Goal: Task Accomplishment & Management: Use online tool/utility

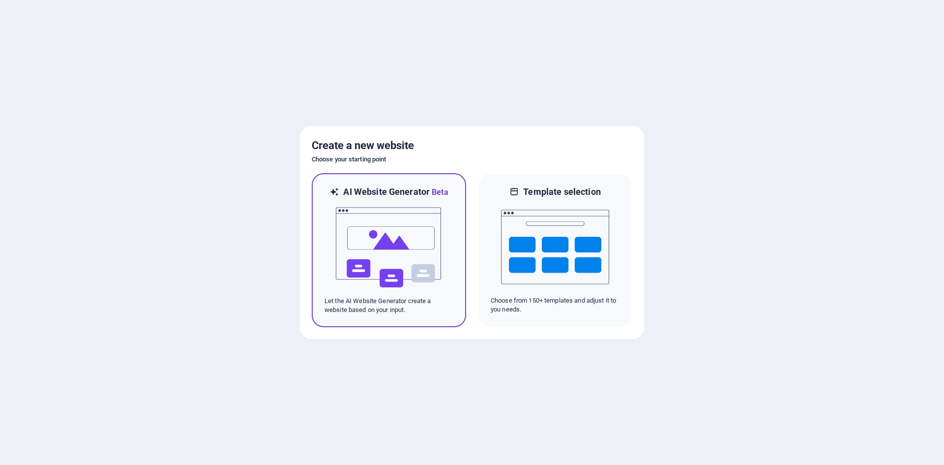
click at [410, 304] on p "Let the AI Website Generator create a website based on your input." at bounding box center [388, 305] width 129 height 18
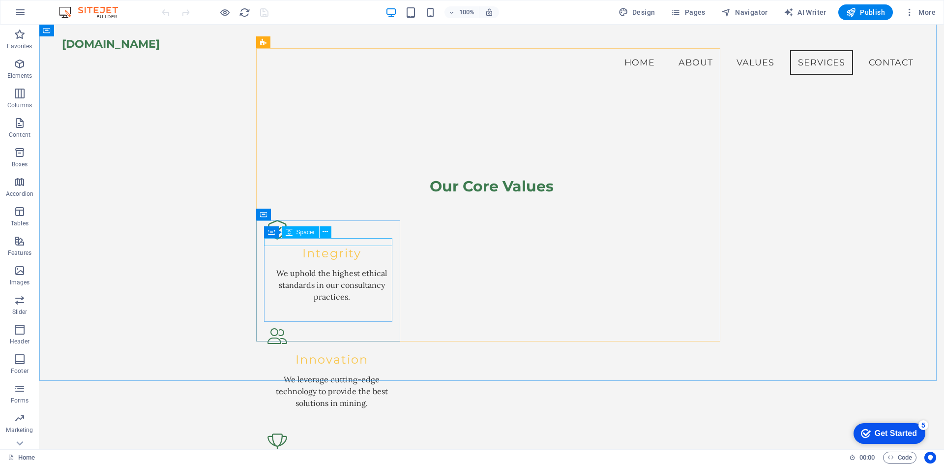
scroll to position [915, 0]
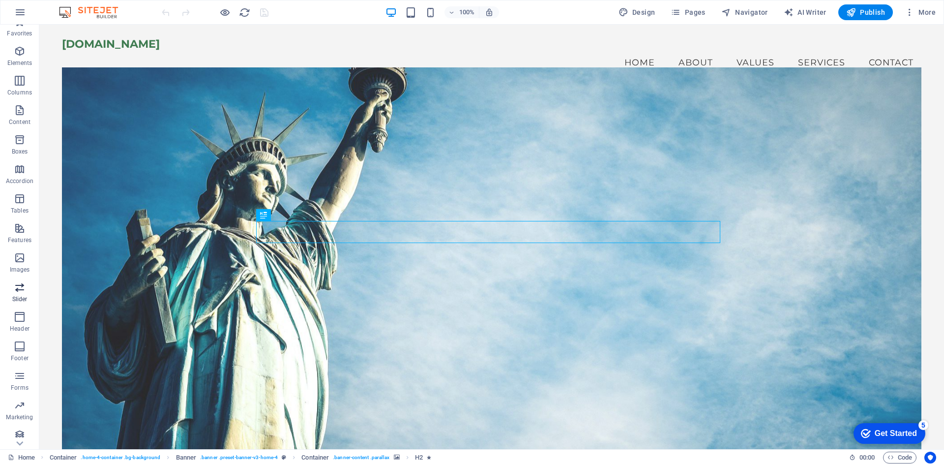
scroll to position [18, 0]
click at [22, 430] on icon "button" at bounding box center [20, 429] width 12 height 12
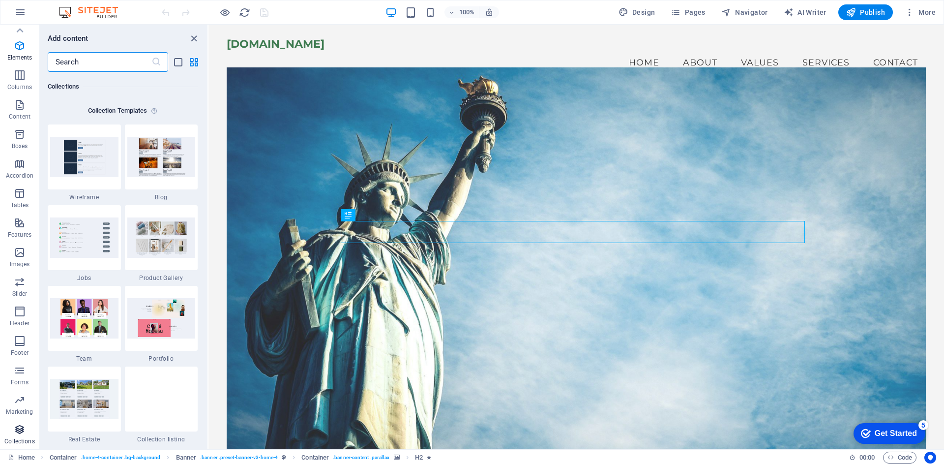
scroll to position [8999, 0]
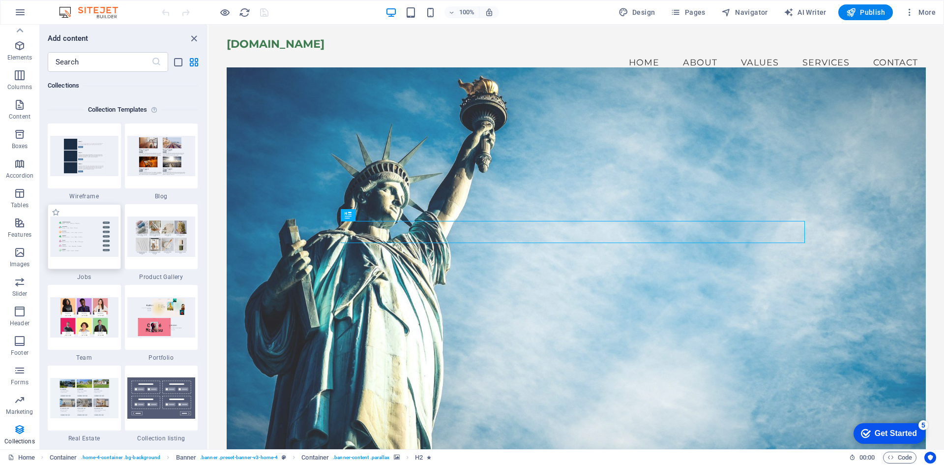
click at [100, 226] on img at bounding box center [84, 236] width 68 height 40
click at [21, 52] on span "Elements" at bounding box center [19, 52] width 39 height 24
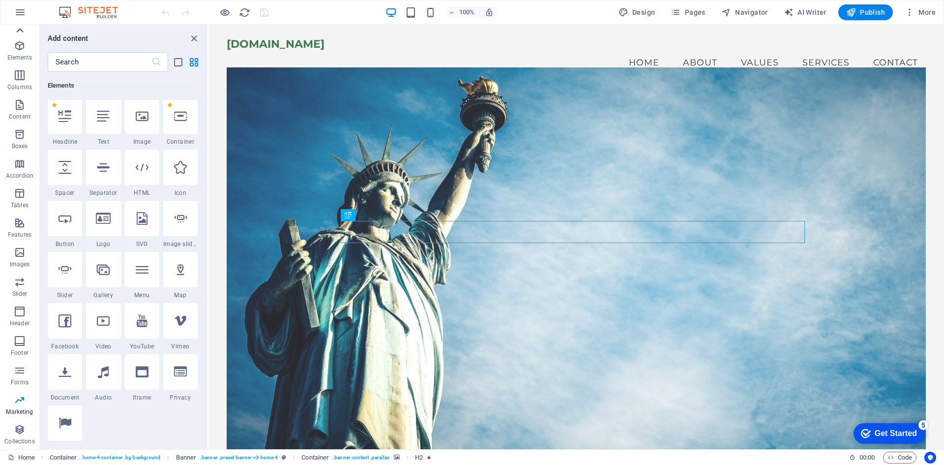
scroll to position [105, 0]
click at [18, 27] on icon at bounding box center [20, 31] width 14 height 14
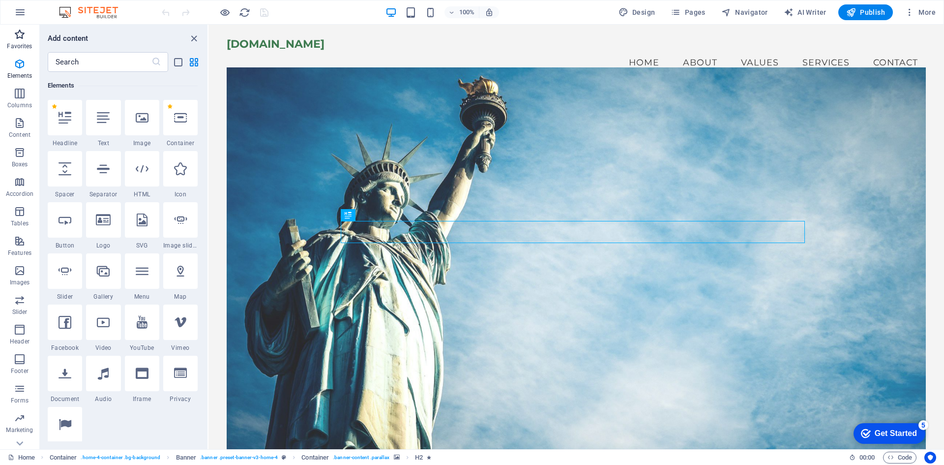
click at [21, 31] on icon "button" at bounding box center [20, 35] width 12 height 12
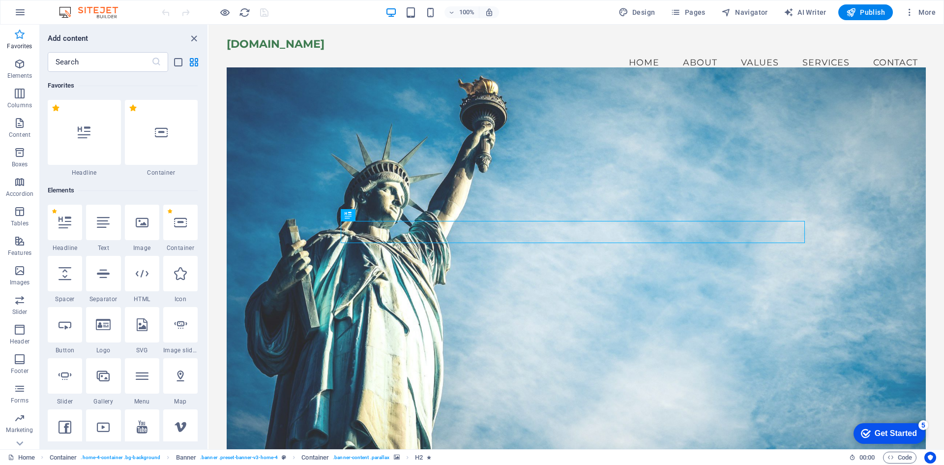
click at [25, 39] on icon "button" at bounding box center [20, 35] width 12 height 12
click at [909, 18] on button "More" at bounding box center [920, 12] width 39 height 16
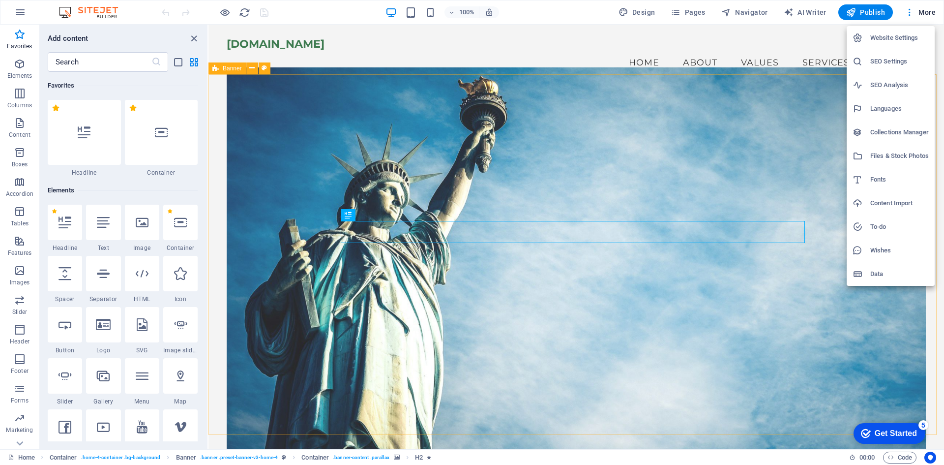
click at [899, 435] on div "Get Started" at bounding box center [896, 433] width 42 height 9
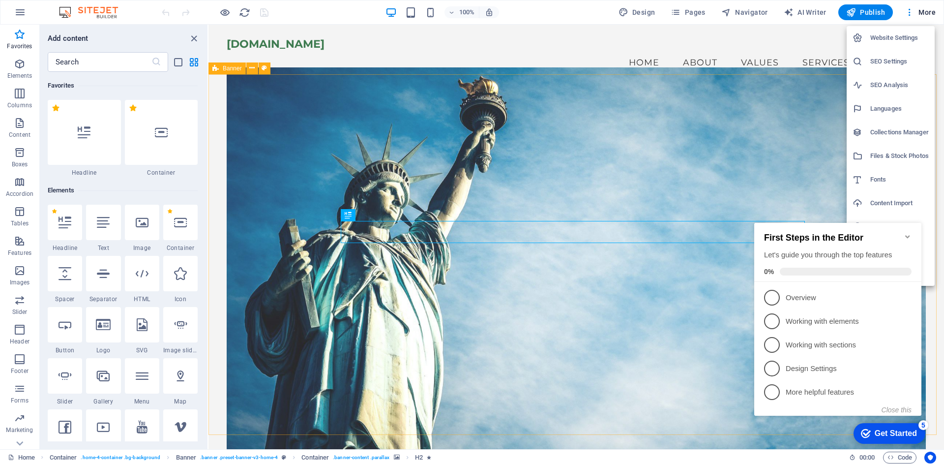
click at [794, 180] on div at bounding box center [472, 232] width 944 height 465
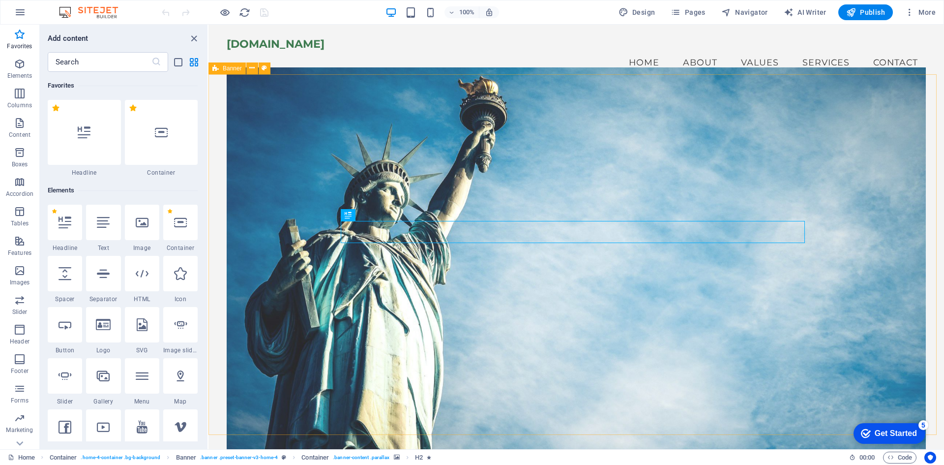
click at [886, 432] on div "Get Started" at bounding box center [896, 433] width 42 height 9
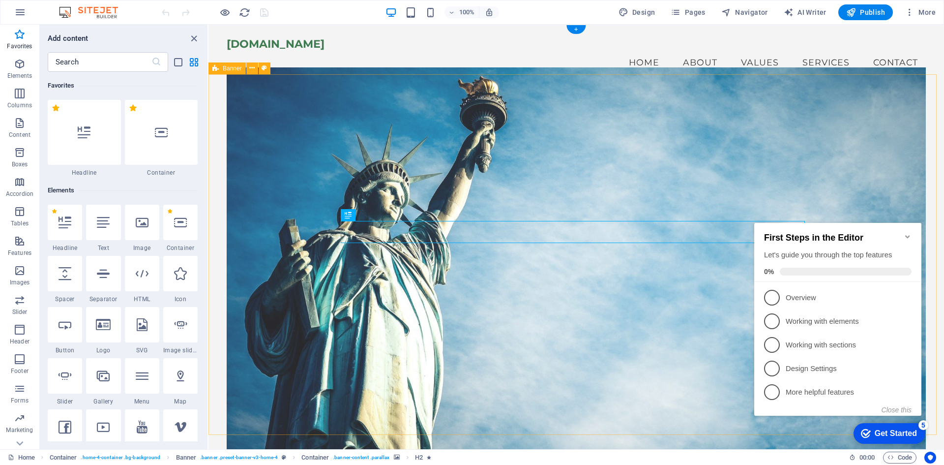
click at [837, 179] on figure at bounding box center [576, 260] width 699 height 386
click at [647, 10] on span "Design" at bounding box center [636, 12] width 37 height 10
select select "px"
select select "200"
select select "px"
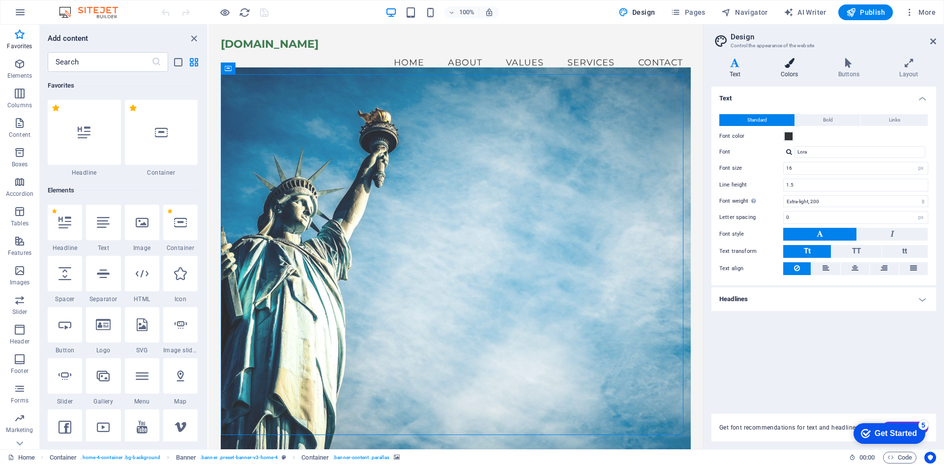
click at [794, 66] on icon at bounding box center [789, 63] width 54 height 10
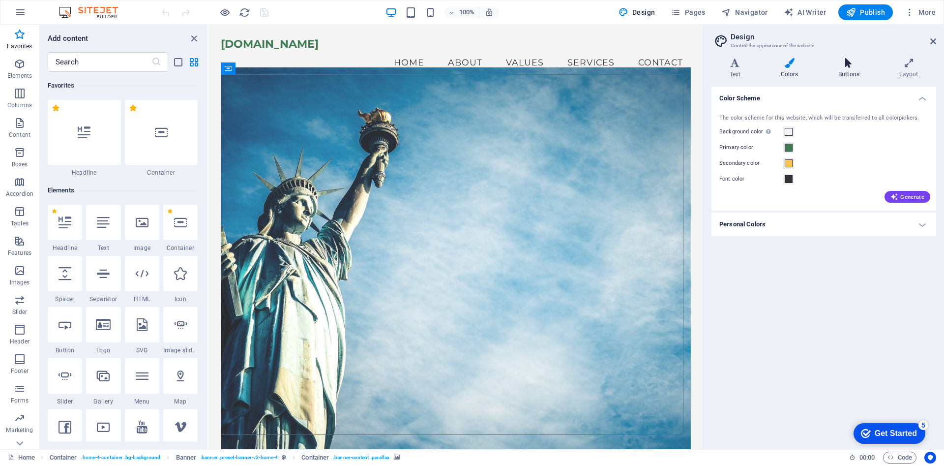
click at [834, 63] on icon at bounding box center [848, 63] width 57 height 10
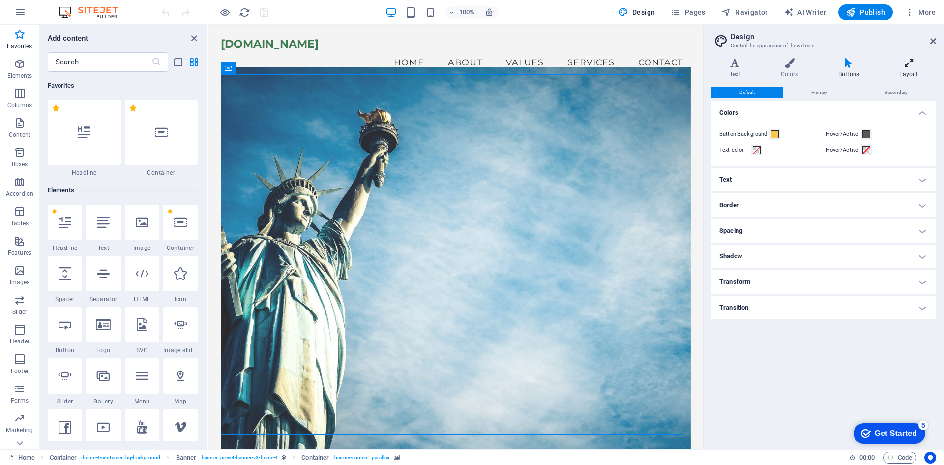
click at [912, 70] on h4 "Layout" at bounding box center [908, 68] width 55 height 21
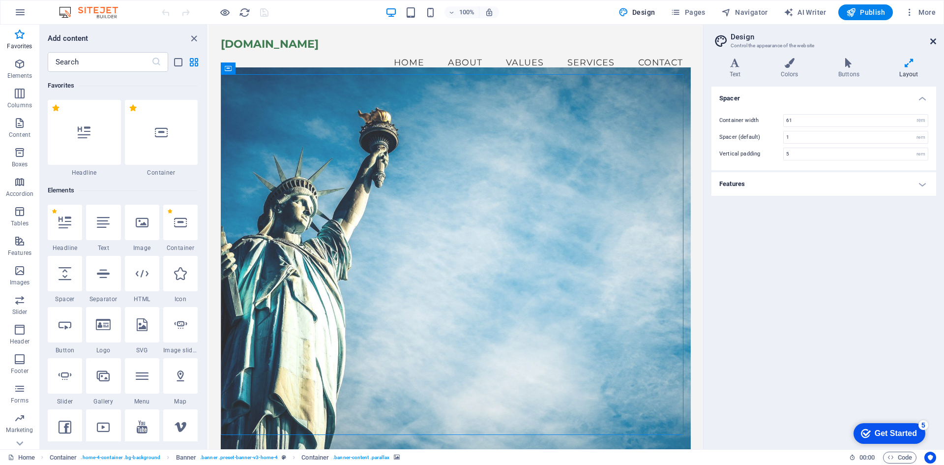
click at [932, 37] on header "Design Control the appearance of the website" at bounding box center [824, 38] width 223 height 26
click at [930, 15] on span "More" at bounding box center [920, 12] width 31 height 10
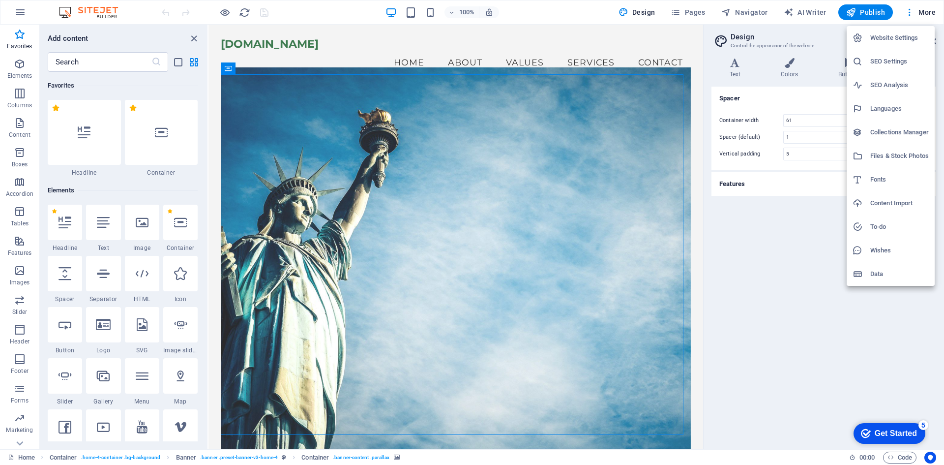
click at [881, 270] on h6 "Data" at bounding box center [899, 274] width 58 height 12
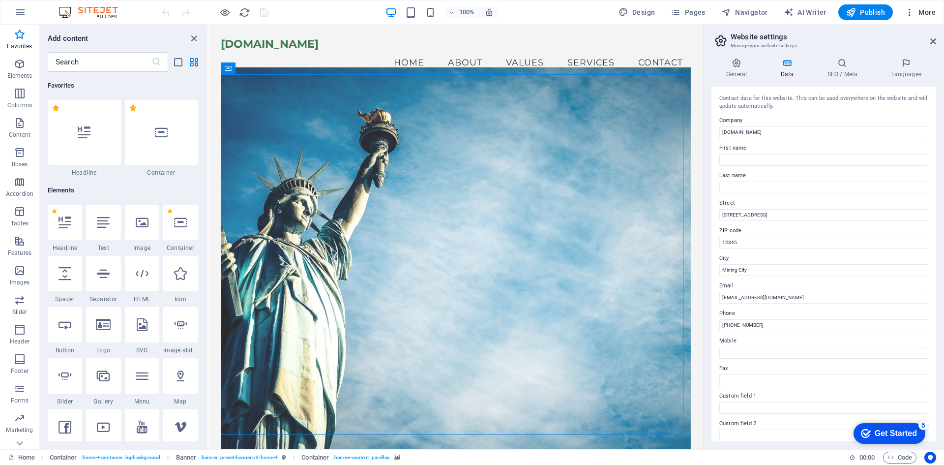
click at [909, 10] on icon "button" at bounding box center [910, 12] width 10 height 10
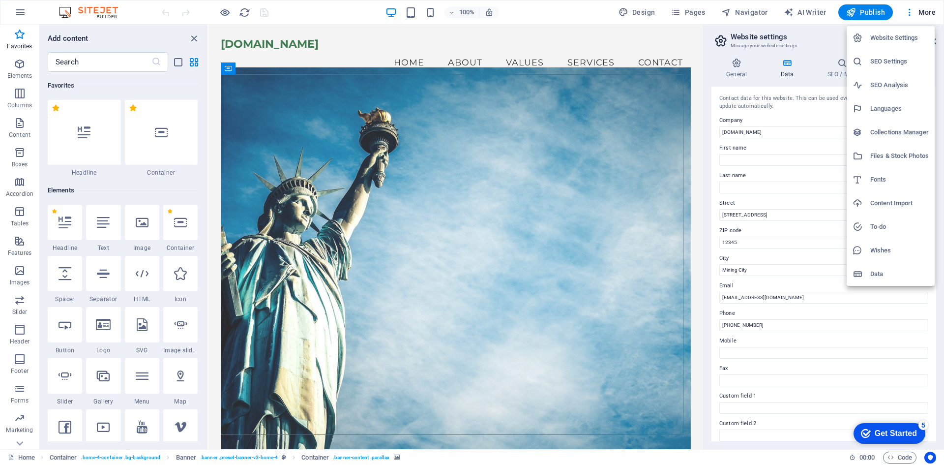
click at [899, 134] on h6 "Collections Manager" at bounding box center [899, 132] width 58 height 12
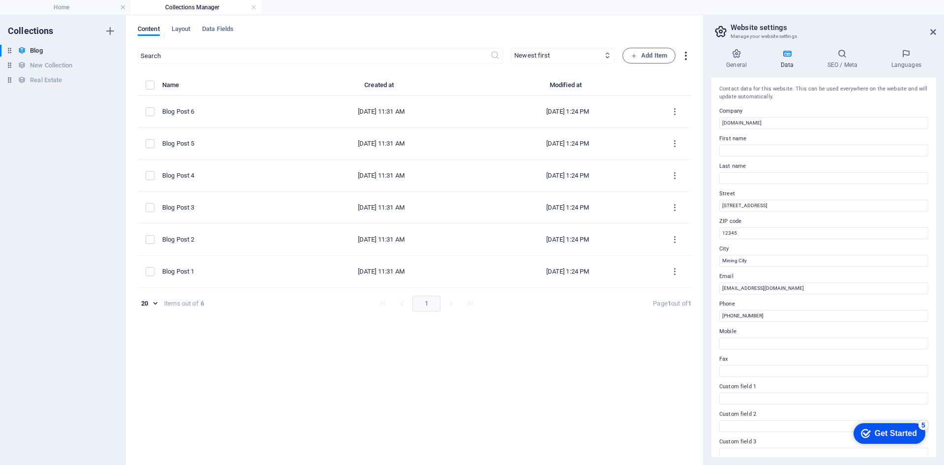
click at [688, 59] on icon "button" at bounding box center [685, 55] width 11 height 11
click at [897, 35] on div at bounding box center [472, 232] width 944 height 465
click at [849, 58] on h4 "SEO / Meta" at bounding box center [844, 59] width 64 height 21
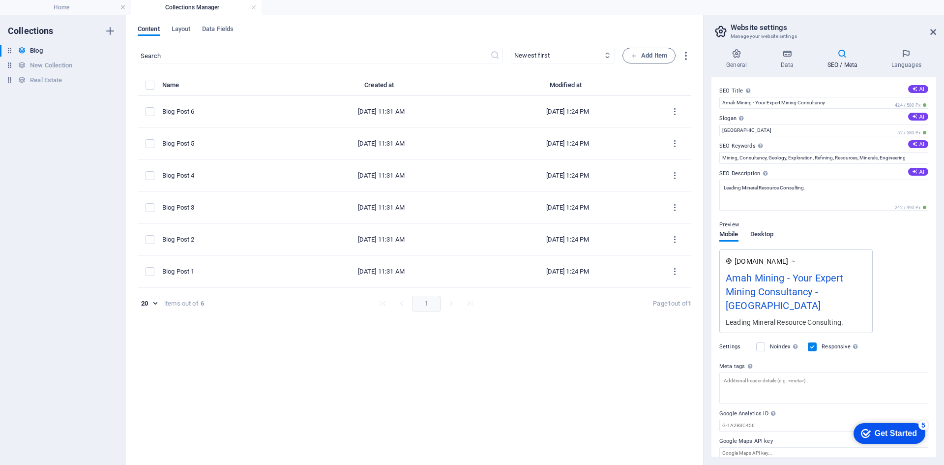
click at [766, 233] on span "Desktop" at bounding box center [762, 235] width 24 height 14
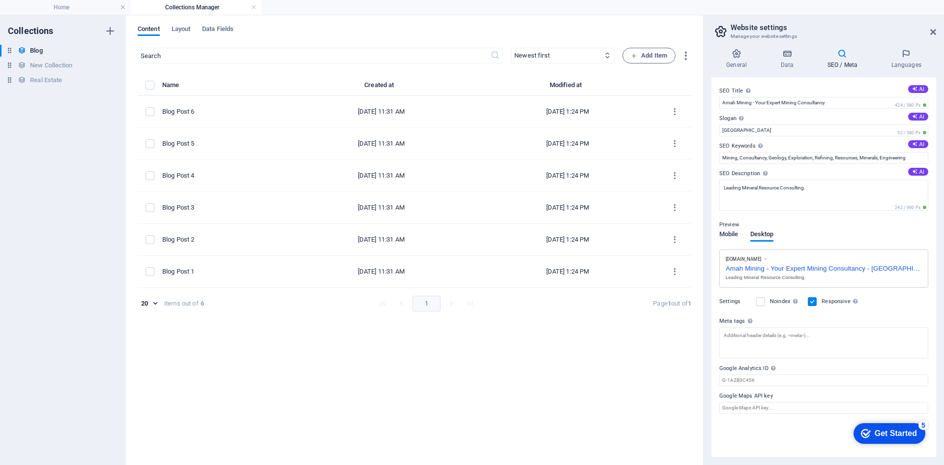
click at [728, 239] on span "Mobile" at bounding box center [728, 235] width 19 height 14
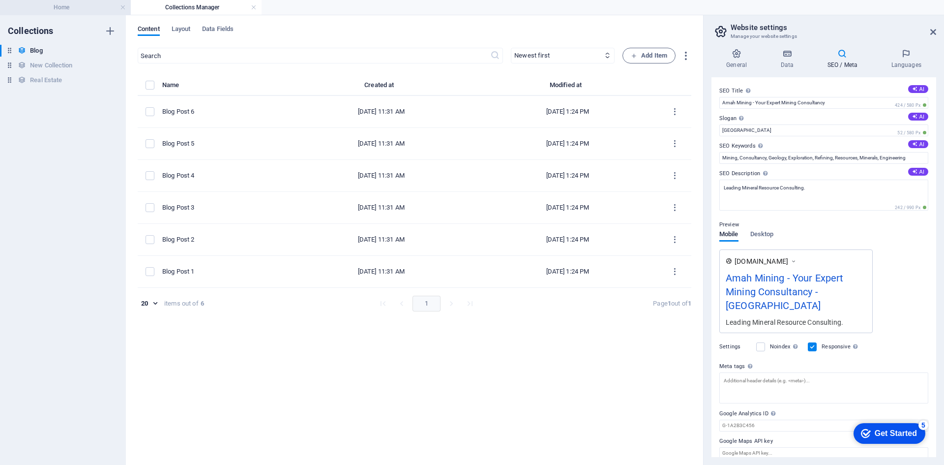
click at [64, 2] on h4 "Home" at bounding box center [65, 7] width 131 height 11
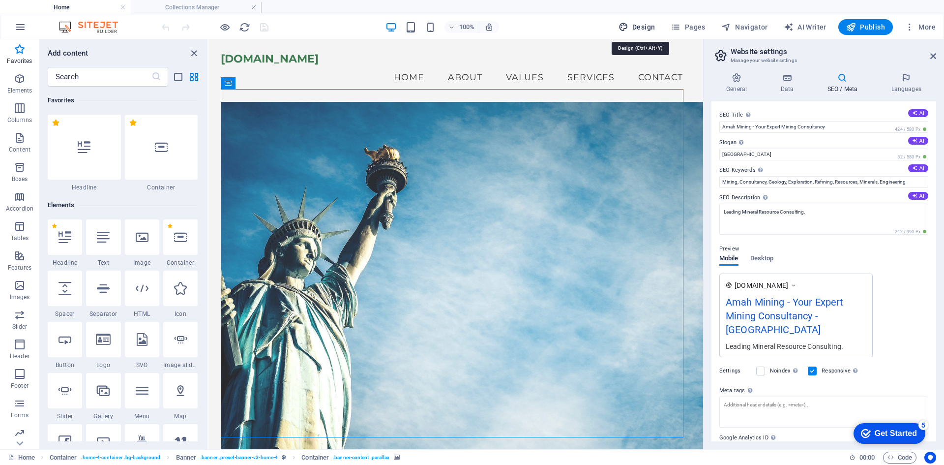
click at [645, 25] on span "Design" at bounding box center [636, 27] width 37 height 10
select select "rem"
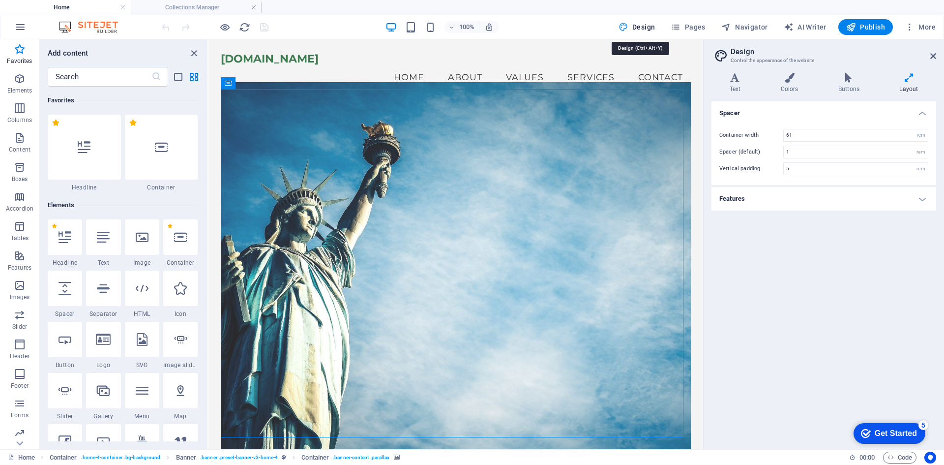
click at [646, 27] on span "Design" at bounding box center [636, 27] width 37 height 10
drag, startPoint x: 761, startPoint y: 25, endPoint x: 804, endPoint y: 18, distance: 42.8
click at [762, 25] on span "Navigator" at bounding box center [744, 27] width 47 height 10
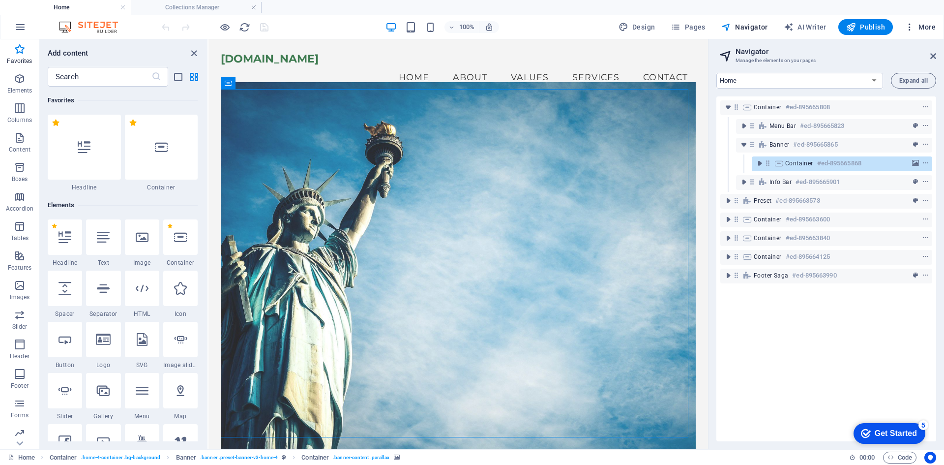
click at [924, 25] on span "More" at bounding box center [920, 27] width 31 height 10
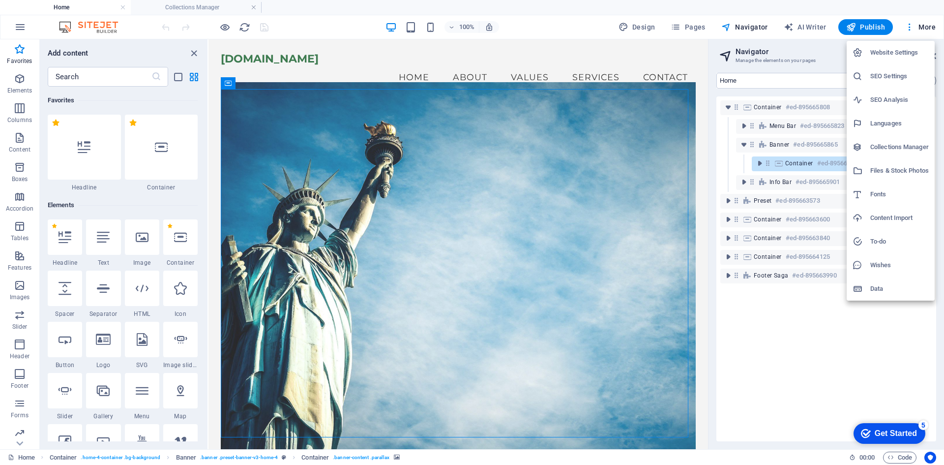
click at [897, 74] on h6 "SEO Settings" at bounding box center [899, 76] width 58 height 12
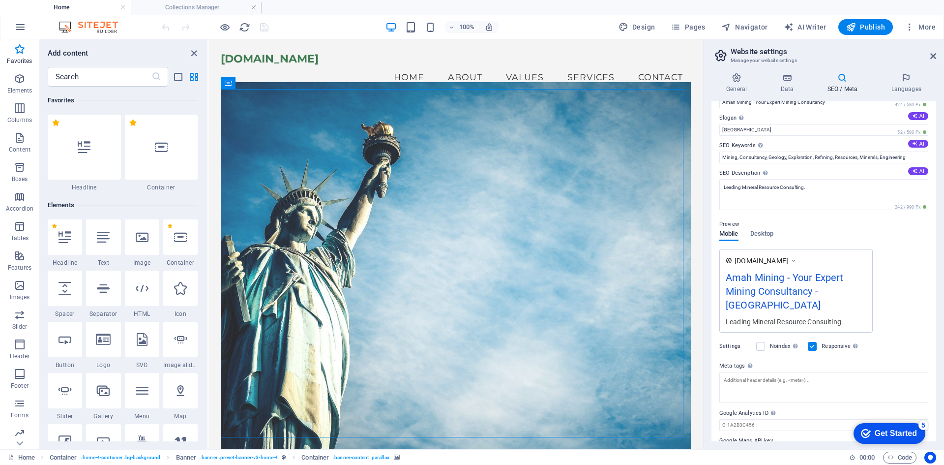
scroll to position [36, 0]
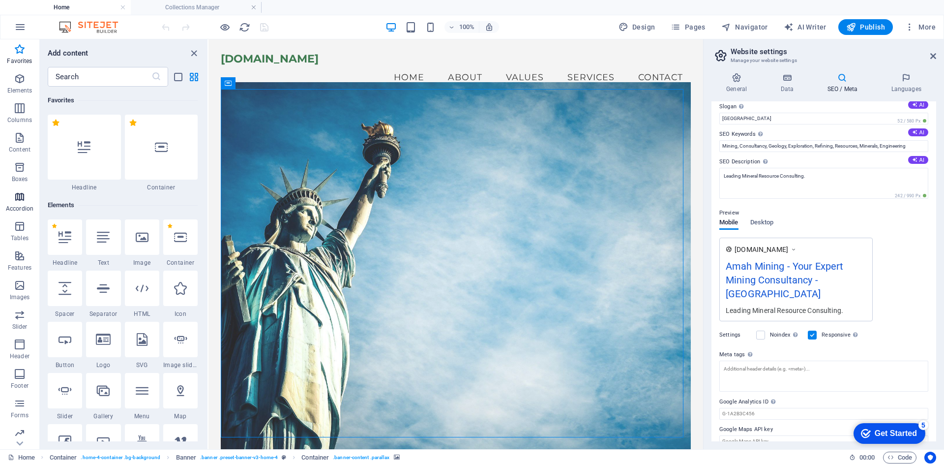
click at [20, 199] on icon "button" at bounding box center [20, 197] width 12 height 12
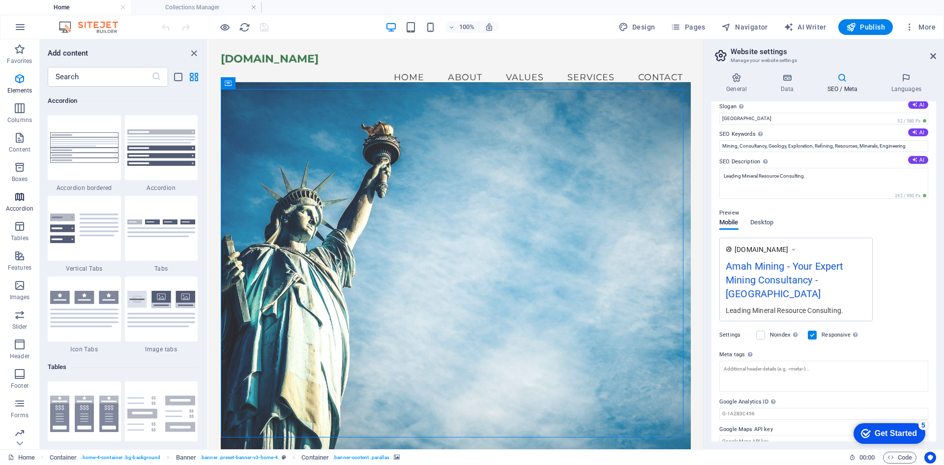
scroll to position [3139, 0]
click at [15, 234] on p "Tables" at bounding box center [20, 238] width 18 height 8
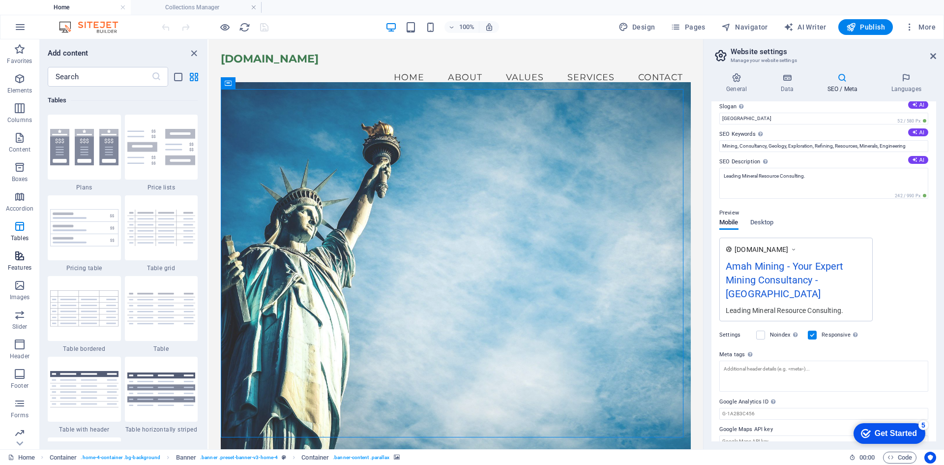
click at [18, 259] on icon "button" at bounding box center [20, 256] width 12 height 12
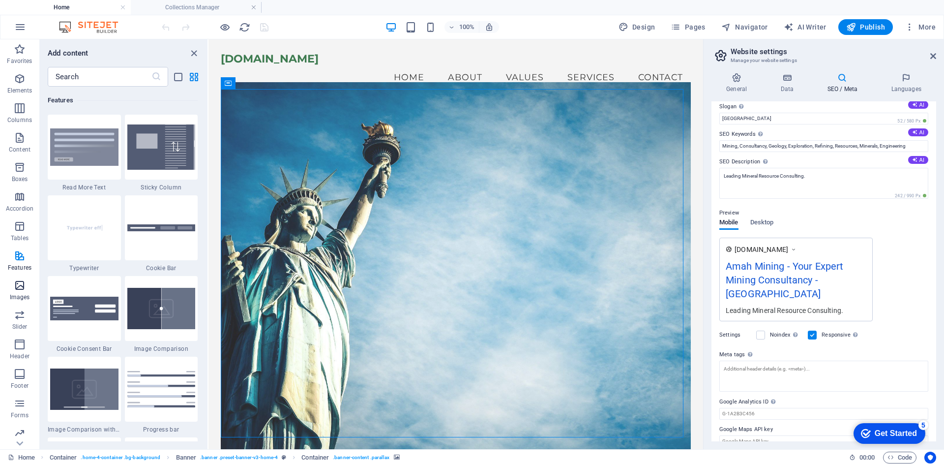
click at [17, 282] on icon "button" at bounding box center [20, 285] width 12 height 12
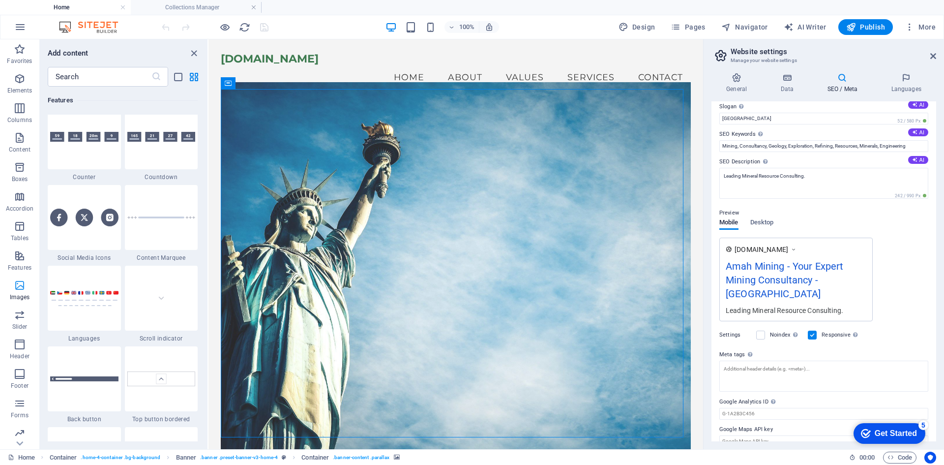
scroll to position [4985, 0]
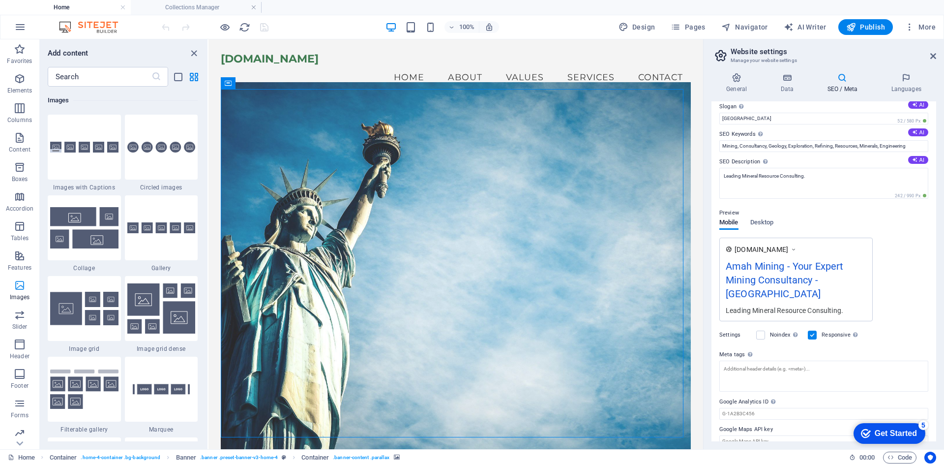
click at [21, 294] on p "Images" at bounding box center [20, 297] width 20 height 8
click at [19, 319] on icon "button" at bounding box center [20, 315] width 12 height 12
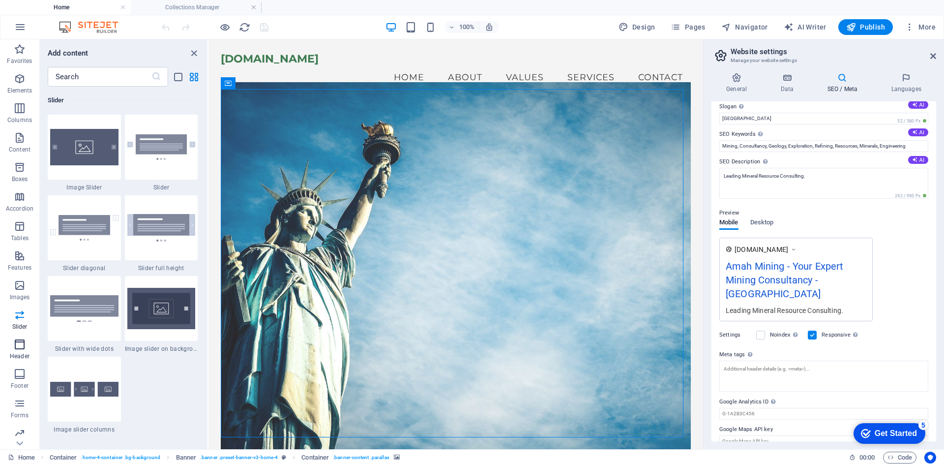
click at [18, 341] on icon "button" at bounding box center [20, 344] width 12 height 12
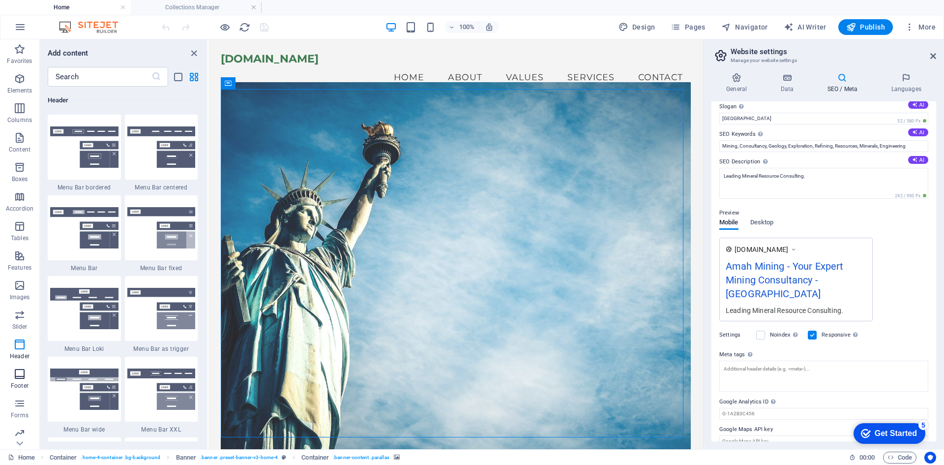
click at [17, 373] on icon "button" at bounding box center [20, 374] width 12 height 12
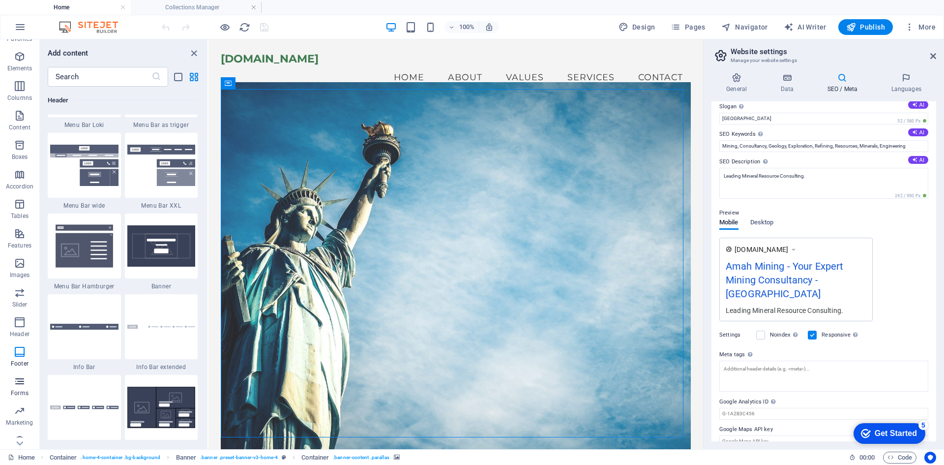
scroll to position [33, 0]
click at [21, 400] on icon "button" at bounding box center [20, 400] width 12 height 12
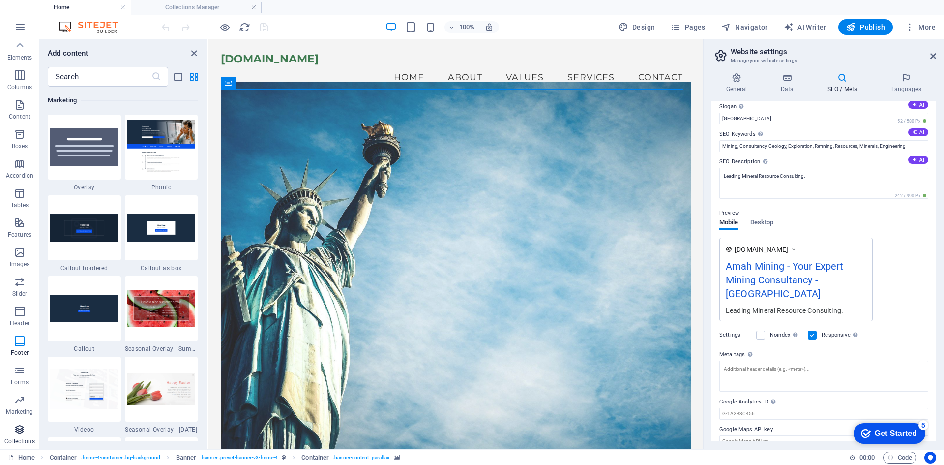
click at [17, 427] on icon "button" at bounding box center [20, 429] width 12 height 12
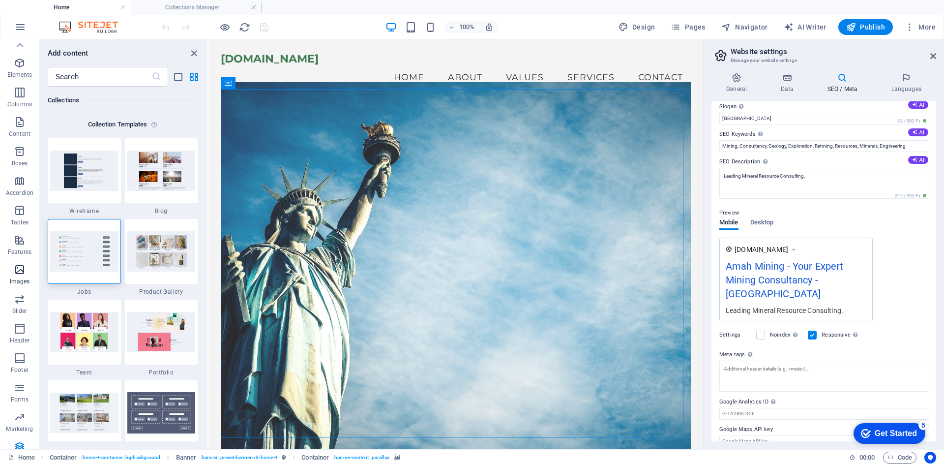
scroll to position [0, 0]
click at [28, 139] on span "Content" at bounding box center [19, 144] width 39 height 24
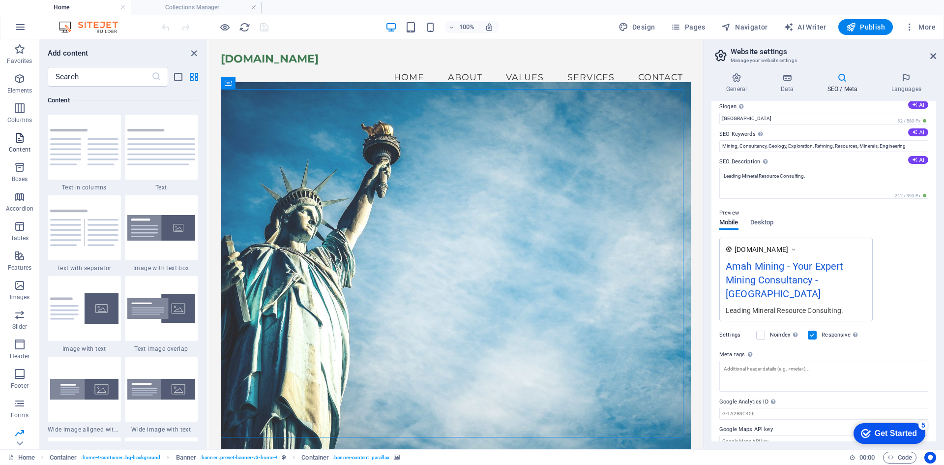
scroll to position [1720, 0]
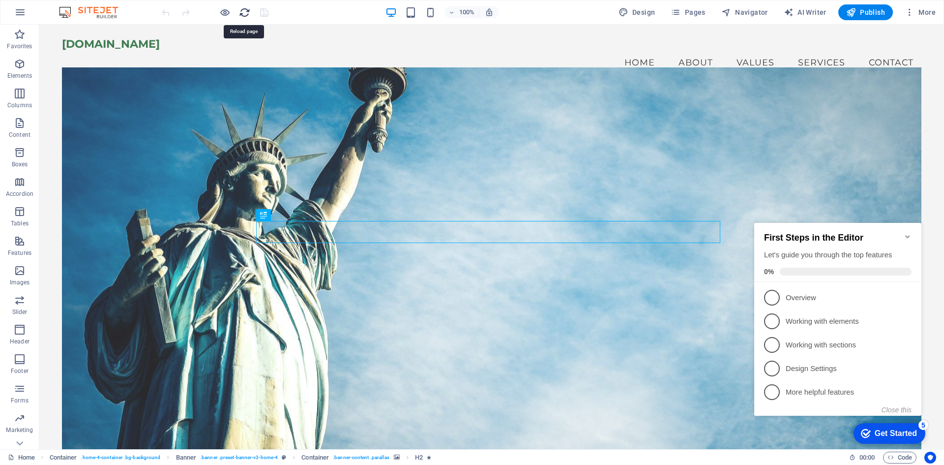
click at [241, 11] on icon "reload" at bounding box center [244, 12] width 11 height 11
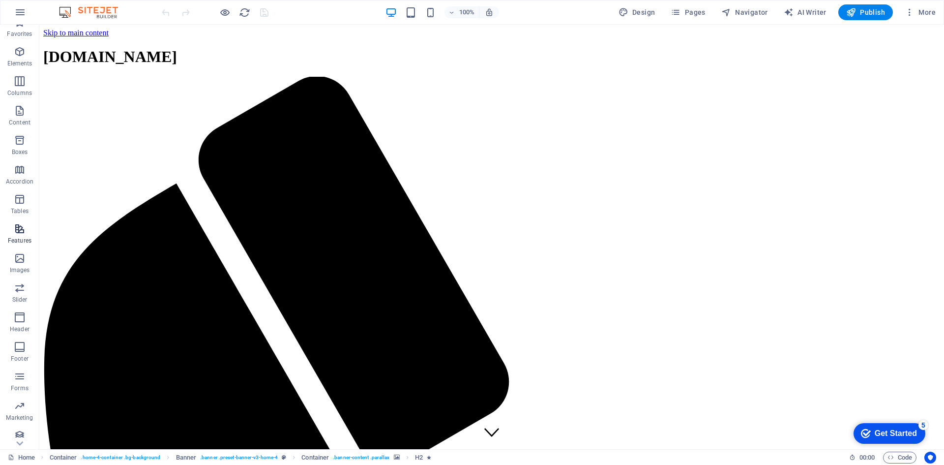
scroll to position [18, 0]
click at [28, 452] on link "Home" at bounding box center [21, 457] width 27 height 12
click at [926, 8] on span "More" at bounding box center [920, 12] width 31 height 10
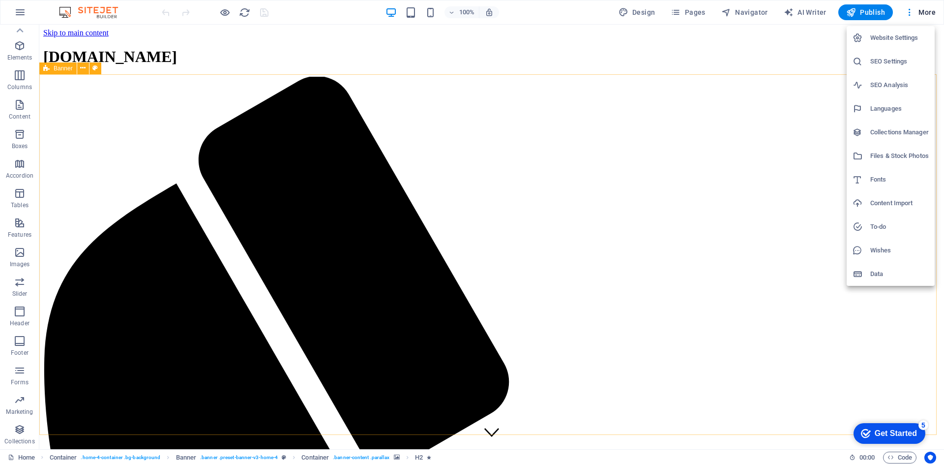
click at [886, 38] on h6 "Website Settings" at bounding box center [899, 38] width 58 height 12
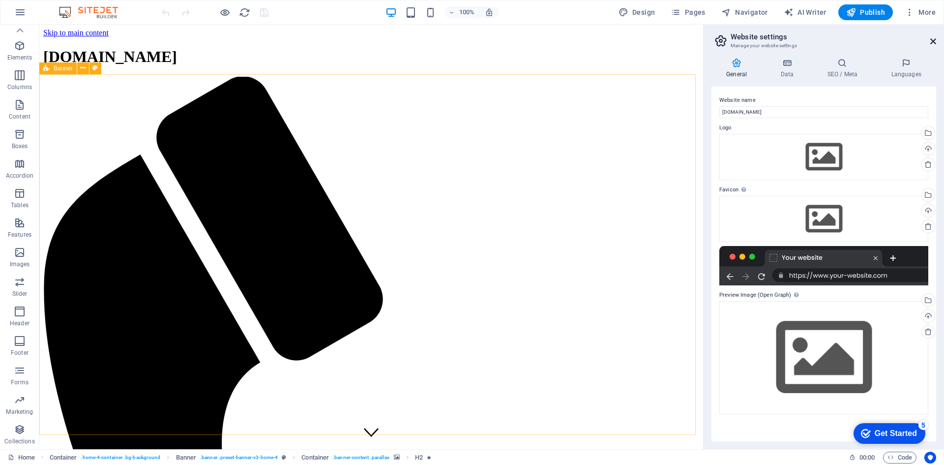
click at [933, 38] on icon at bounding box center [933, 41] width 6 height 8
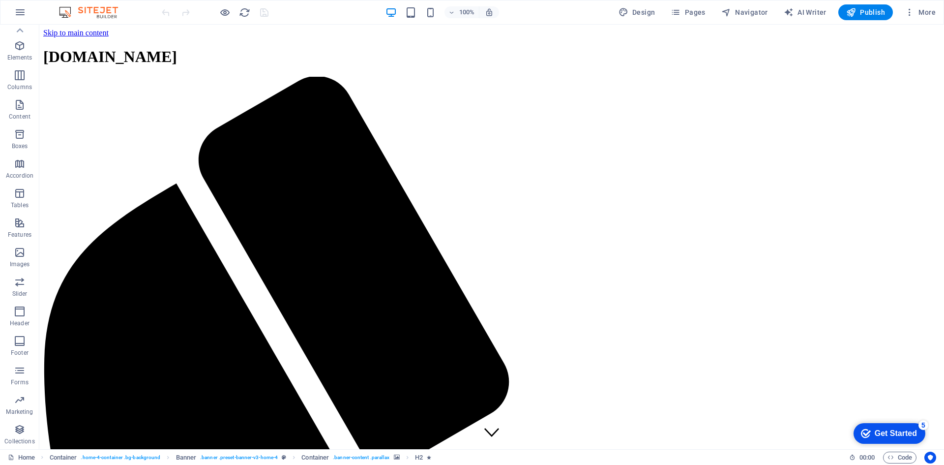
click at [91, 10] on img at bounding box center [94, 12] width 74 height 12
click at [67, 10] on img at bounding box center [94, 12] width 74 height 12
click at [84, 14] on img at bounding box center [94, 12] width 74 height 12
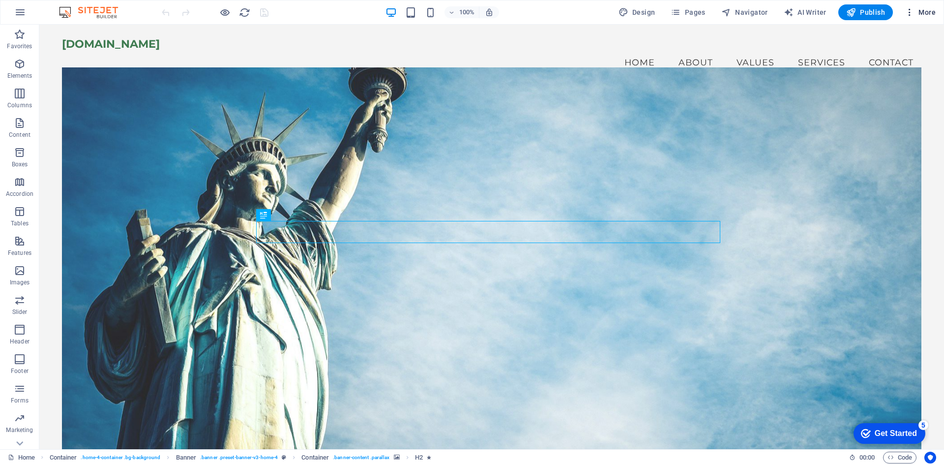
click at [910, 13] on icon "button" at bounding box center [910, 12] width 10 height 10
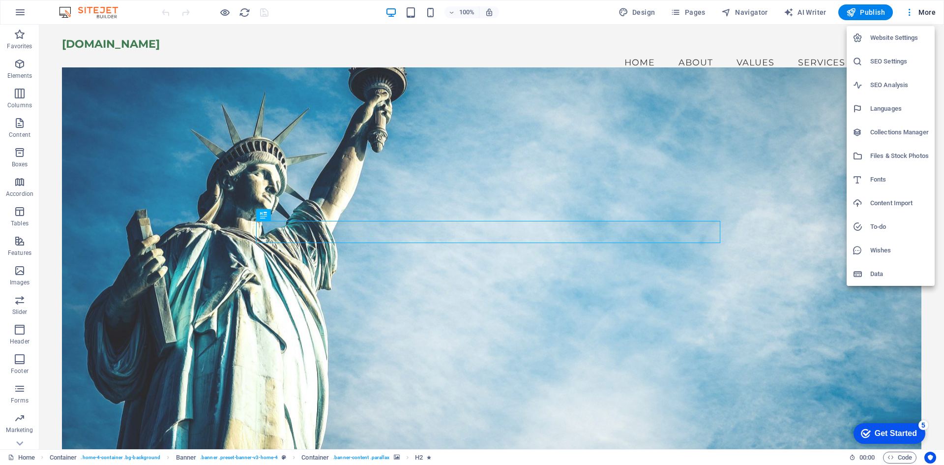
drag, startPoint x: 562, startPoint y: 28, endPoint x: 676, endPoint y: 12, distance: 115.1
click at [563, 26] on div at bounding box center [472, 232] width 944 height 465
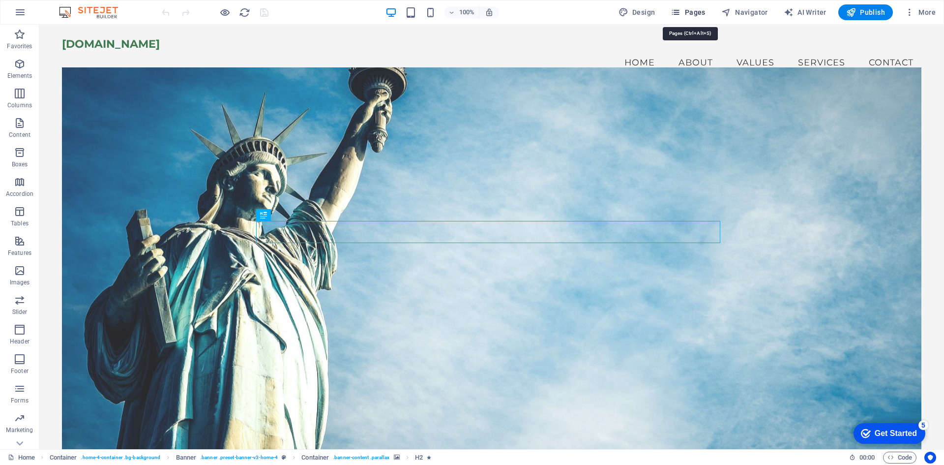
click at [680, 12] on icon "button" at bounding box center [676, 12] width 10 height 10
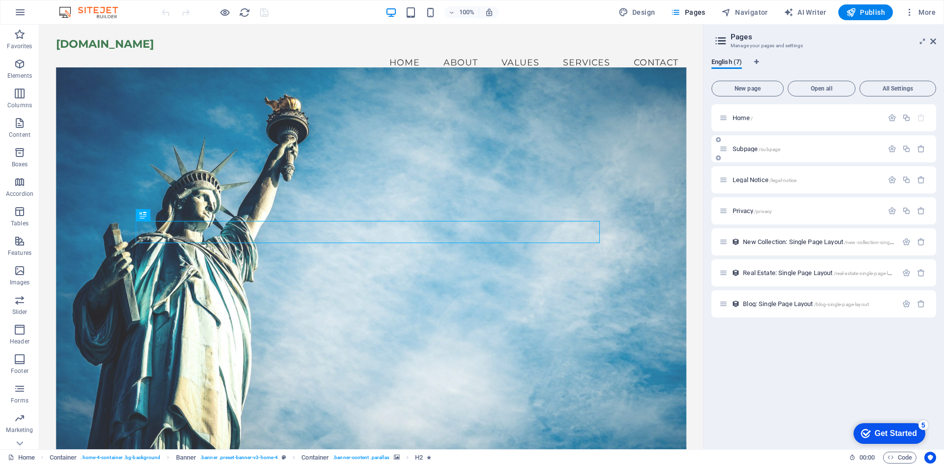
click at [729, 147] on div "Subpage /subpage" at bounding box center [801, 148] width 164 height 11
click at [756, 151] on span "Subpage /subpage" at bounding box center [756, 148] width 48 height 7
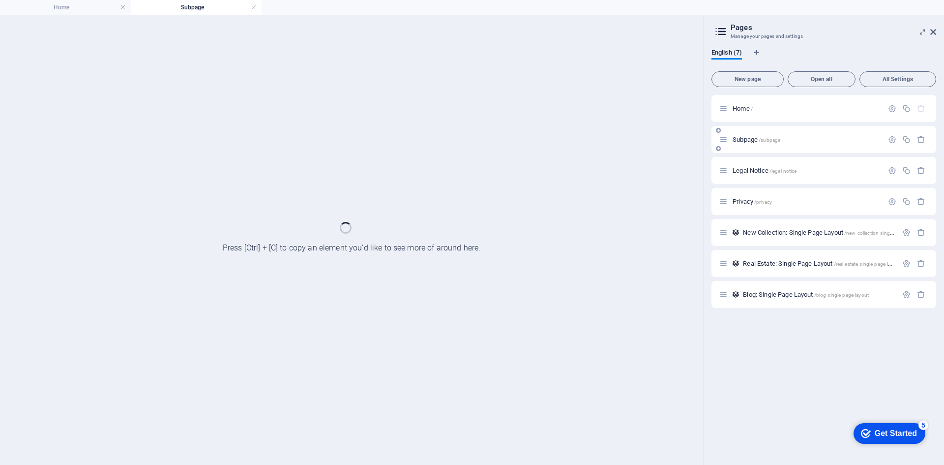
click at [755, 151] on div "Subpage /subpage" at bounding box center [823, 139] width 225 height 27
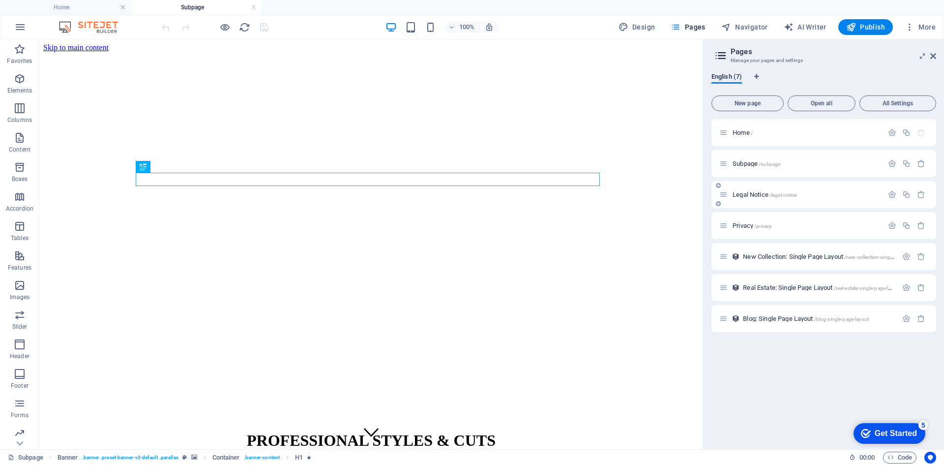
click at [764, 190] on div "Legal Notice /legal-notice" at bounding box center [801, 194] width 164 height 11
click at [763, 189] on div "Legal Notice /legal-notice" at bounding box center [801, 194] width 164 height 11
click at [763, 192] on span "Legal Notice /legal-notice" at bounding box center [764, 194] width 64 height 7
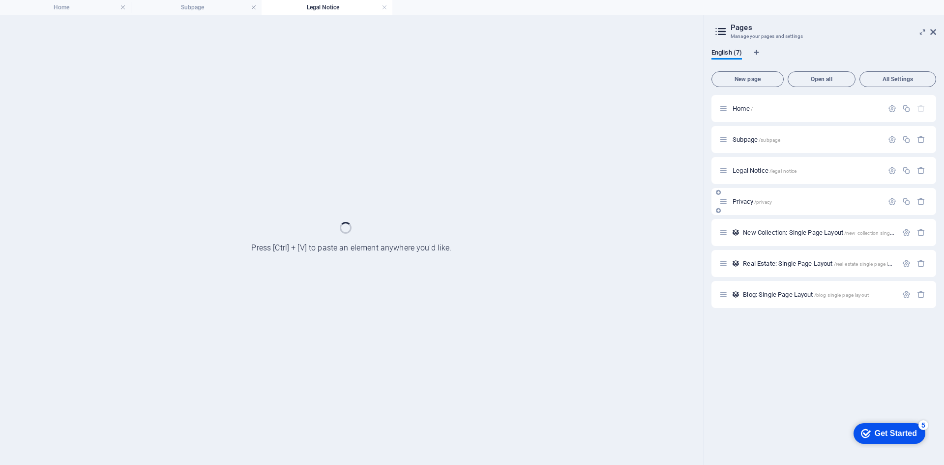
click at [763, 192] on div "Privacy /privacy" at bounding box center [823, 201] width 225 height 27
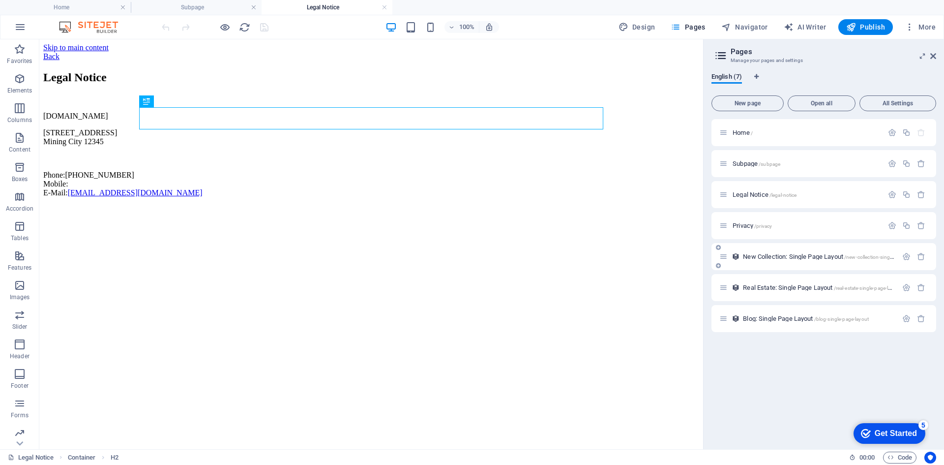
click at [783, 224] on p "Privacy /privacy" at bounding box center [805, 225] width 147 height 6
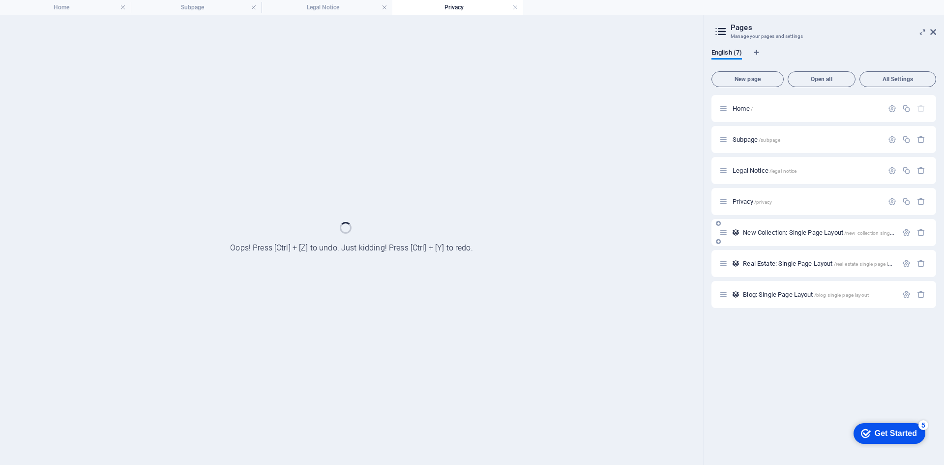
click at [783, 225] on div "New Collection: Single Page Layout /new-collection-single-page-layout" at bounding box center [823, 232] width 225 height 27
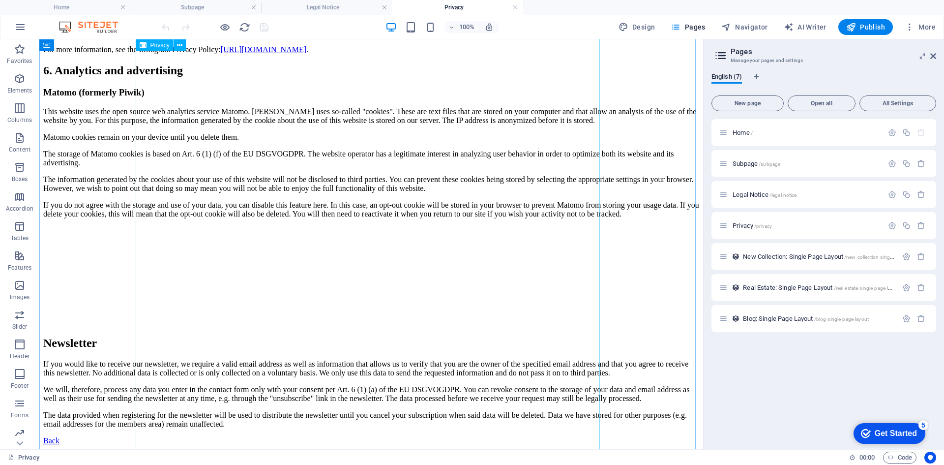
scroll to position [1671, 0]
click at [785, 289] on span "Real Estate: Single Page Layout /real-estate-single-page-layout" at bounding box center [822, 287] width 158 height 7
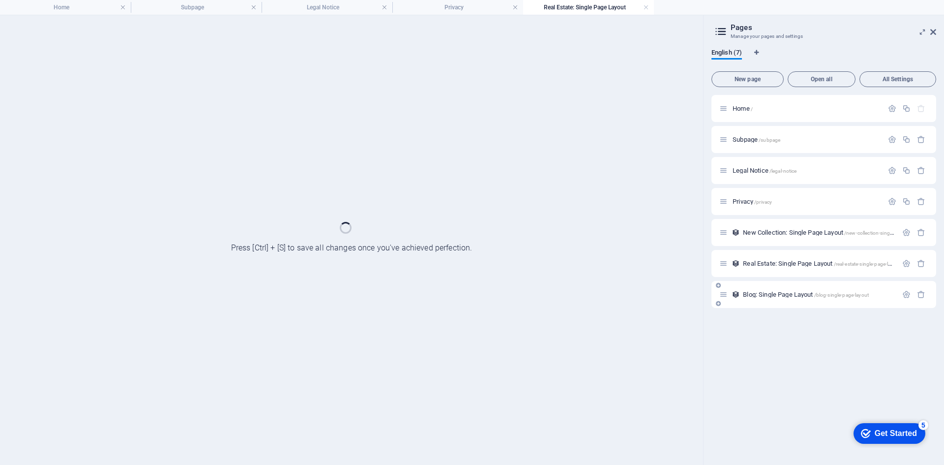
click at [785, 289] on div "Blog: Single Page Layout /blog-single-page-layout" at bounding box center [808, 294] width 178 height 11
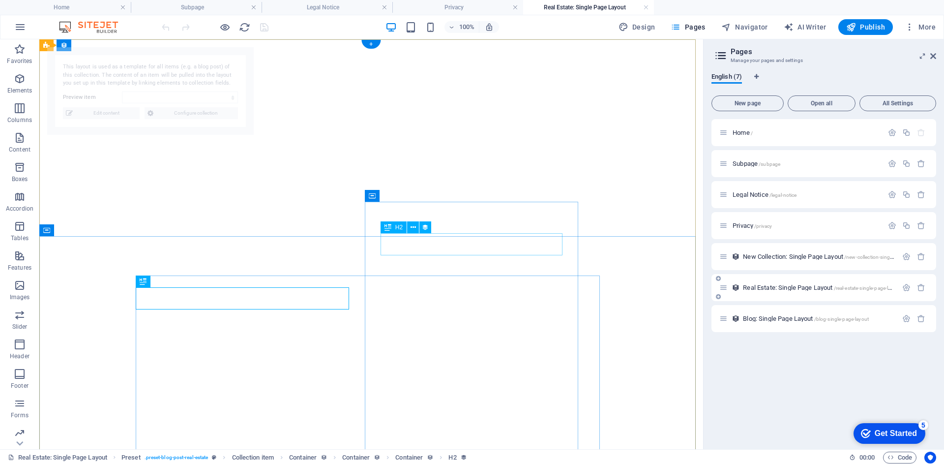
select select "68b59ea3516dc2640a0ca4a1"
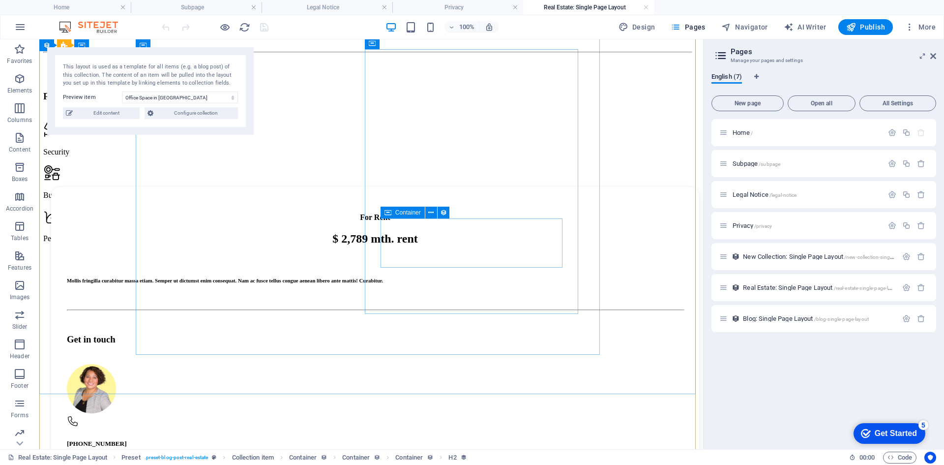
scroll to position [688, 0]
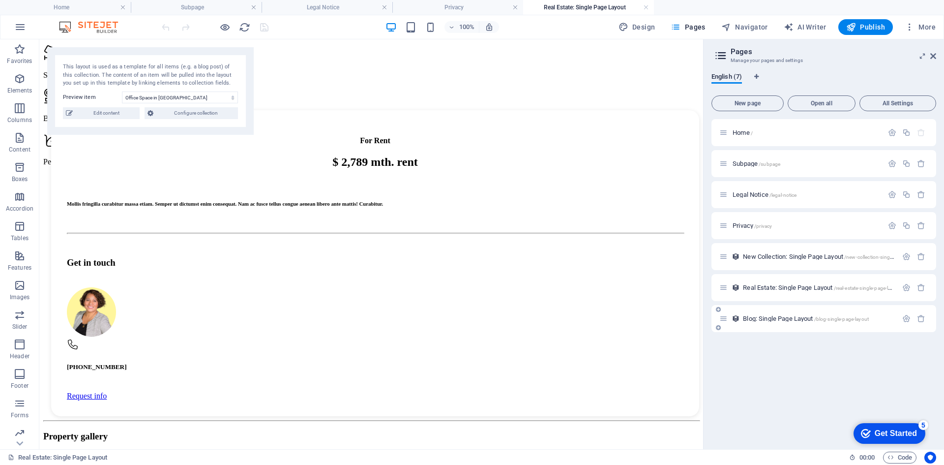
click at [788, 319] on span "Blog: Single Page Layout /blog-single-page-layout" at bounding box center [806, 318] width 126 height 7
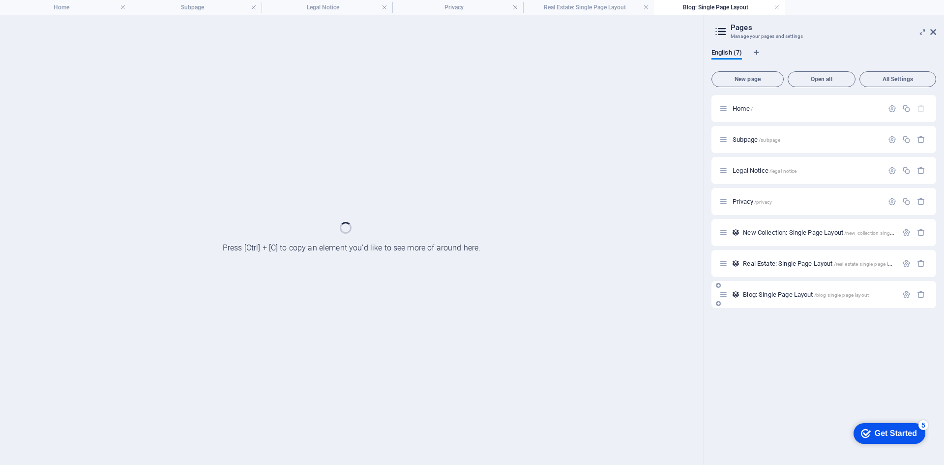
click at [788, 319] on div "Home / Subpage /subpage Legal Notice /legal-notice Privacy /privacy New Collect…" at bounding box center [823, 276] width 225 height 362
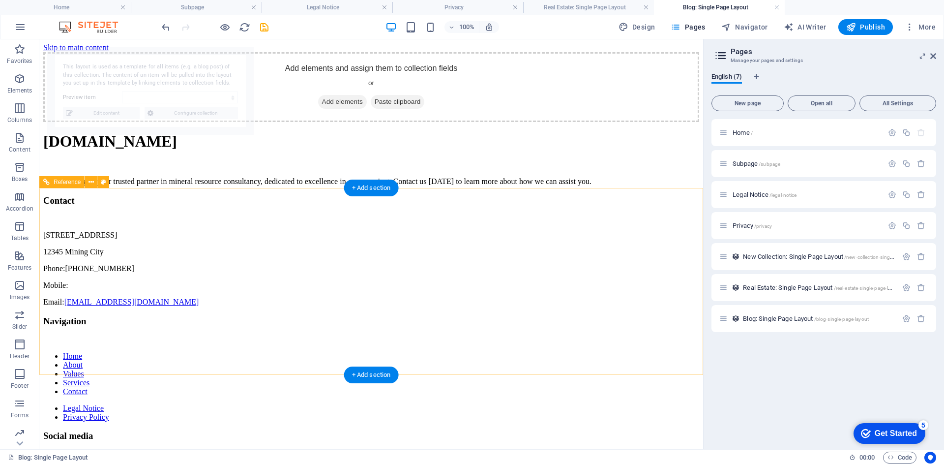
scroll to position [0, 0]
select select "68b59ea3516dc2640a0ca498"
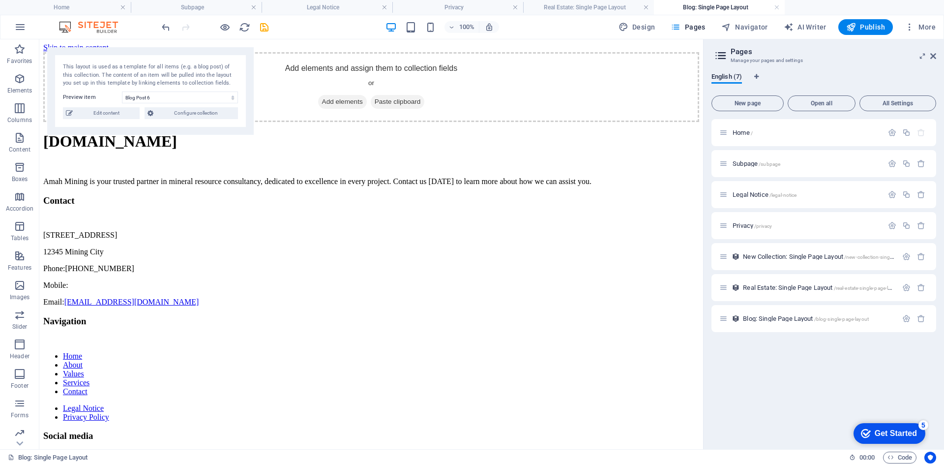
click at [86, 26] on img at bounding box center [94, 27] width 74 height 12
click at [52, 10] on h4 "Home" at bounding box center [65, 7] width 131 height 11
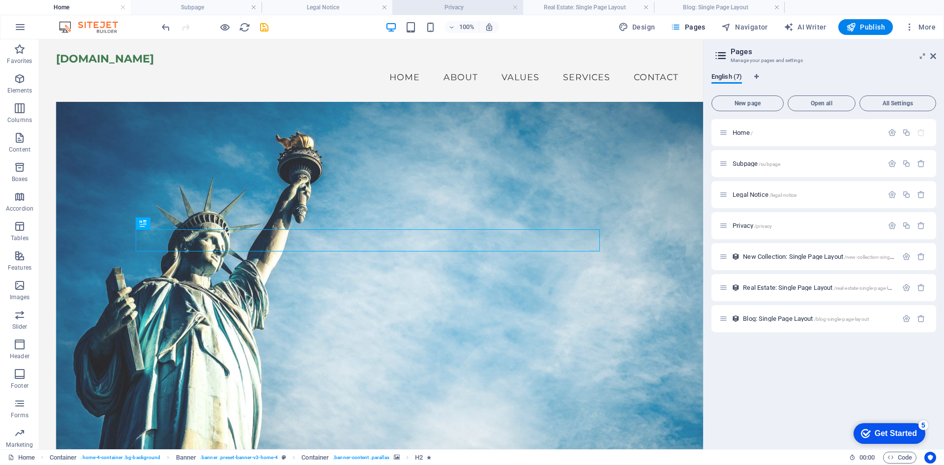
click at [470, 11] on h4 "Privacy" at bounding box center [457, 7] width 131 height 11
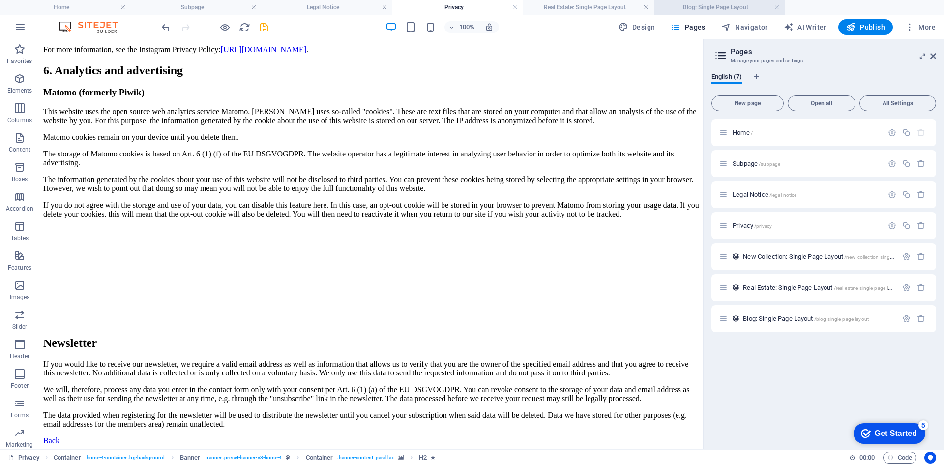
click at [718, 4] on h4 "Blog: Single Page Layout" at bounding box center [719, 7] width 131 height 11
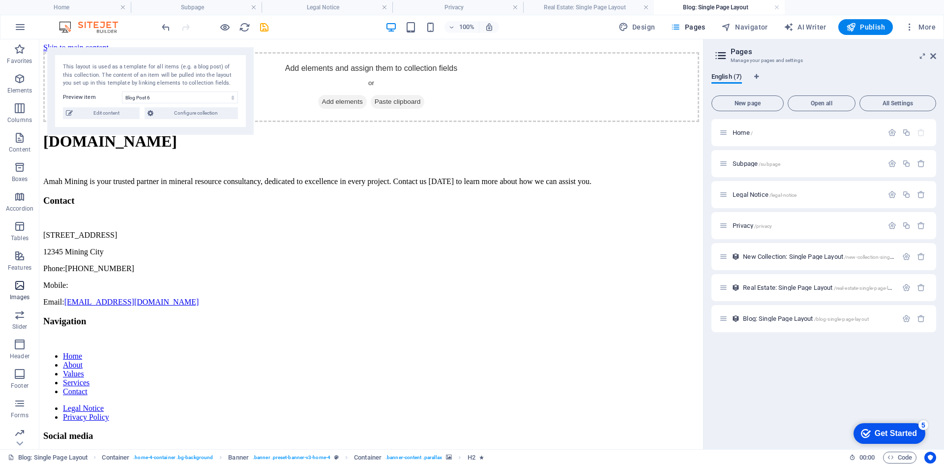
click at [15, 286] on icon "button" at bounding box center [20, 285] width 12 height 12
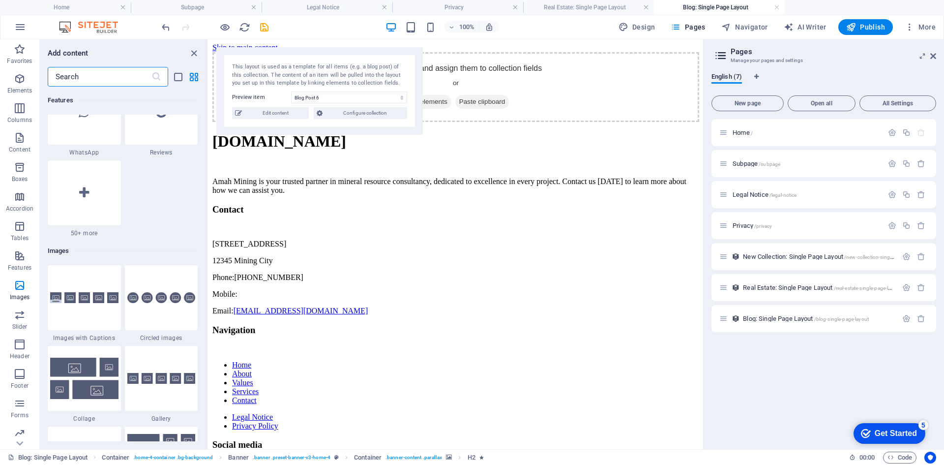
scroll to position [4788, 0]
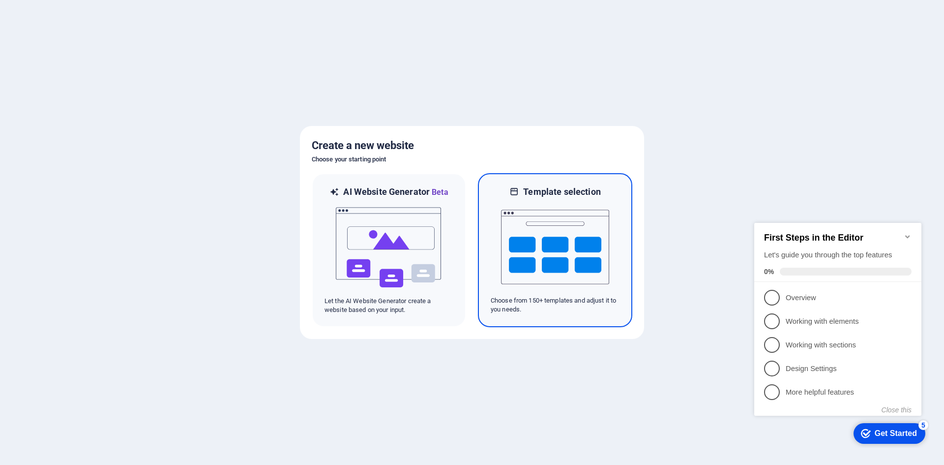
click at [535, 262] on img at bounding box center [555, 247] width 108 height 98
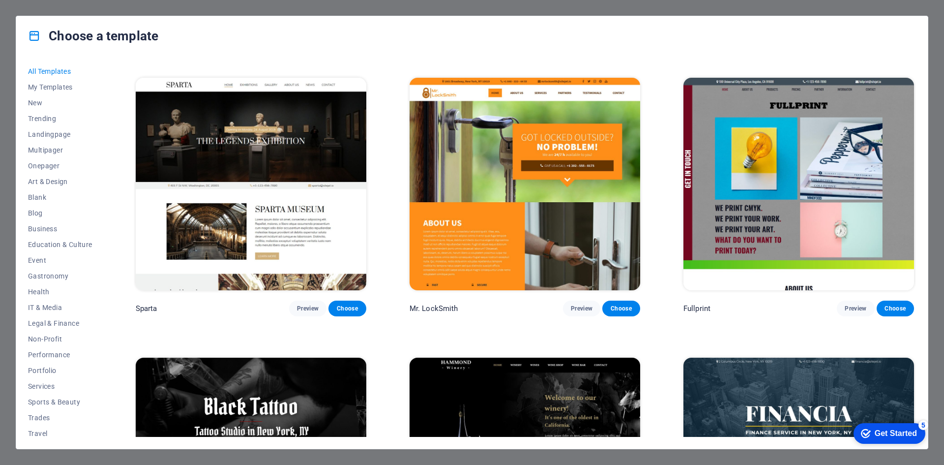
scroll to position [6735, 0]
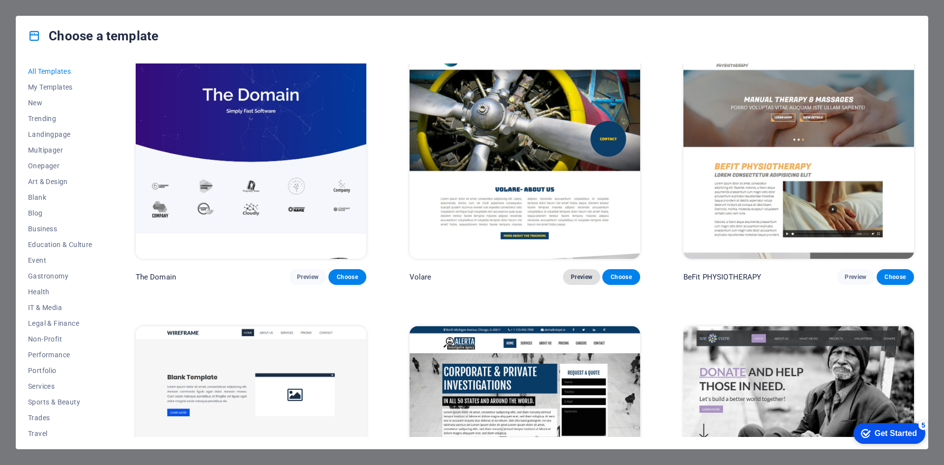
click at [578, 273] on span "Preview" at bounding box center [582, 277] width 22 height 8
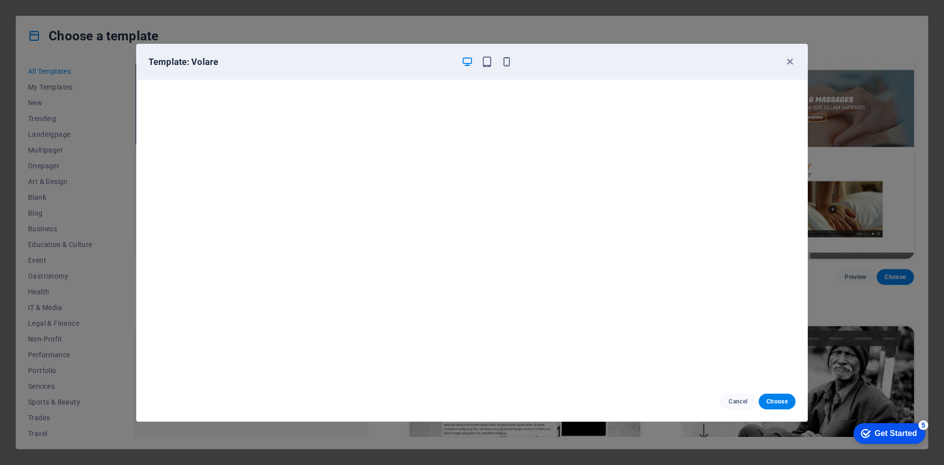
scroll to position [0, 0]
click at [493, 60] on span "button" at bounding box center [487, 61] width 12 height 11
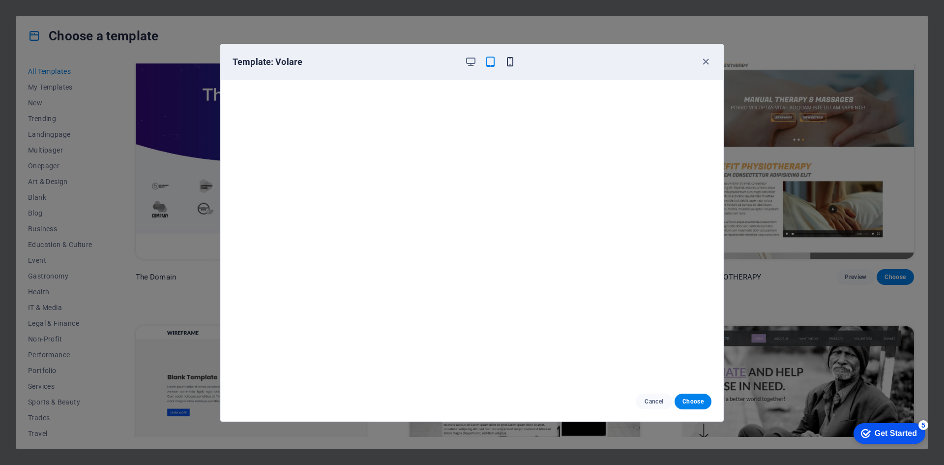
click at [514, 64] on icon "button" at bounding box center [509, 61] width 11 height 11
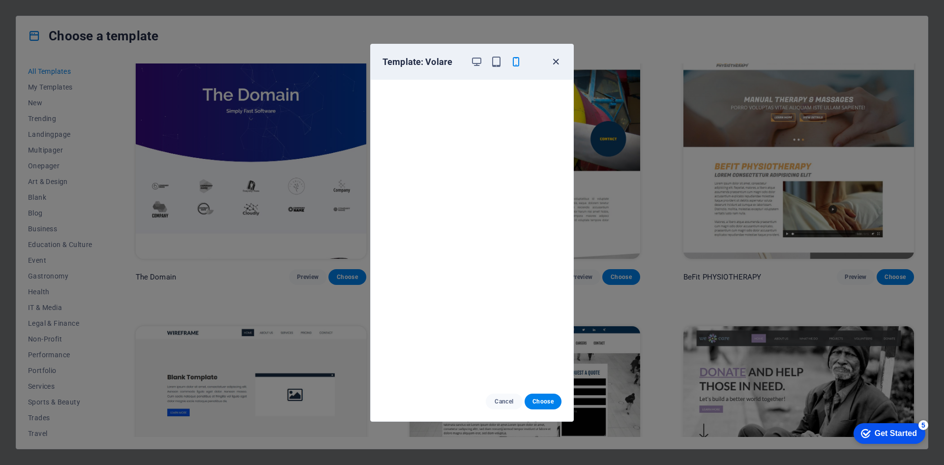
click at [551, 63] on icon "button" at bounding box center [555, 61] width 11 height 11
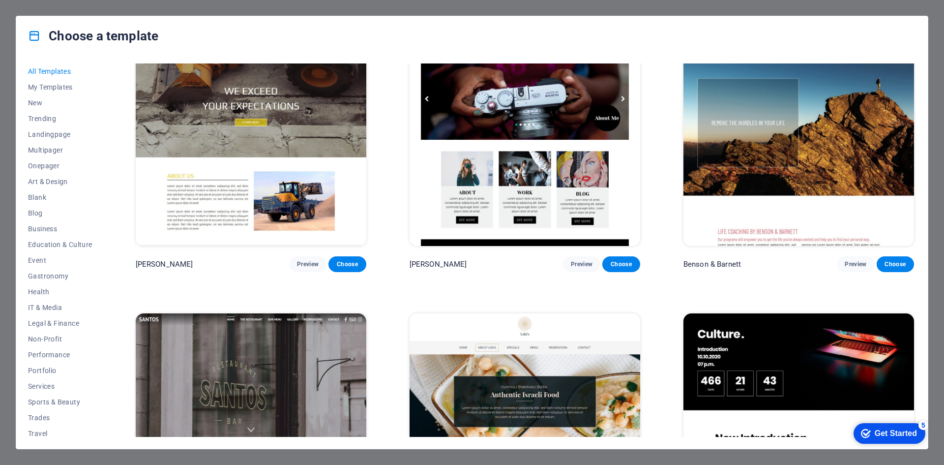
scroll to position [12388, 0]
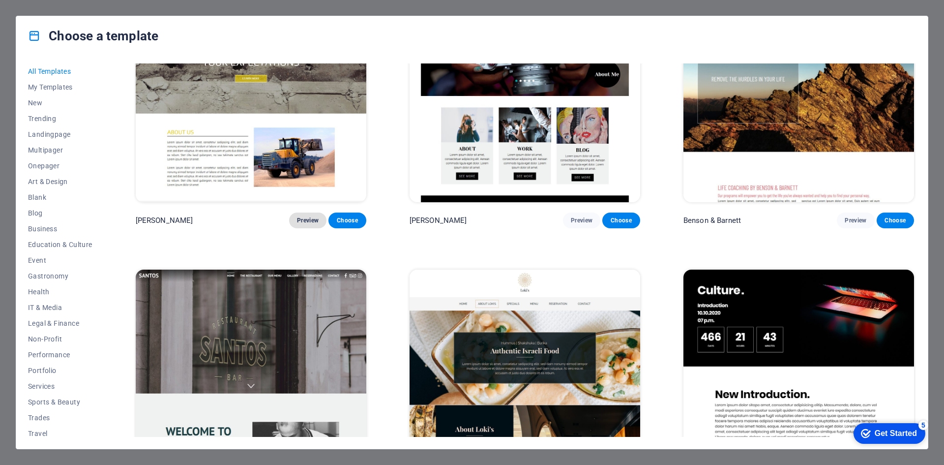
click at [309, 216] on span "Preview" at bounding box center [308, 220] width 22 height 8
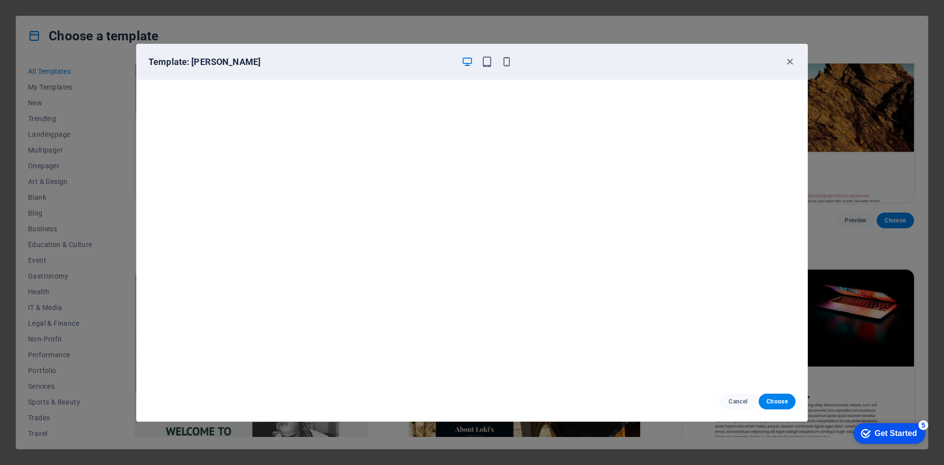
drag, startPoint x: 790, startPoint y: 58, endPoint x: 740, endPoint y: 65, distance: 51.1
click at [791, 59] on icon "button" at bounding box center [789, 61] width 11 height 11
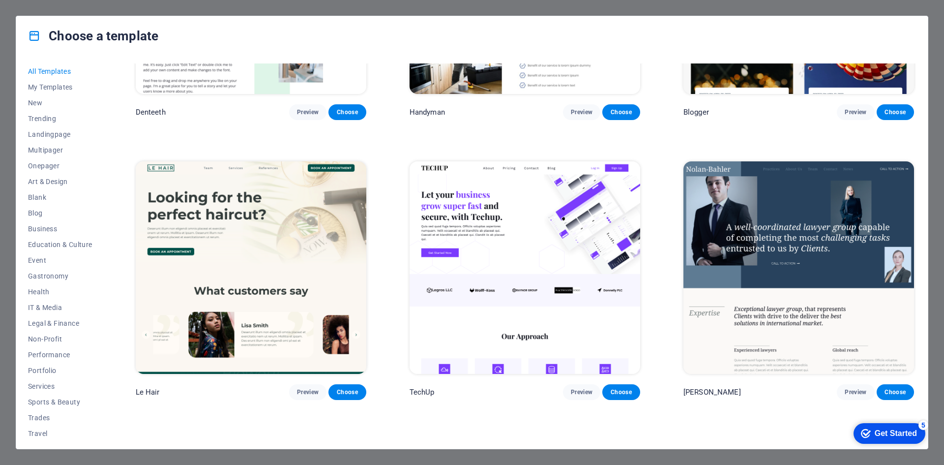
scroll to position [3807, 0]
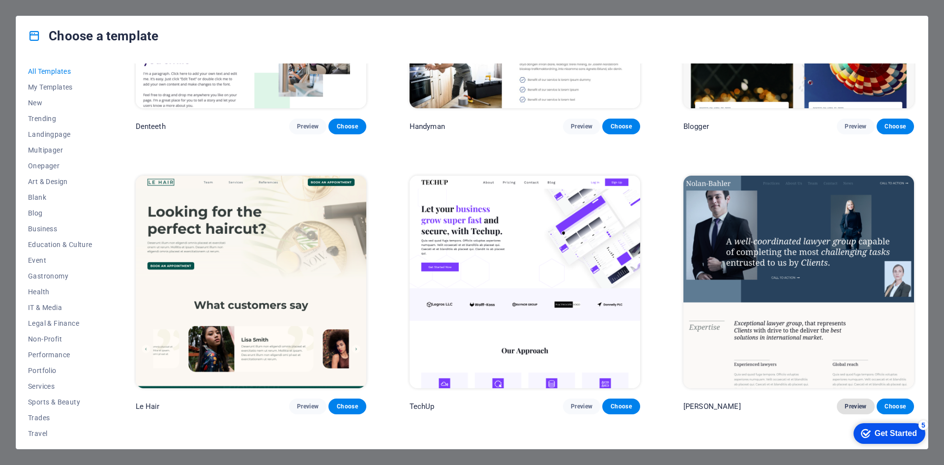
click at [853, 402] on span "Preview" at bounding box center [856, 406] width 22 height 8
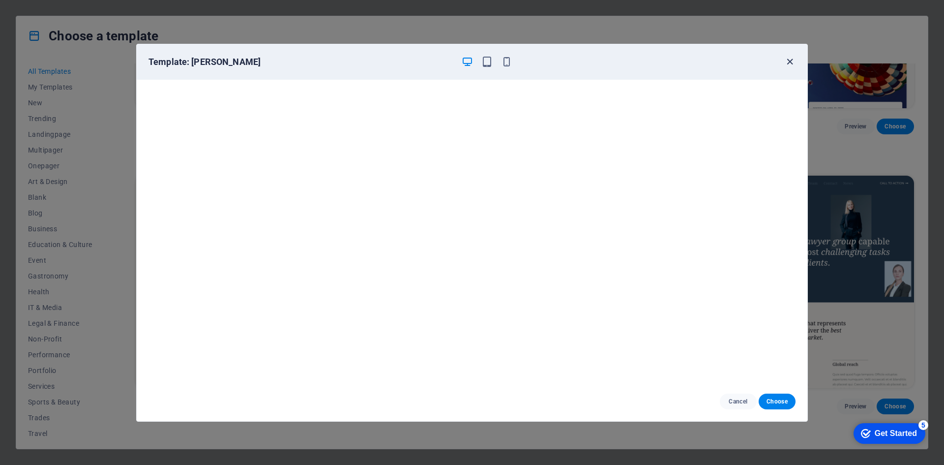
click at [788, 63] on icon "button" at bounding box center [789, 61] width 11 height 11
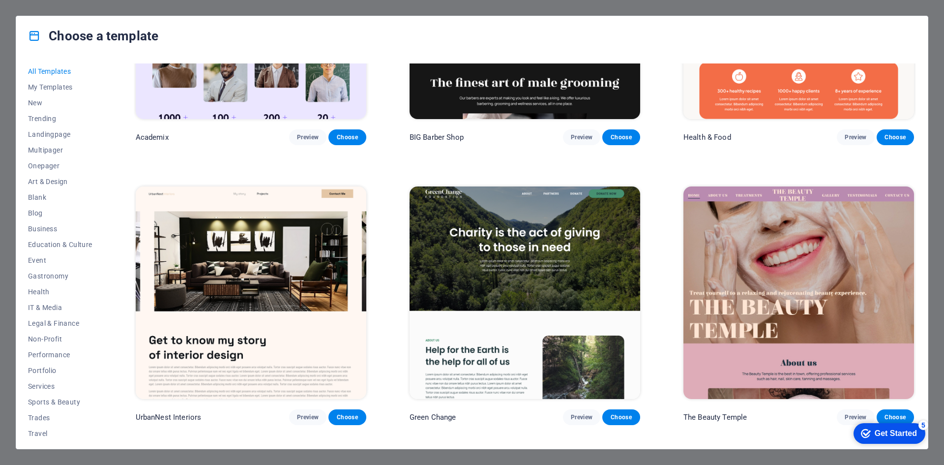
scroll to position [1327, 0]
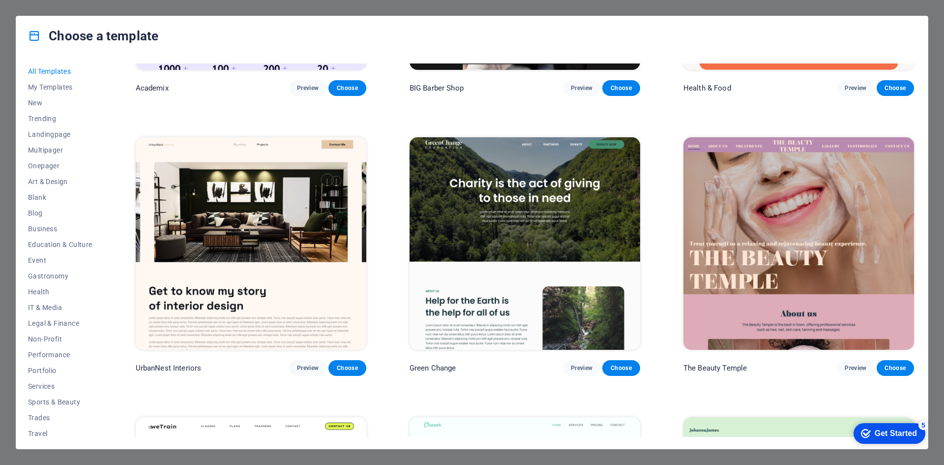
click at [580, 212] on img at bounding box center [524, 243] width 231 height 212
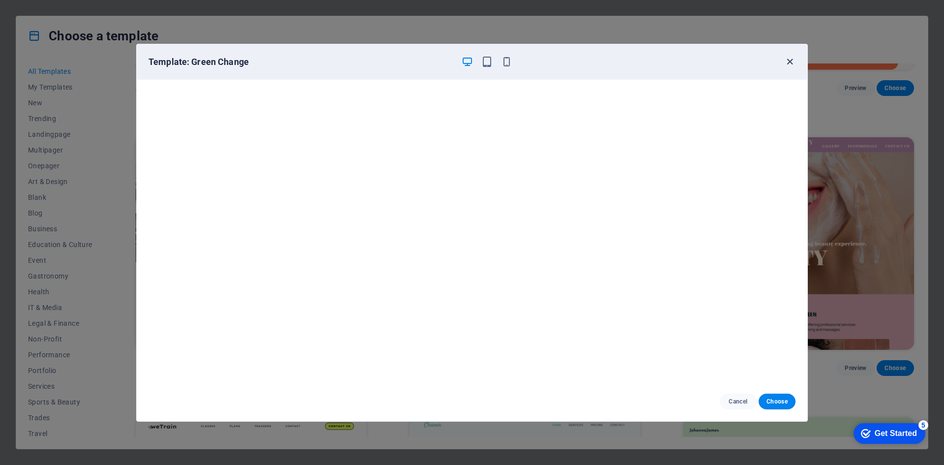
click at [791, 61] on icon "button" at bounding box center [789, 61] width 11 height 11
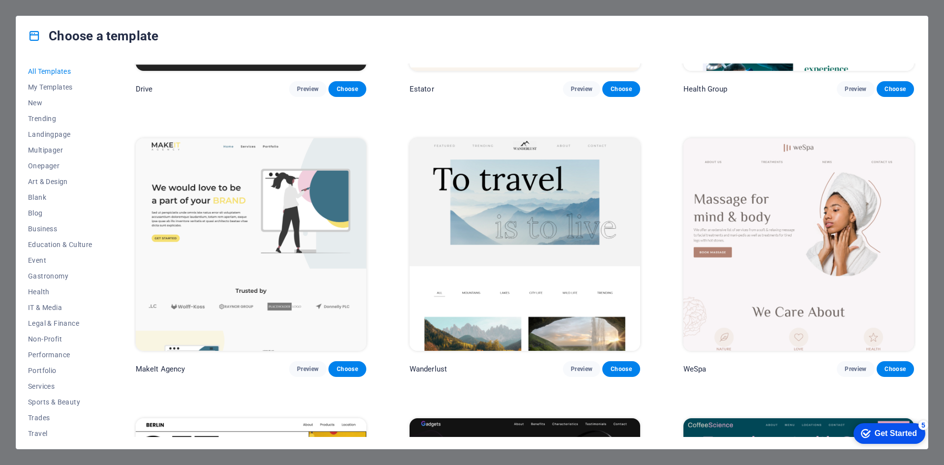
scroll to position [2704, 0]
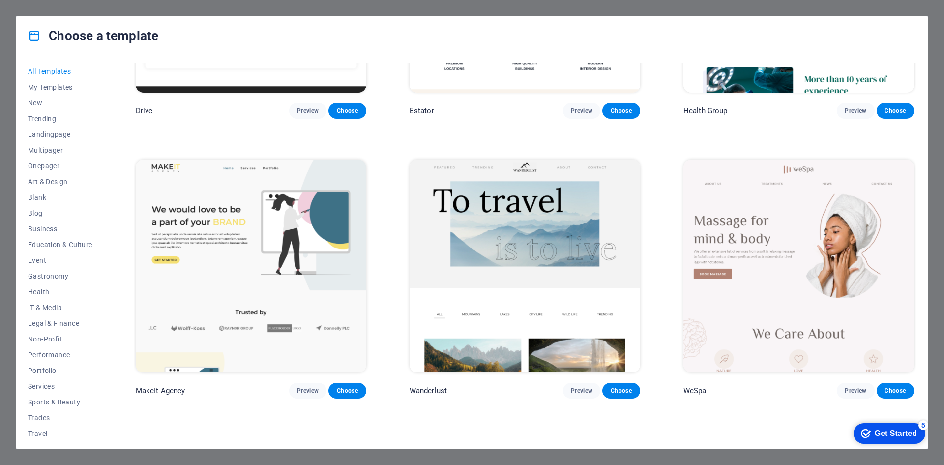
click at [280, 233] on img at bounding box center [251, 266] width 231 height 212
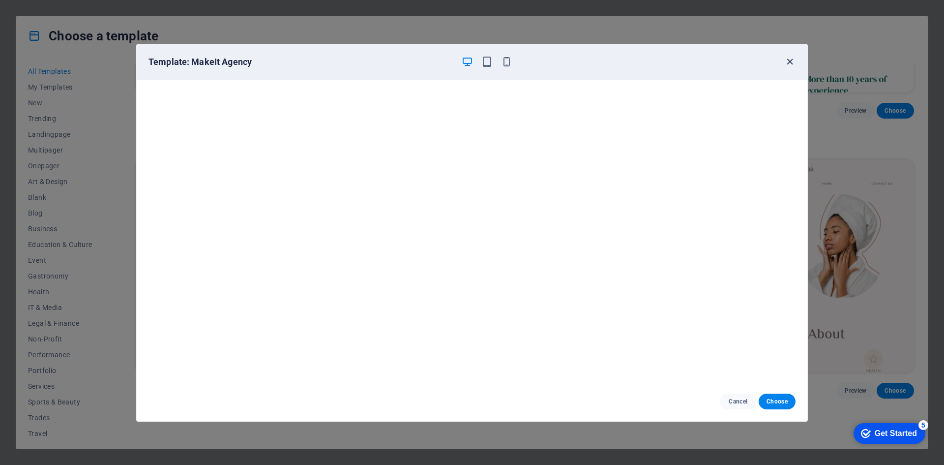
click at [792, 62] on icon "button" at bounding box center [789, 61] width 11 height 11
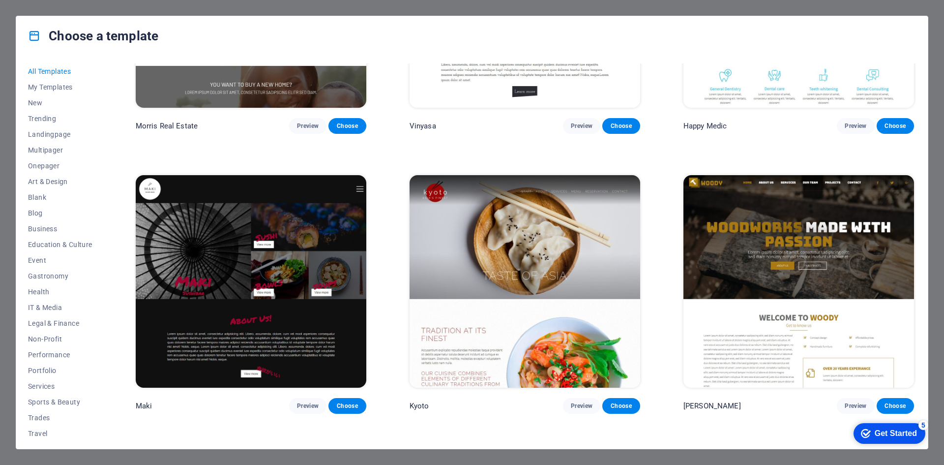
scroll to position [6096, 0]
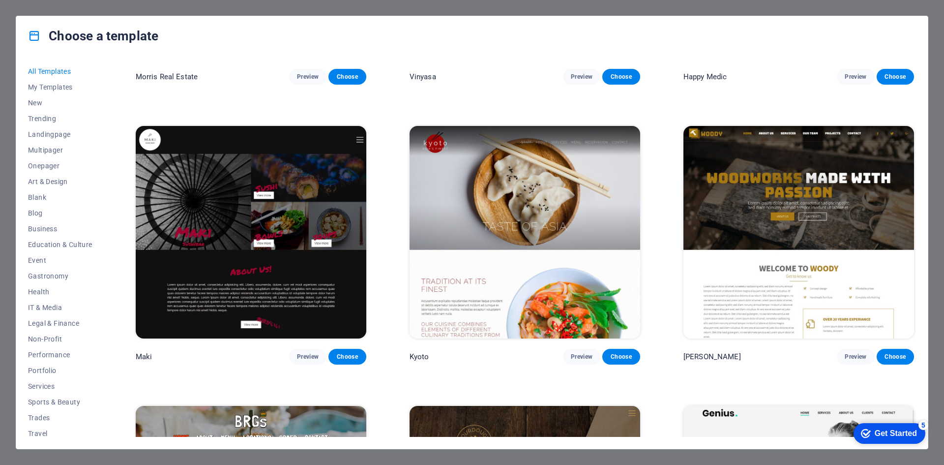
click at [775, 249] on img at bounding box center [798, 232] width 231 height 212
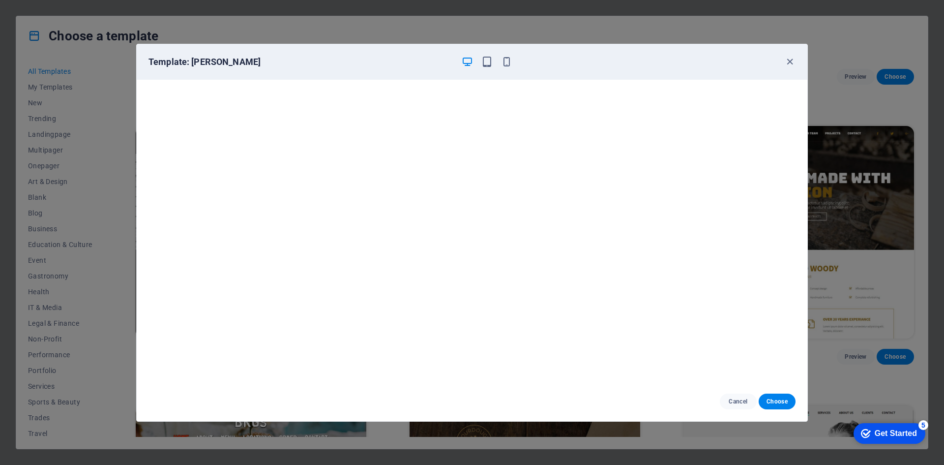
scroll to position [2, 0]
drag, startPoint x: 772, startPoint y: 398, endPoint x: 766, endPoint y: 402, distance: 7.1
click at [772, 398] on span "Choose" at bounding box center [776, 401] width 21 height 8
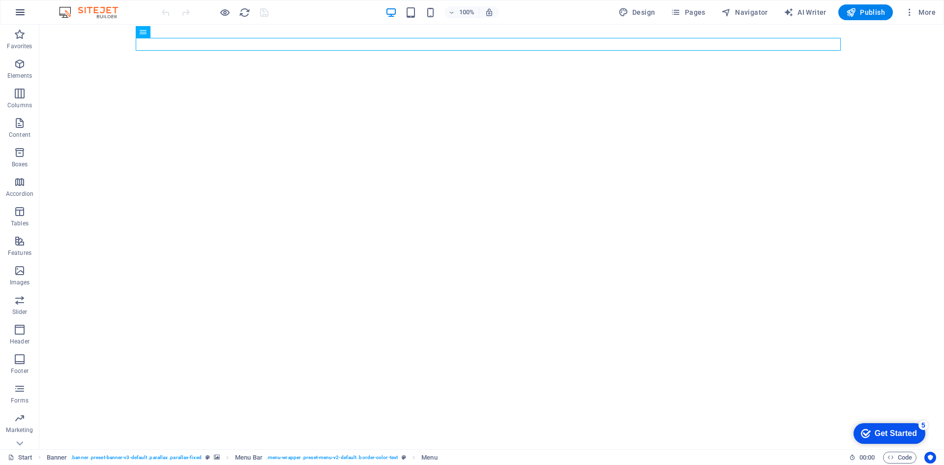
click at [23, 12] on icon "button" at bounding box center [20, 12] width 12 height 12
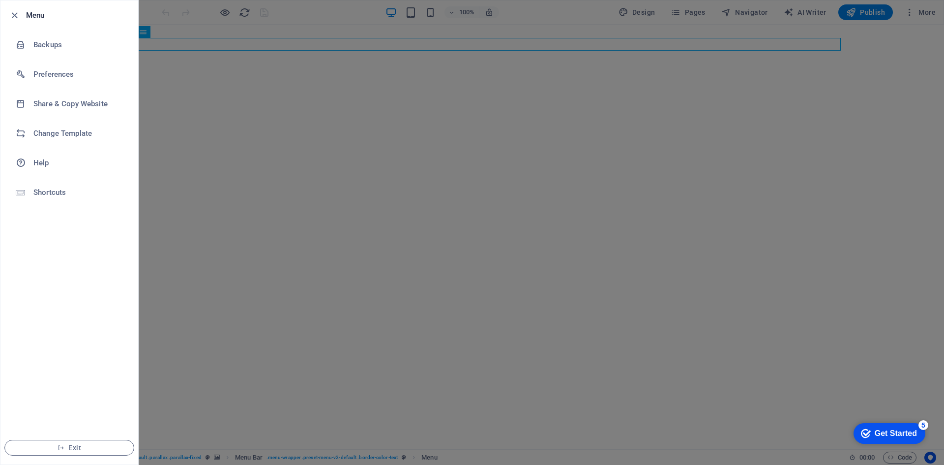
click at [349, 90] on div at bounding box center [472, 232] width 944 height 465
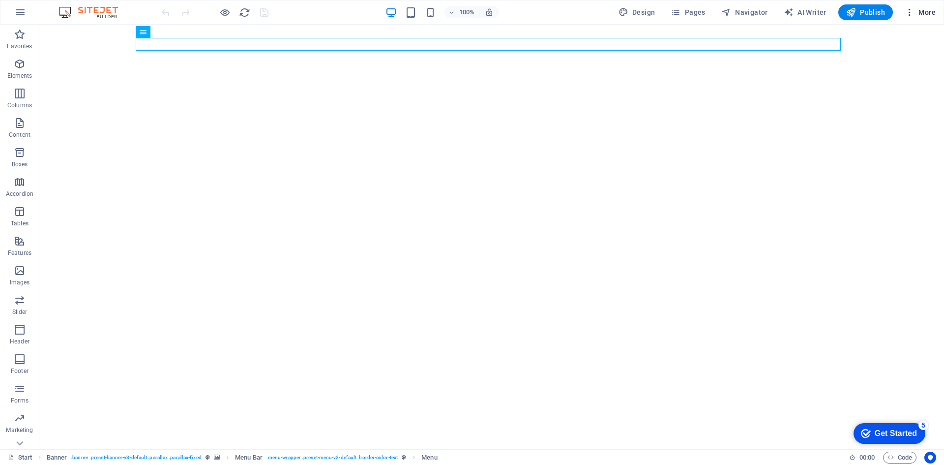
click at [927, 16] on span "More" at bounding box center [920, 12] width 31 height 10
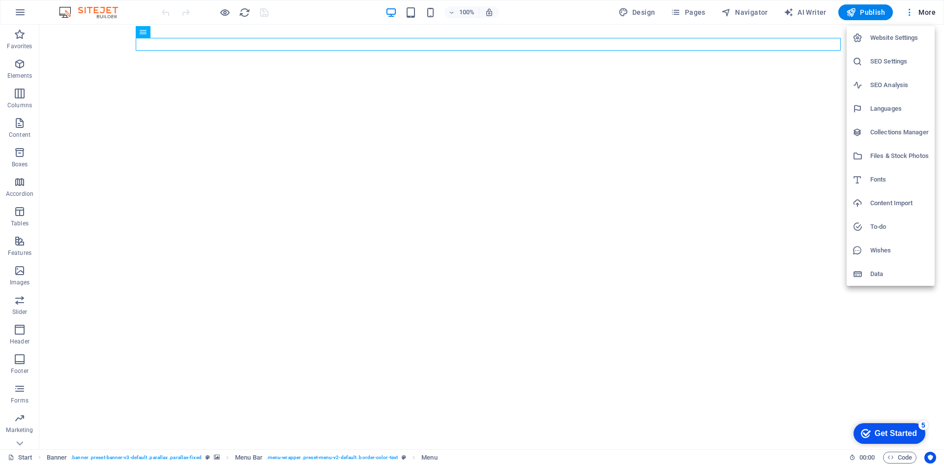
click at [742, 187] on div at bounding box center [472, 232] width 944 height 465
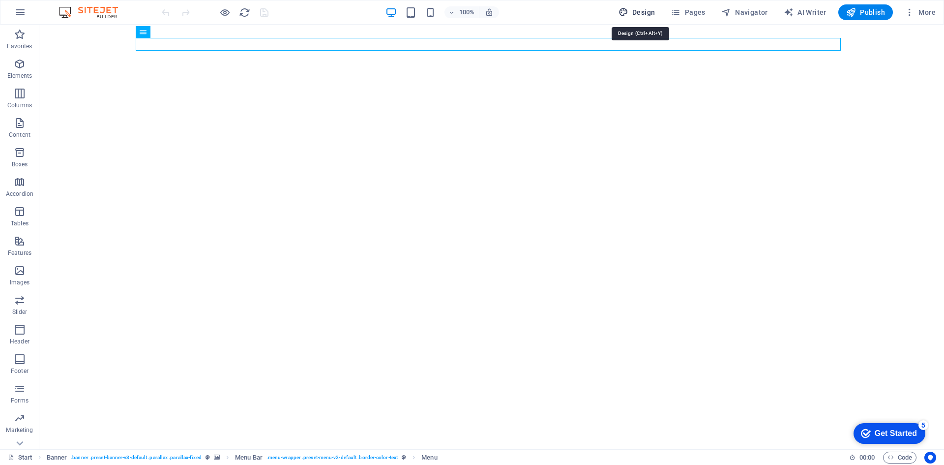
click at [650, 10] on span "Design" at bounding box center [636, 12] width 37 height 10
select select "rem"
select select "300"
select select "px"
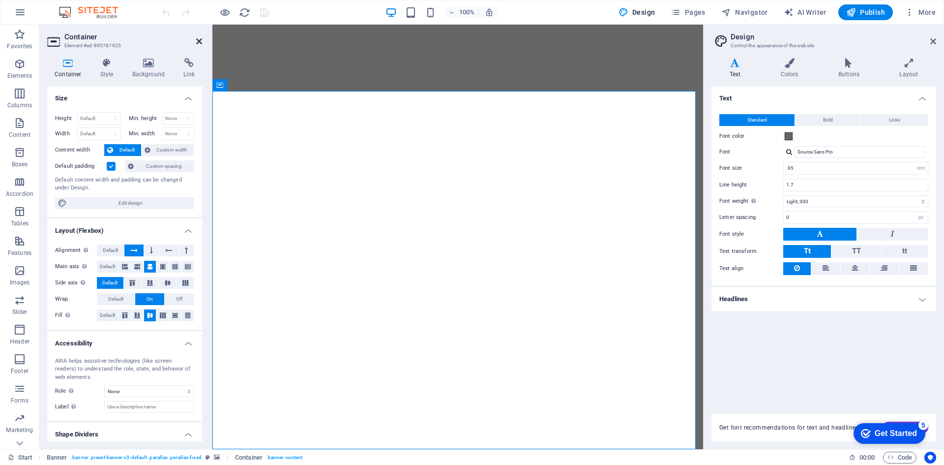
click at [196, 38] on icon at bounding box center [199, 41] width 6 height 8
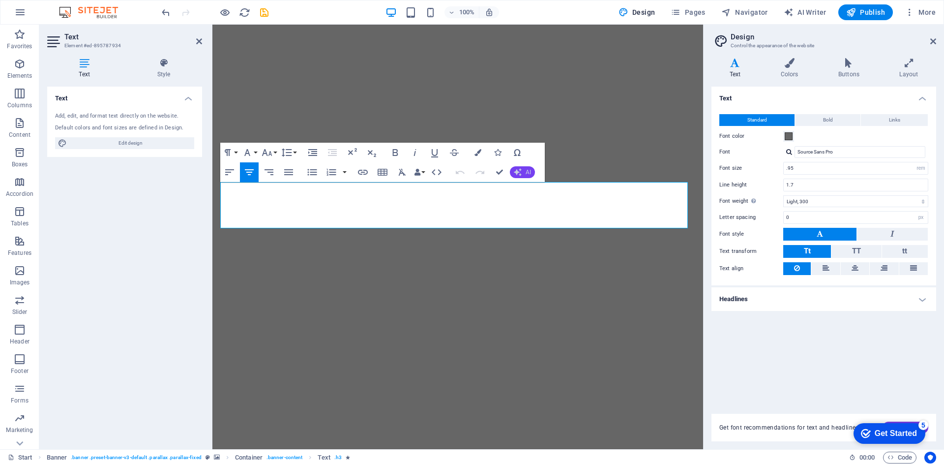
click at [523, 173] on button "AI" at bounding box center [522, 172] width 25 height 12
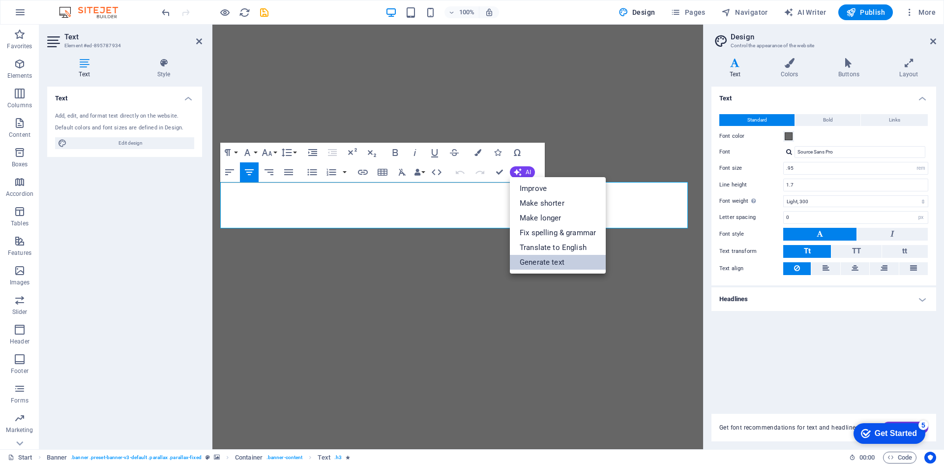
click at [532, 261] on link "Generate text" at bounding box center [558, 262] width 96 height 15
select select "English"
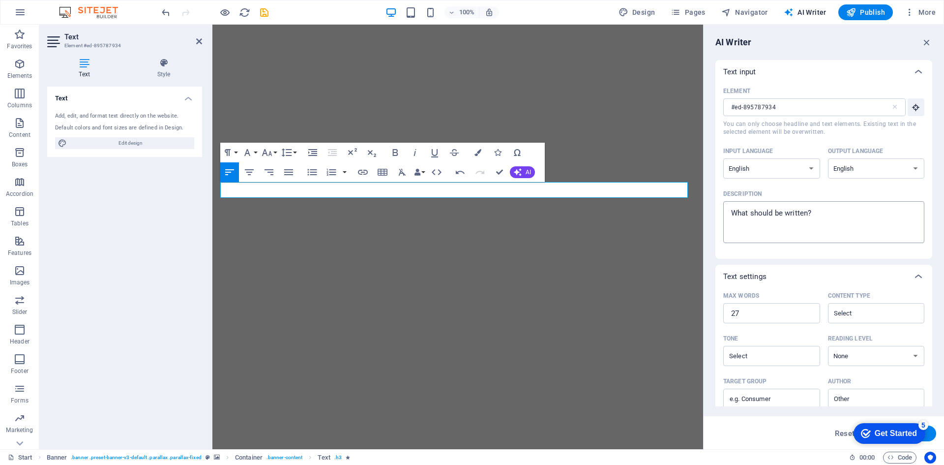
type textarea "x"
click at [797, 225] on textarea "Description x ​" at bounding box center [823, 222] width 191 height 32
click at [809, 216] on textarea "Description x ​" at bounding box center [823, 222] width 191 height 32
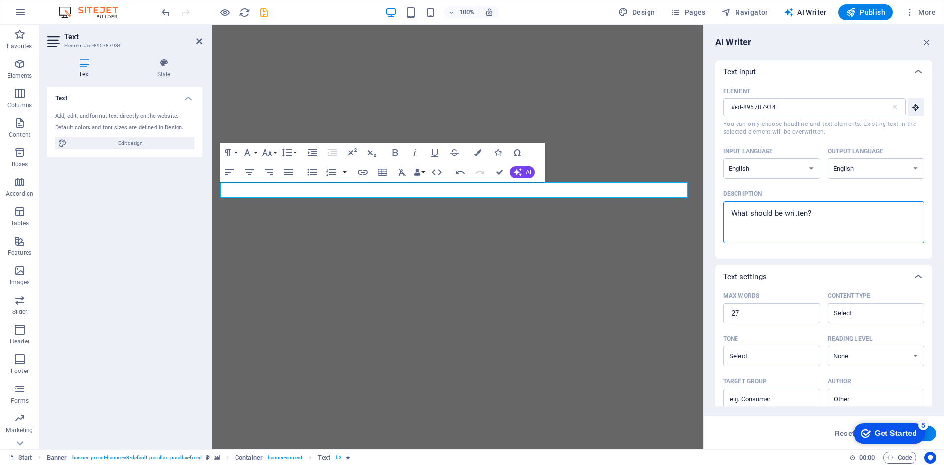
click at [809, 216] on textarea "Description x ​" at bounding box center [823, 222] width 191 height 32
type textarea "M"
type textarea "x"
type textarea "Mi"
type textarea "x"
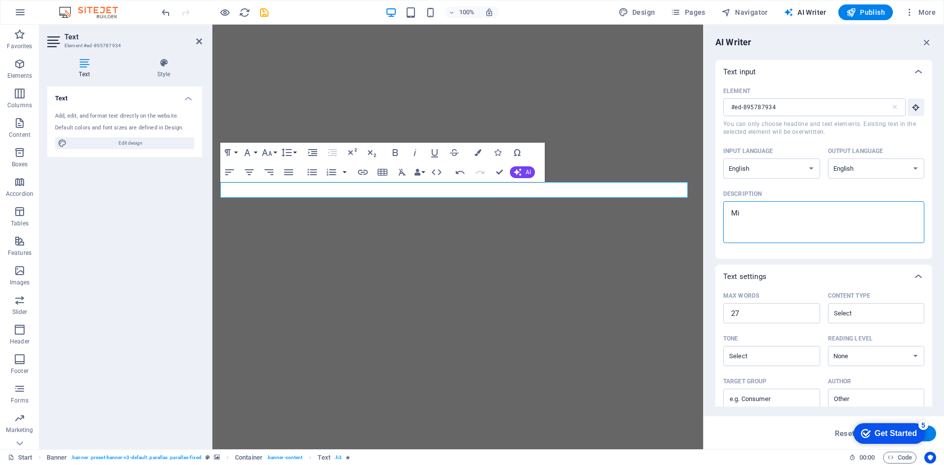
type textarea "Min"
type textarea "x"
type textarea "Mini"
type textarea "x"
type textarea "Minin"
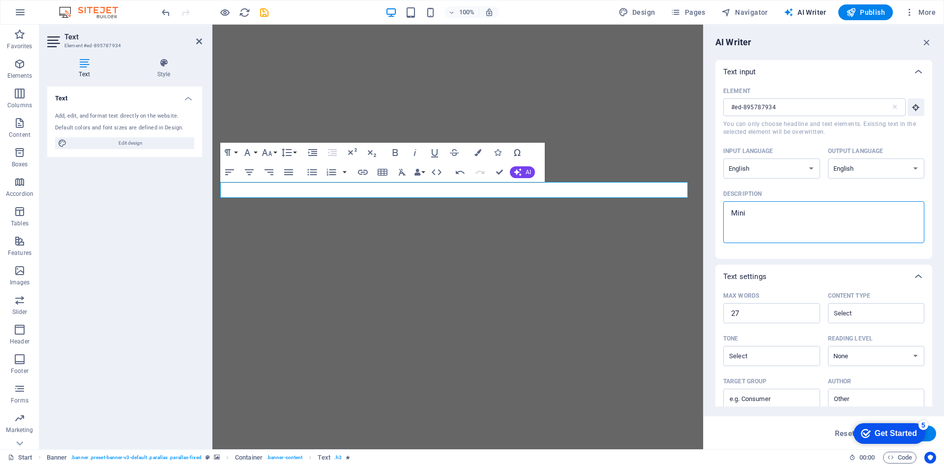
type textarea "x"
type textarea "Mining"
type textarea "x"
type textarea "Mining"
type textarea "x"
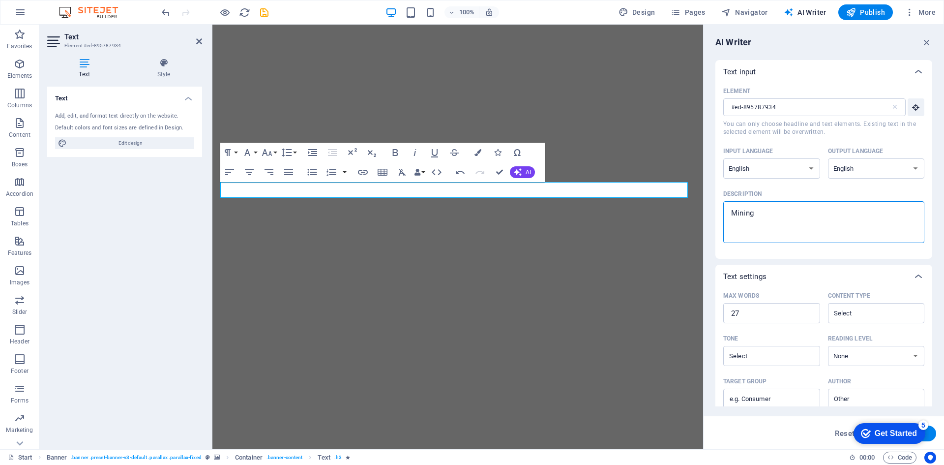
type textarea "Mining c"
type textarea "x"
type textarea "Mining co"
type textarea "x"
type textarea "Mining con"
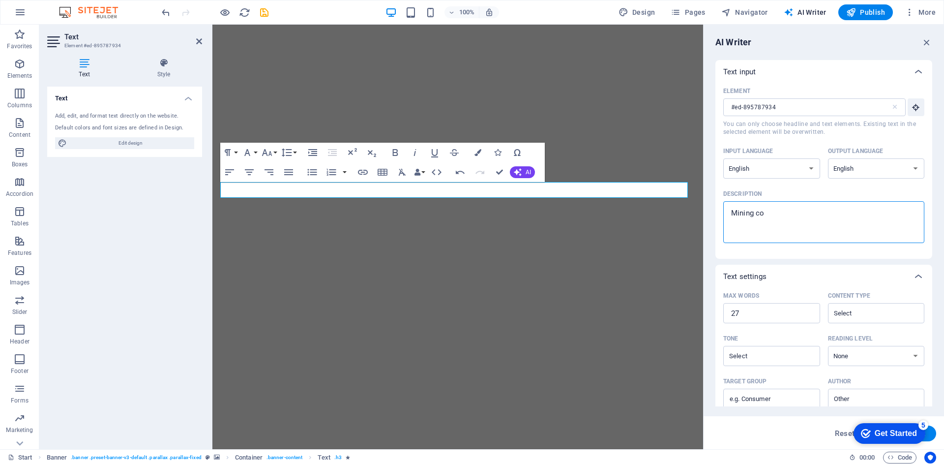
type textarea "x"
type textarea "Mining cons"
type textarea "x"
type textarea "Mining consu"
type textarea "x"
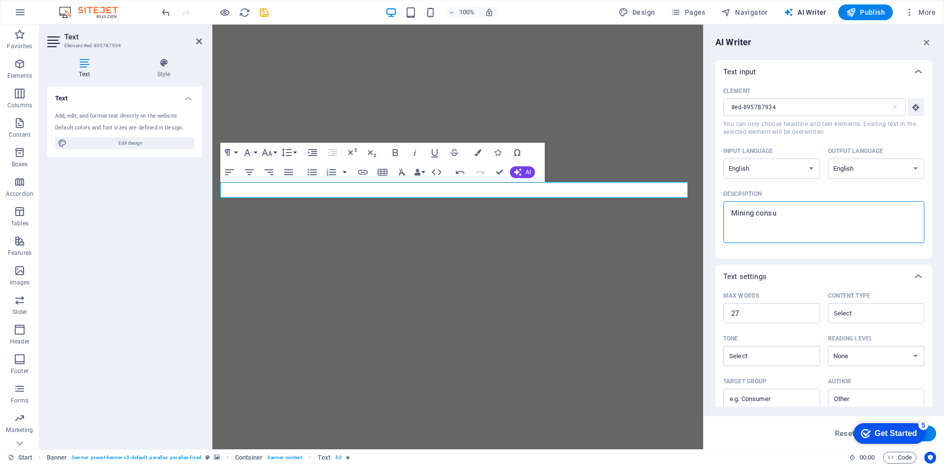
type textarea "Mining consul"
type textarea "x"
type textarea "Mining consult"
type textarea "x"
type textarea "Mining consulta"
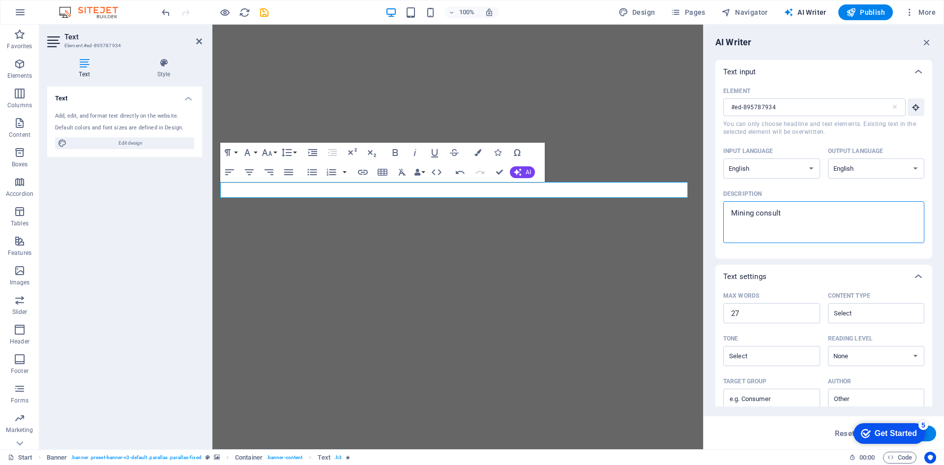
type textarea "x"
type textarea "Mining consultan"
type textarea "x"
type textarea "Mining consultanc"
type textarea "x"
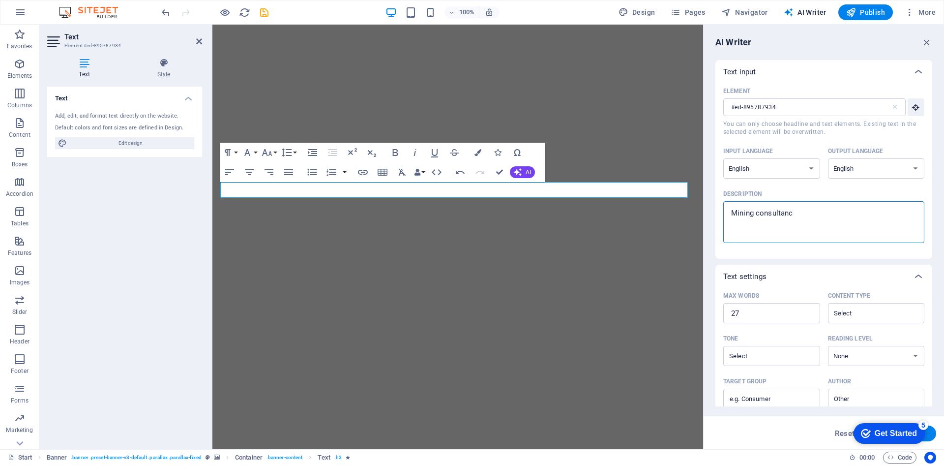
type textarea "Mining consultancy"
type textarea "x"
type textarea "Mining consultancy"
type textarea "x"
type textarea "Mining consultancy b"
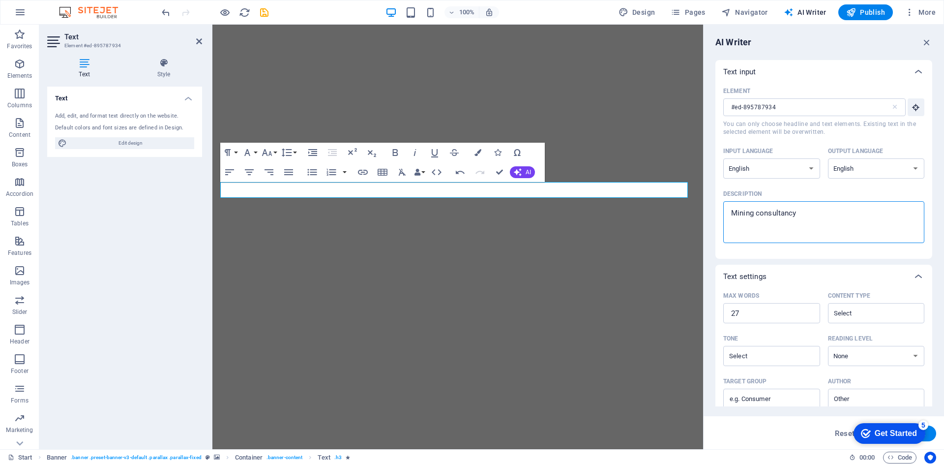
type textarea "x"
type textarea "Mining consultancy by"
type textarea "x"
type textarea "Mining consultancy by"
type textarea "x"
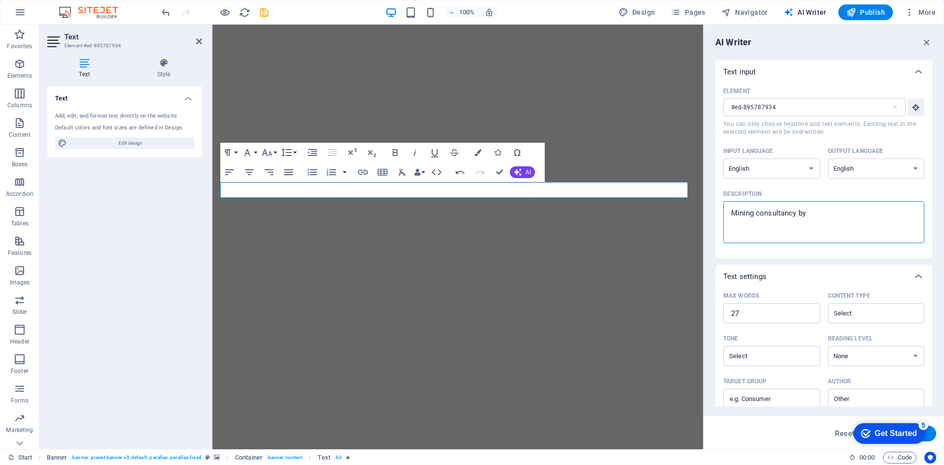
type textarea "Mining consultancy by e"
type textarea "x"
type textarea "Mining consultancy by ep"
type textarea "x"
type textarea "Mining consultancy by epx"
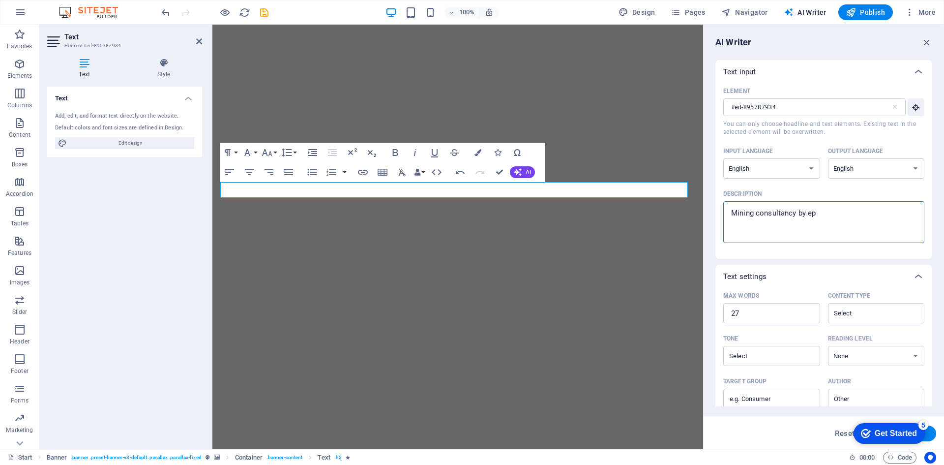
type textarea "x"
type textarea "Mining consultancy by epxp"
type textarea "x"
type textarea "Mining consultancy by epxpe"
type textarea "x"
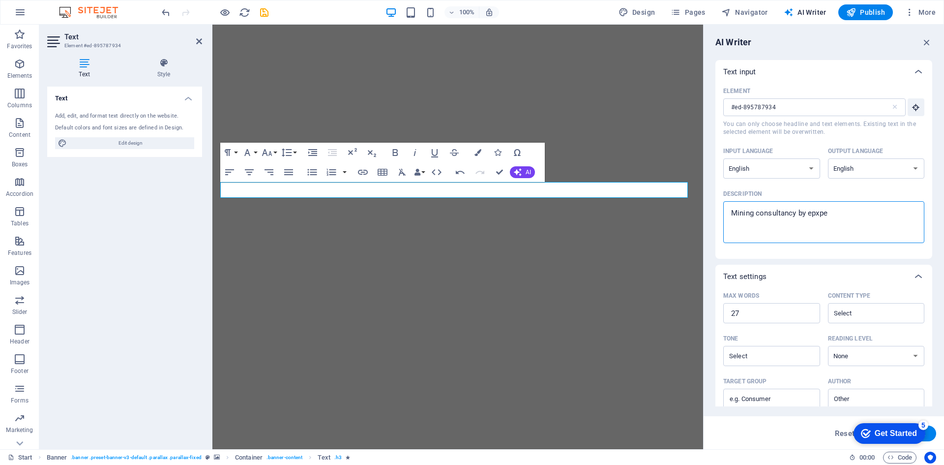
type textarea "Mining consultancy by epxper"
type textarea "x"
type textarea "Mining consultancy by epxperi"
type textarea "x"
type textarea "Mining consultancy by epxperie"
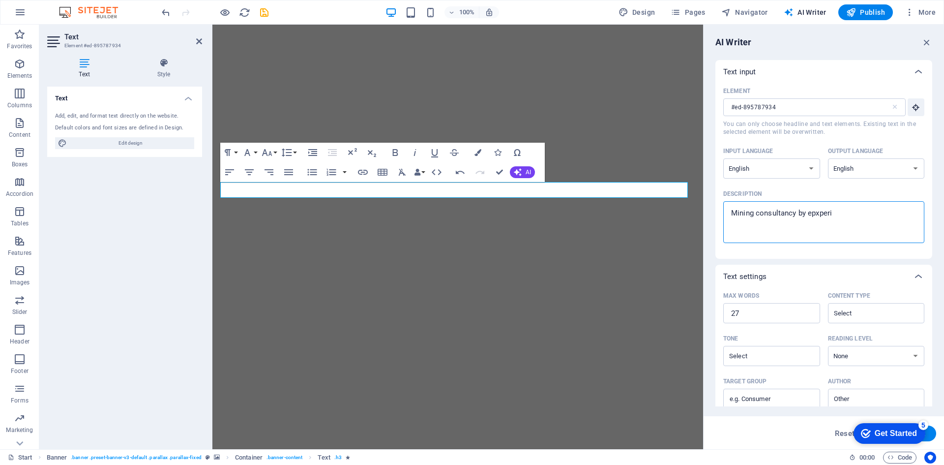
type textarea "x"
type textarea "Mining consultancy by epxperien"
type textarea "x"
type textarea "Mining consultancy by epxperienc"
type textarea "x"
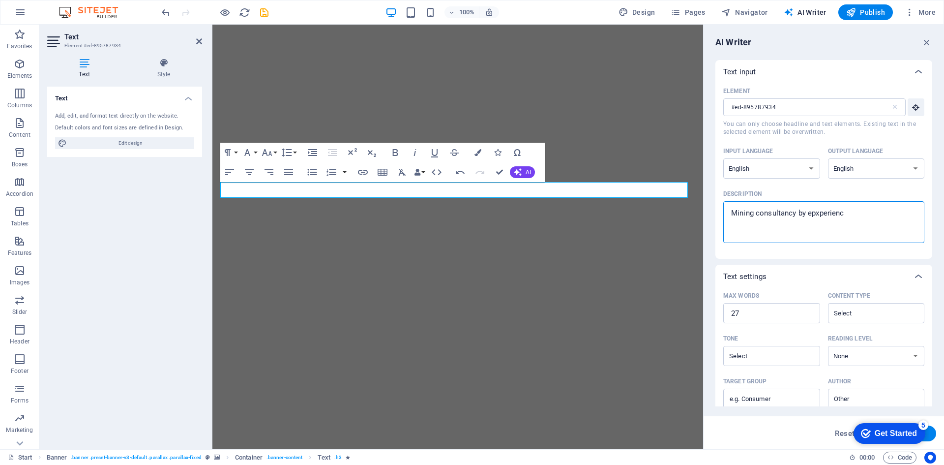
type textarea "Mining consultancy by epxperience"
type textarea "x"
type textarea "Mining consultancy by epxperience"
type textarea "x"
type textarea "Mining consultancy by epxperience h"
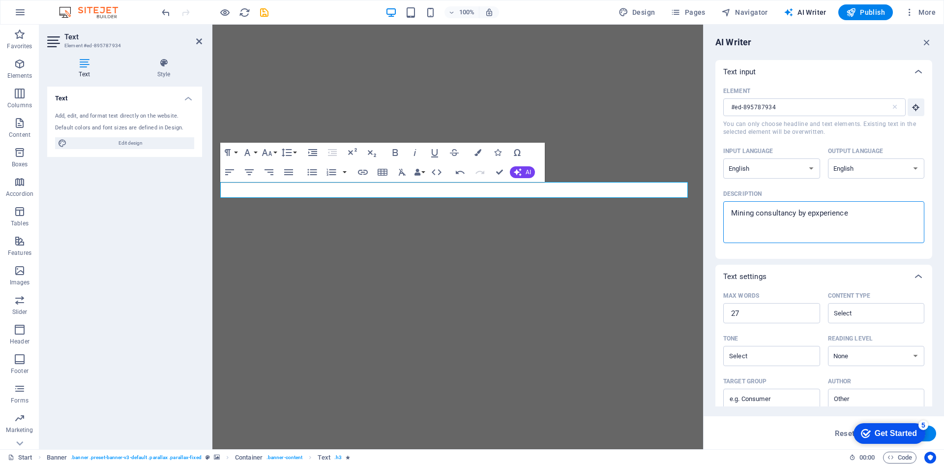
type textarea "x"
type textarea "Mining consultancy by epxperience hi"
type textarea "x"
type textarea "Mining consultancy by epxperience hig"
type textarea "x"
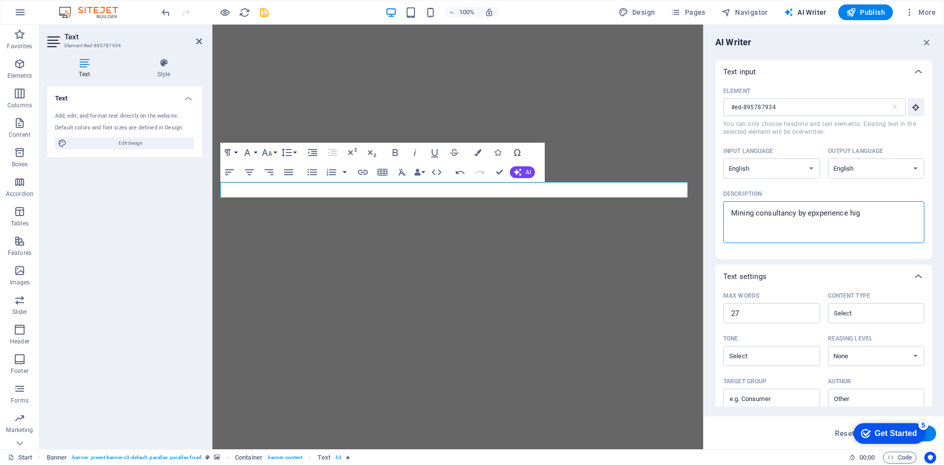
type textarea "Mining consultancy by epxperience high"
type textarea "x"
type textarea "Mining consultancy by epxperience high"
type textarea "x"
type textarea "Mining consultancy by epxperience high l"
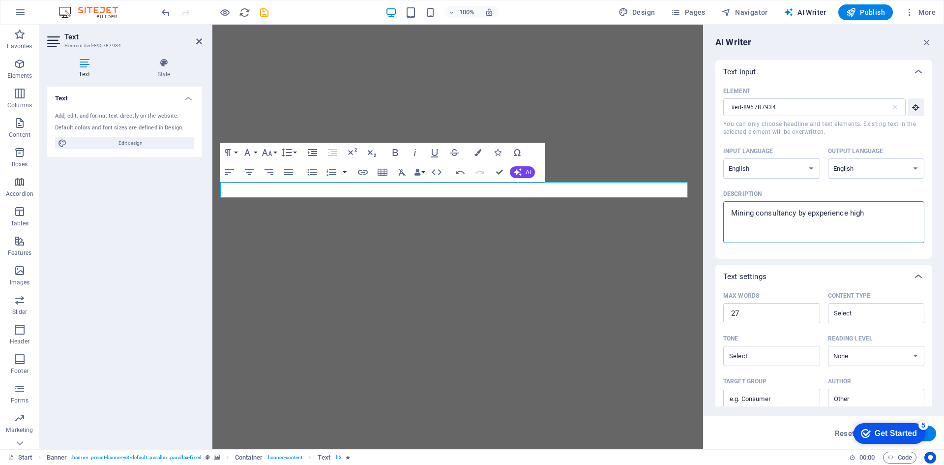
type textarea "x"
type textarea "Mining consultancy by epxperience high le"
type textarea "x"
type textarea "Mining consultancy by epxperience high lev"
type textarea "x"
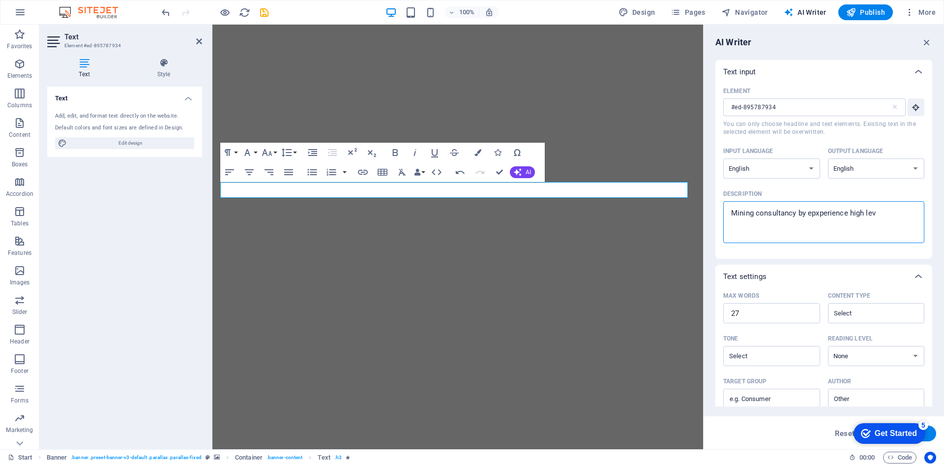
type textarea "Mining consultancy by epxperience high leve"
type textarea "x"
type textarea "Mining consultancy by epxperience high level"
type textarea "x"
type textarea "Mining consultancy by epxperience high level"
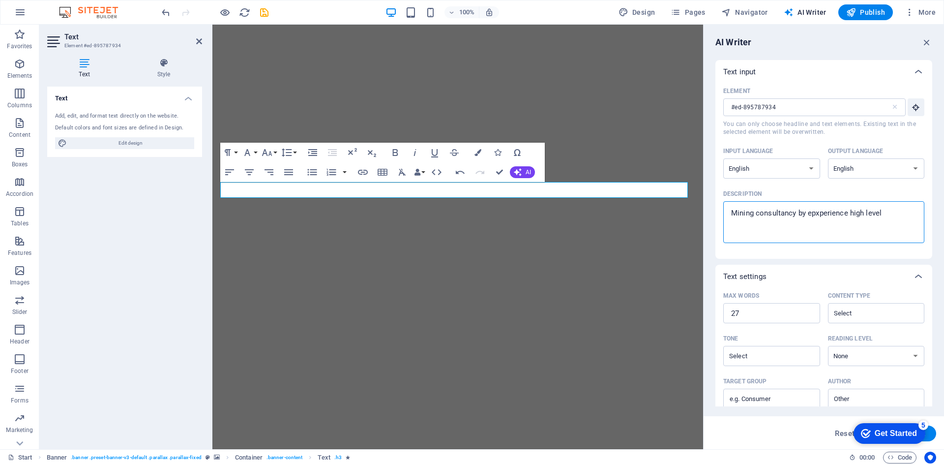
type textarea "x"
type textarea "Mining consultancy by epxperience high level m"
type textarea "x"
type textarea "Mining consultancy by epxperience high level mi"
type textarea "x"
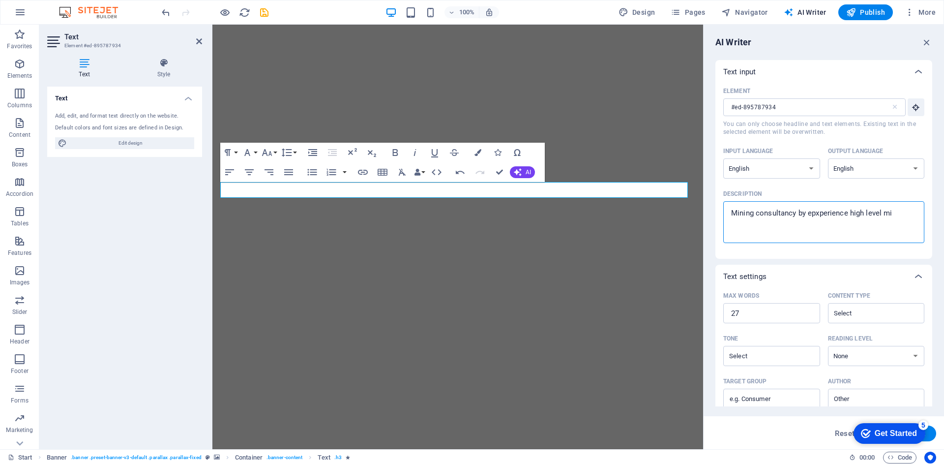
type textarea "Mining consultancy by epxperience high level min"
type textarea "x"
type textarea "Mining consultancy by epxperience high level mini"
type textarea "x"
type textarea "Mining consultancy by epxperience high level minin"
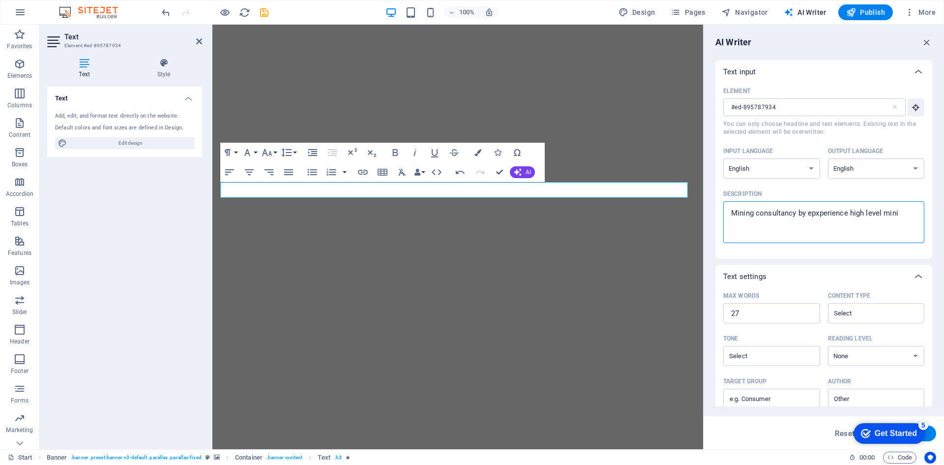
type textarea "x"
type textarea "Mining consultancy by epxperience high level mining"
type textarea "x"
type textarea "Mining consultancy by epxperience high level mining"
type textarea "x"
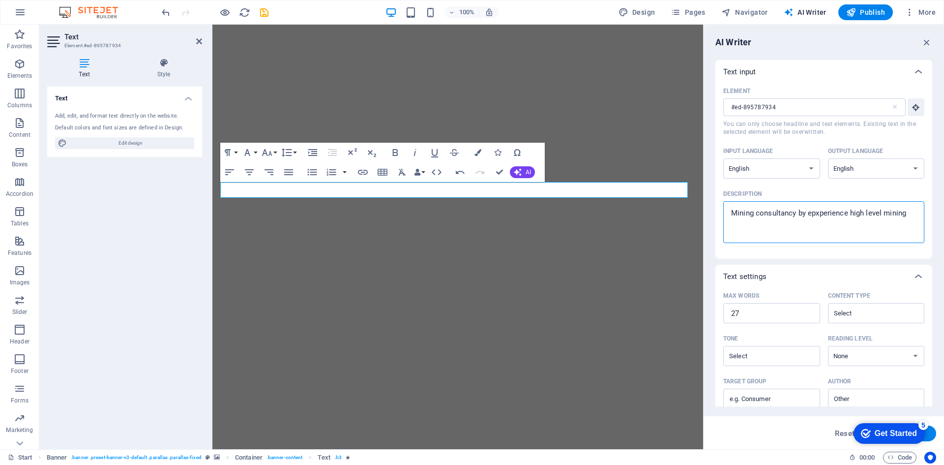
type textarea "Mining consultancy by epxperience high level mining e"
type textarea "x"
type textarea "Mining consultancy by epxperience high level mining en"
type textarea "x"
type textarea "Mining consultancy by epxperience high level mining eng"
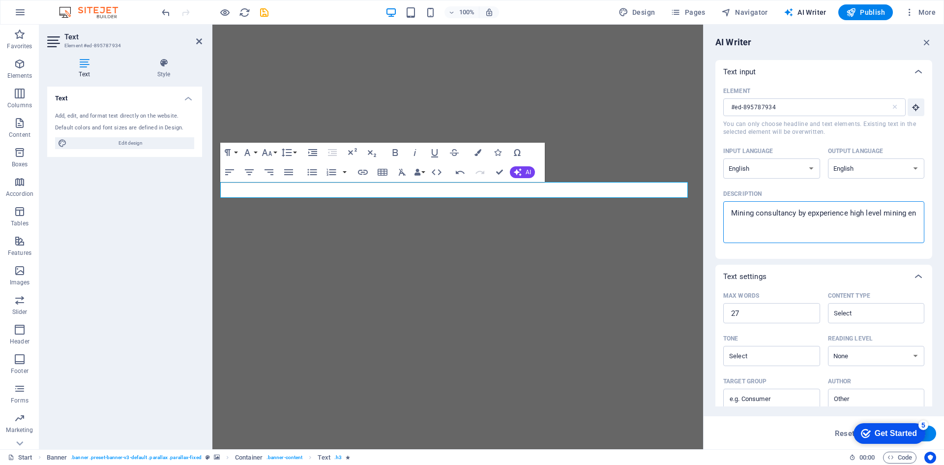
type textarea "x"
type textarea "Mining consultancy by epxperience high level mining engi"
type textarea "x"
type textarea "Mining consultancy by epxperience high level mining engin"
type textarea "x"
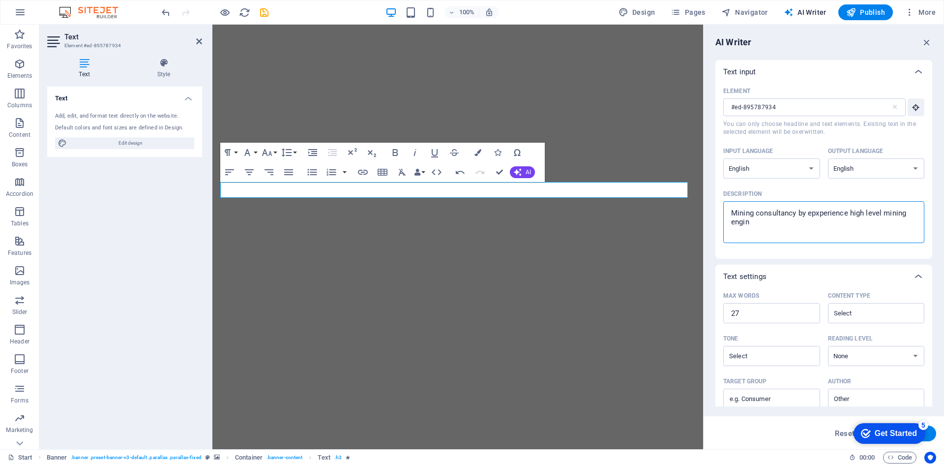
type textarea "Mining consultancy by epxperience high level mining engine"
type textarea "x"
type textarea "Mining consultancy by epxperience high level mining enginer"
type textarea "x"
type textarea "Mining consultancy by epxperience high level mining engine"
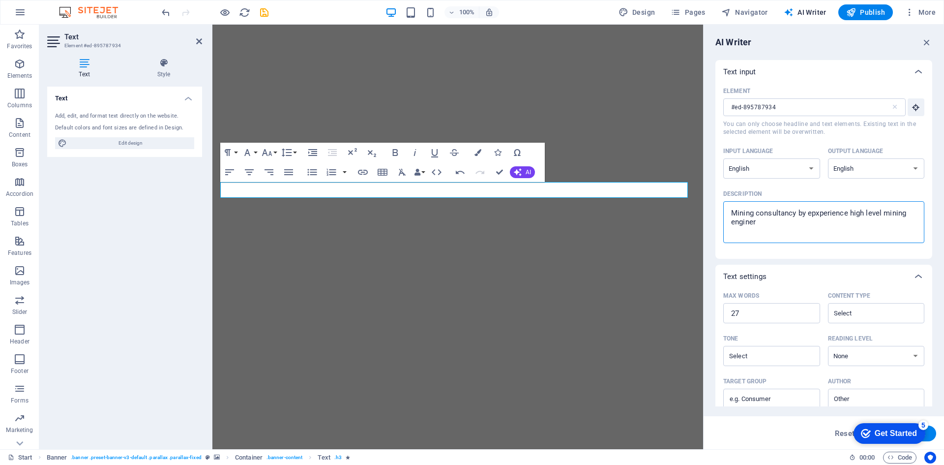
type textarea "x"
type textarea "Mining consultancy by epxperience high level mining enginee"
type textarea "x"
type textarea "Mining consultancy by epxperience high level mining engineer"
type textarea "x"
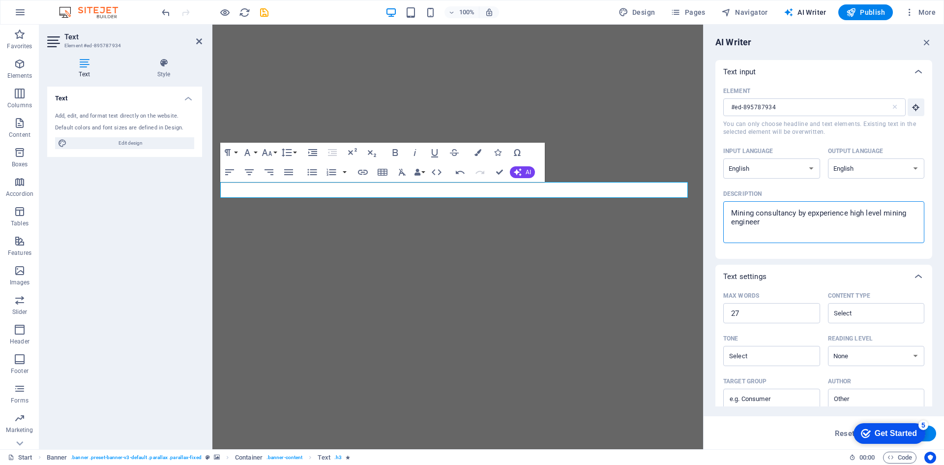
type textarea "Mining consultancy by epxperience high level mining engineers"
type textarea "x"
type textarea "Mining consultancy by epxperience high level mining engineers,"
type textarea "x"
type textarea "Mining consultancy by epxperience high level mining engineers,"
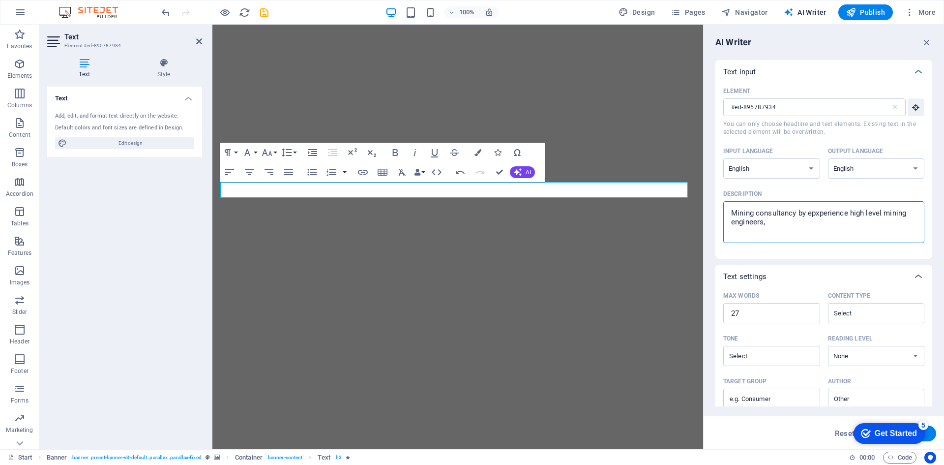
type textarea "x"
type textarea "Mining consultancy by epxperience high level mining engineers, ,"
type textarea "x"
type textarea "Mining consultancy by epxperience high level mining engineers,"
type textarea "x"
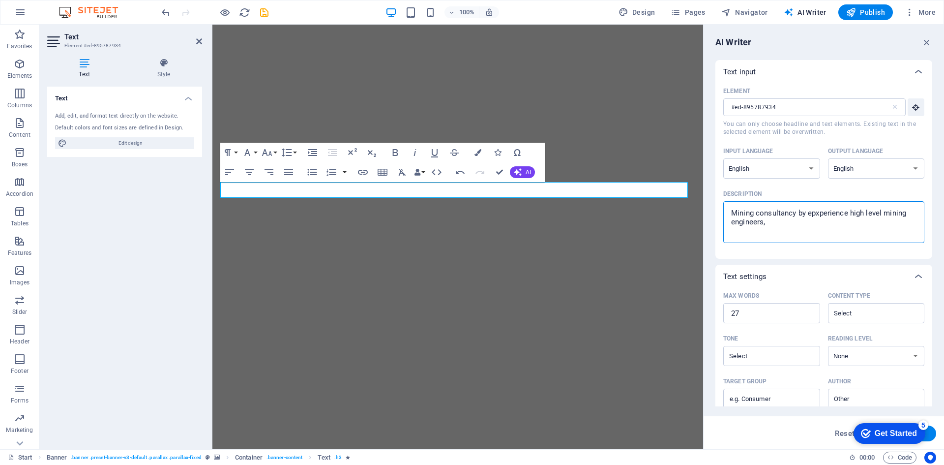
type textarea "Mining consultancy by epxperience high level mining engineers, i"
type textarea "x"
type textarea "Mining consultancy by epxperience high level mining engineers, in"
type textarea "x"
type textarea "Mining consultancy by epxperience high level mining engineers, int"
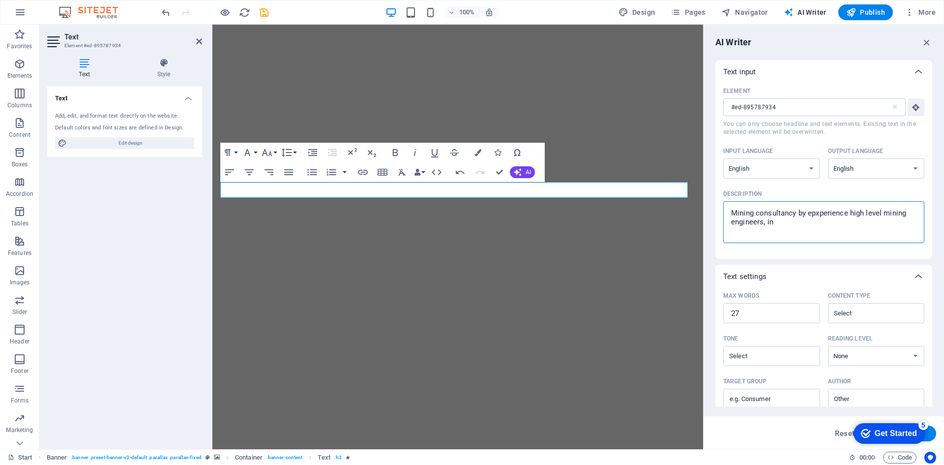
type textarea "x"
type textarea "Mining consultancy by epxperience high level mining engineers, inte"
type textarea "x"
type textarea "Mining consultancy by epxperience high level mining engineers, inter"
type textarea "x"
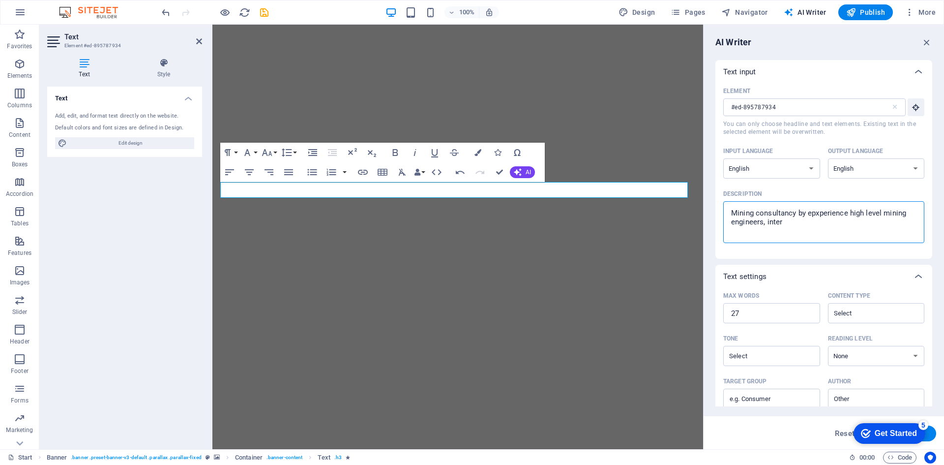
type textarea "Mining consultancy by epxperience high level mining engineers, intern"
type textarea "x"
type textarea "Mining consultancy by epxperience high level mining engineers, interna"
type textarea "x"
type textarea "Mining consultancy by epxperience high level mining engineers, internal"
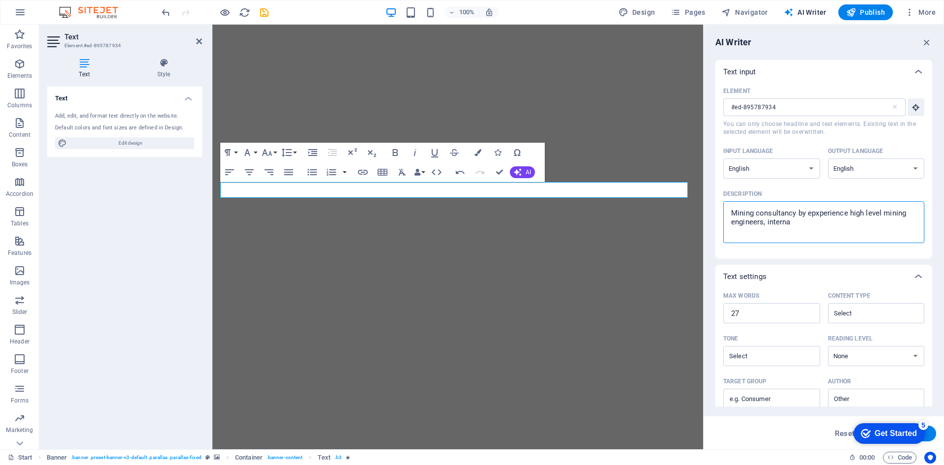
type textarea "x"
type textarea "Mining consultancy by epxperience high level mining engineers, internal"
type textarea "x"
type textarea "Mining consultancy by epxperience high level mining engineers, internal m"
type textarea "x"
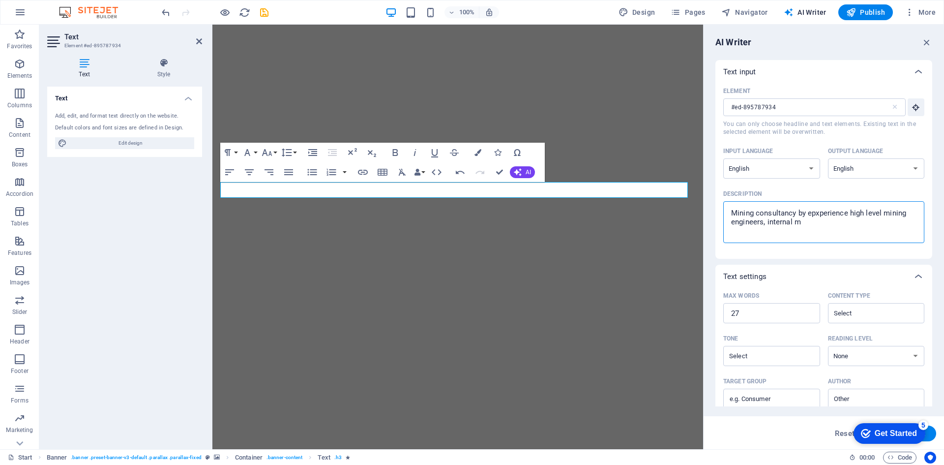
type textarea "Mining consultancy by epxperience high level mining engineers, internal mi"
type textarea "x"
type textarea "Mining consultancy by epxperience high level mining engineers, internal min"
type textarea "x"
type textarea "Mining consultancy by epxperience high level mining engineers, internal mini"
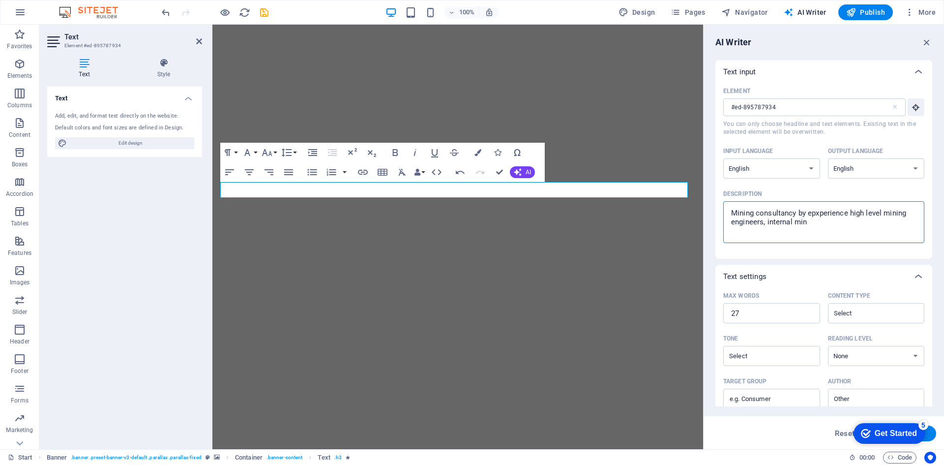
type textarea "x"
type textarea "Mining consultancy by epxperience high level mining engineers, internal minin"
type textarea "x"
type textarea "Mining consultancy by epxperience high level mining engineers, internal mining"
type textarea "x"
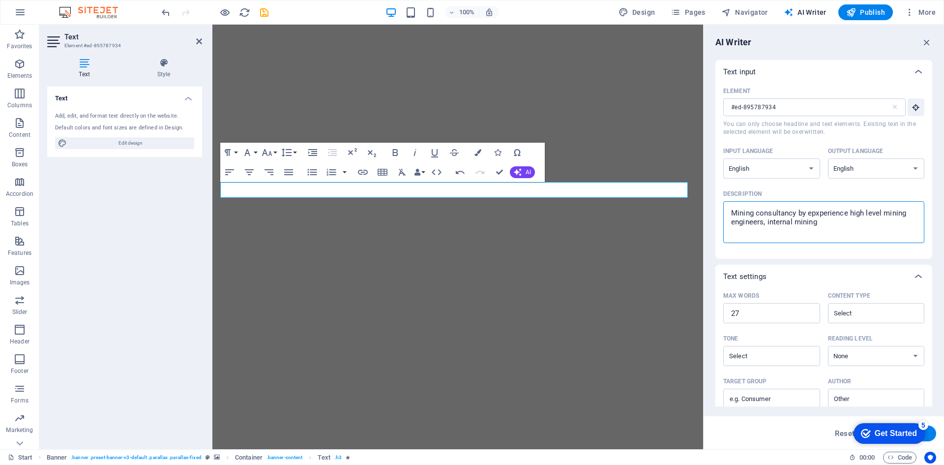
type textarea "Mining consultancy by epxperience high level mining engineers, internal mining"
type textarea "x"
type textarea "Mining consultancy by epxperience high level mining engineers, internal mining l"
type textarea "x"
type textarea "Mining consultancy by epxperience high level mining engineers, internal mining …"
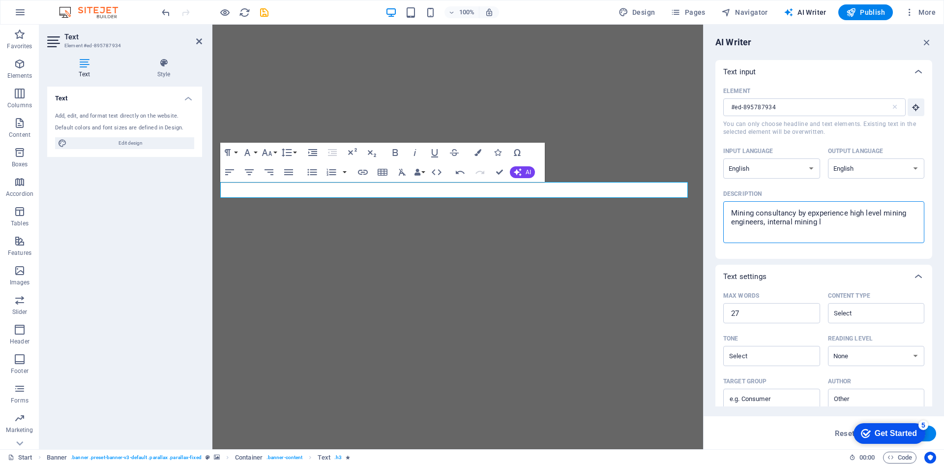
type textarea "x"
type textarea "Mining consultancy by epxperience high level mining engineers, internal mining …"
type textarea "x"
type textarea "Mining consultancy by epxperience high level mining engineers, internal mining …"
type textarea "x"
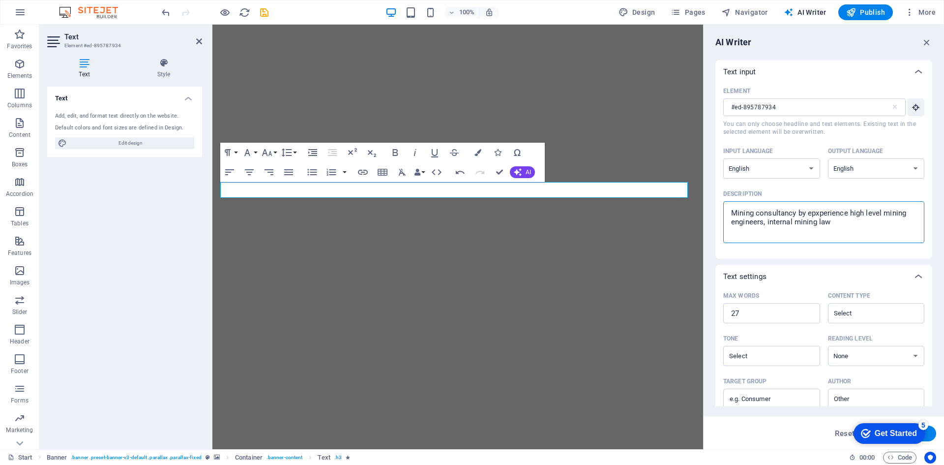
type textarea "Mining consultancy by epxperience high level mining engineers, internal mining …"
type textarea "x"
type textarea "Mining consultancy by epxperience high level mining engineers, internal mining …"
type textarea "x"
type textarea "Mining consultancy by epxperience high level mining engineers, internal mining …"
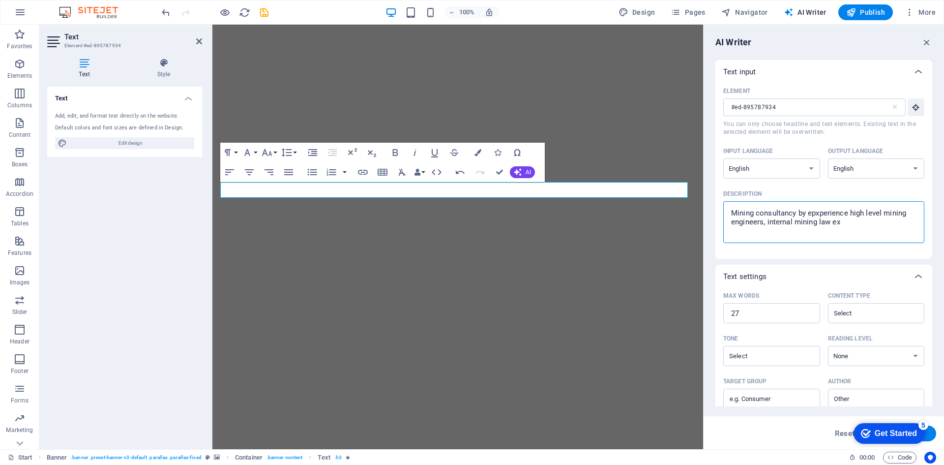
type textarea "x"
type textarea "Mining consultancy by epxperience high level mining engineers, internal mining …"
type textarea "x"
type textarea "Mining consultancy by epxperience high level mining engineers, internal mining …"
type textarea "x"
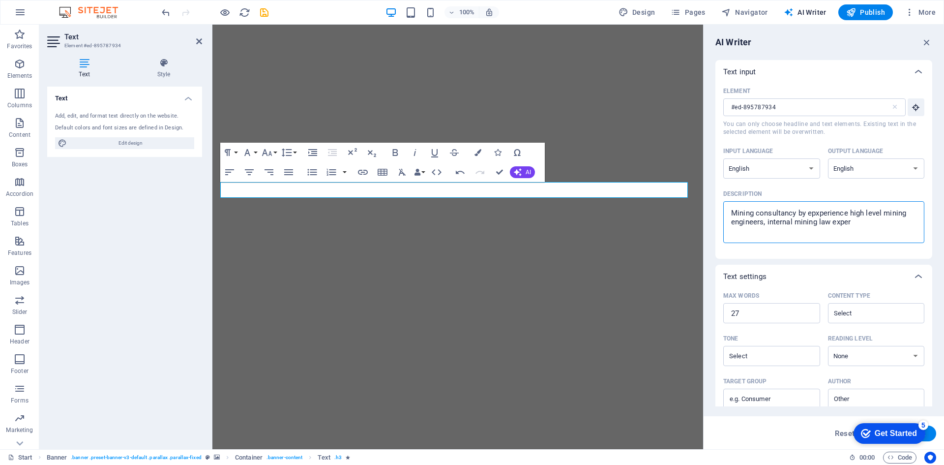
type textarea "Mining consultancy by epxperience high level mining engineers, internal mining …"
type textarea "x"
type textarea "Mining consultancy by epxperience high level mining engineers, internal mining …"
type textarea "x"
type textarea "Mining consultancy by epxperience high level mining engineers, internal mining …"
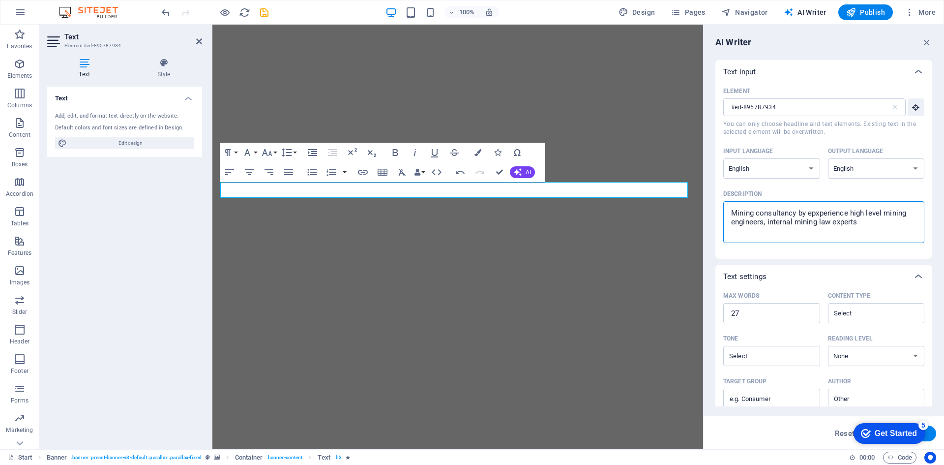
type textarea "x"
type textarea "Mining consultancy by epxperience high level mining engineers, internal mining …"
type textarea "x"
type textarea "Mining consultancy by epxperience high level mining engineers, internal mining …"
type textarea "x"
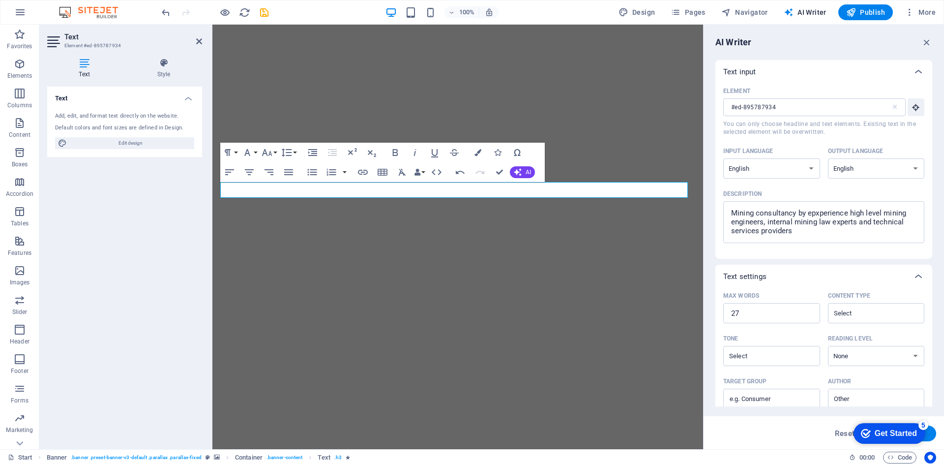
click at [848, 245] on div "Element #ed-895787934 ​ You can only choose headline and text elements. Existin…" at bounding box center [823, 167] width 201 height 167
click at [527, 171] on span "AI" at bounding box center [528, 172] width 5 height 6
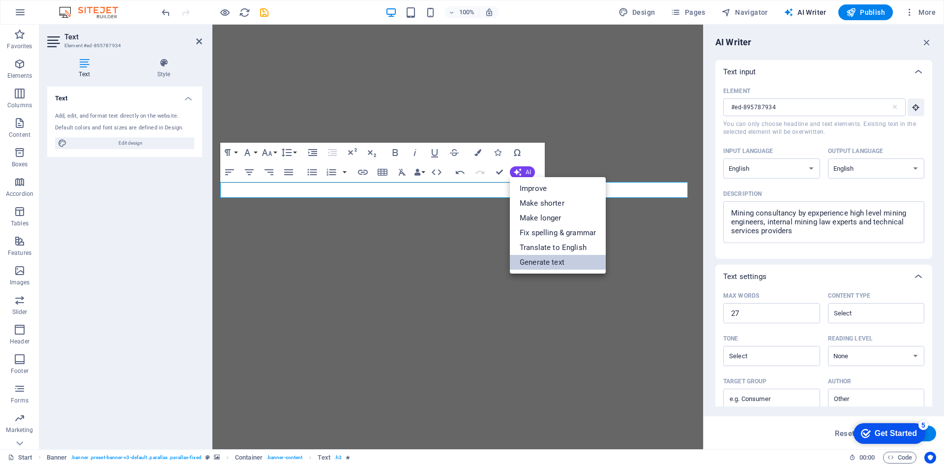
click at [550, 264] on link "Generate text" at bounding box center [558, 262] width 96 height 15
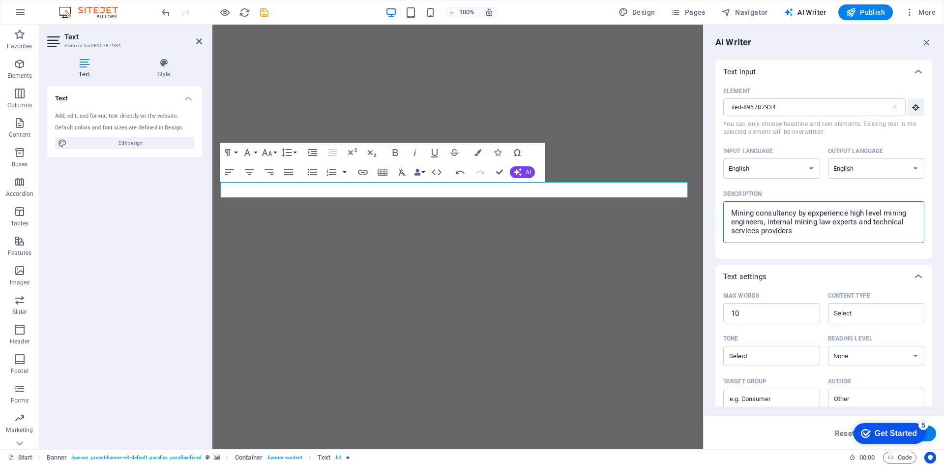
click at [751, 221] on textarea "Mining consultancy by epxperience high level mining engineers, internal mining …" at bounding box center [823, 222] width 191 height 32
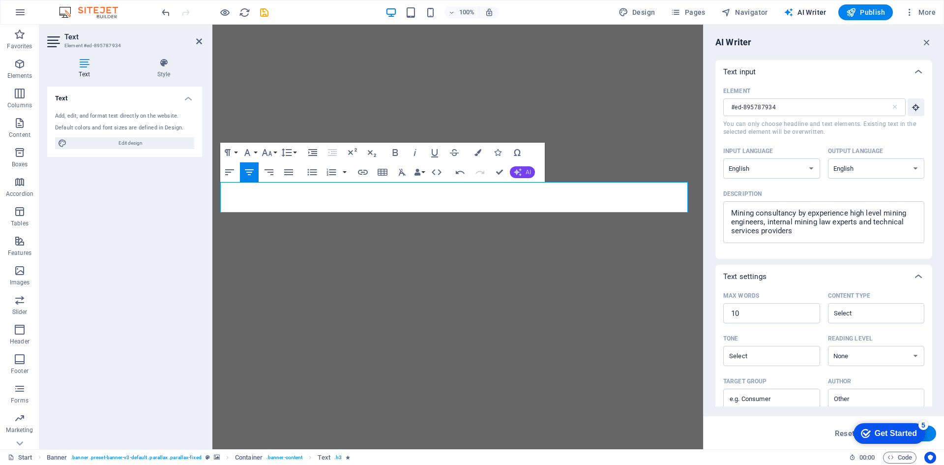
click at [523, 177] on button "AI" at bounding box center [522, 172] width 25 height 12
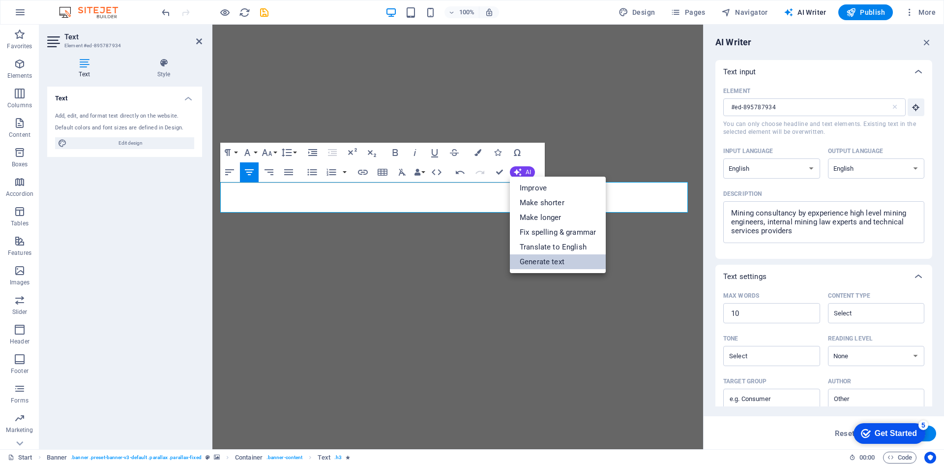
click at [533, 260] on link "Generate text" at bounding box center [558, 261] width 96 height 15
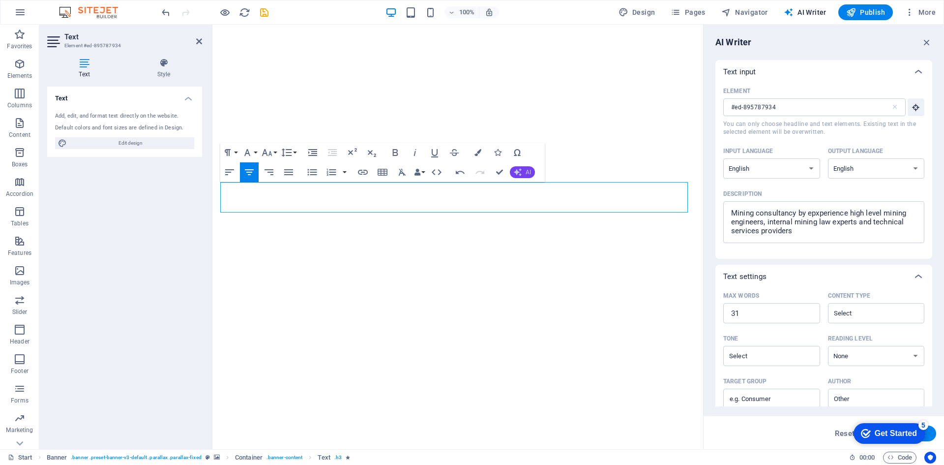
click at [529, 171] on span "AI" at bounding box center [528, 172] width 5 height 6
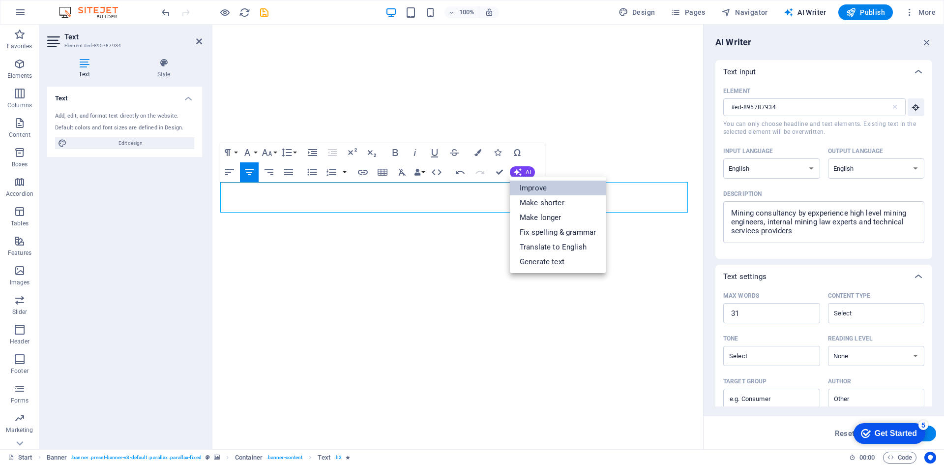
click at [537, 188] on link "Improve" at bounding box center [558, 187] width 96 height 15
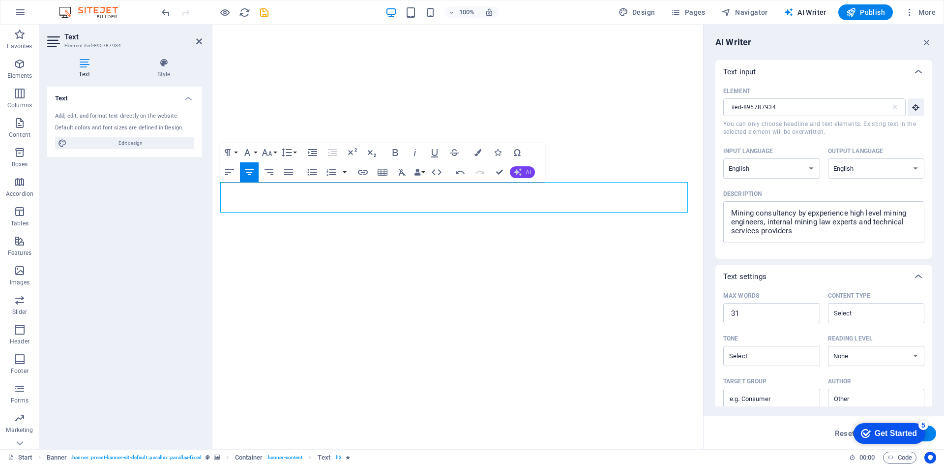
click at [527, 172] on span "AI" at bounding box center [528, 172] width 5 height 6
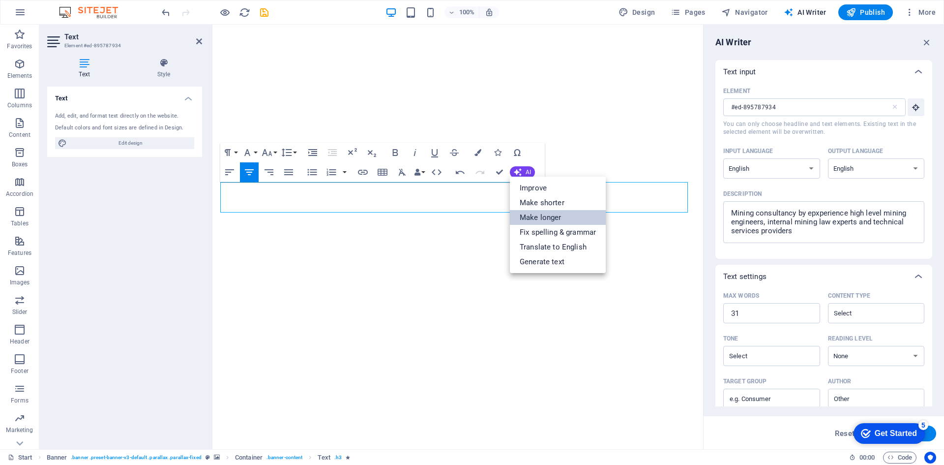
click at [537, 218] on link "Make longer" at bounding box center [558, 217] width 96 height 15
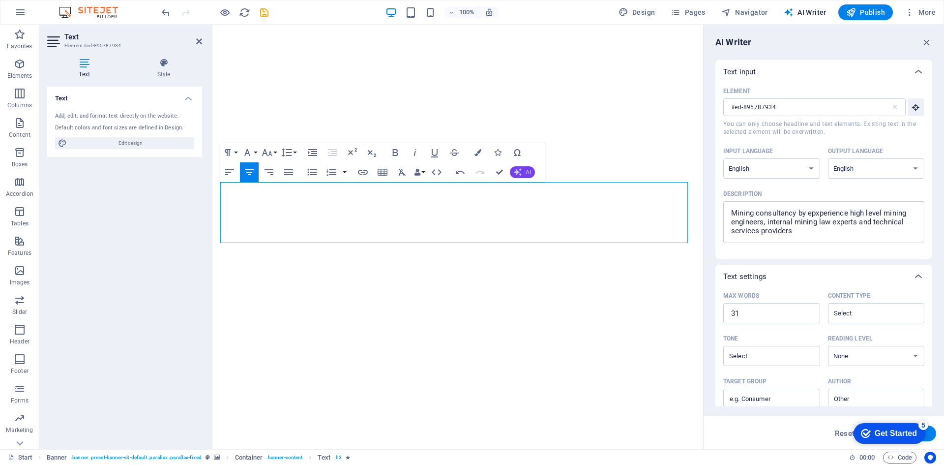
click at [526, 172] on span "AI" at bounding box center [528, 172] width 5 height 6
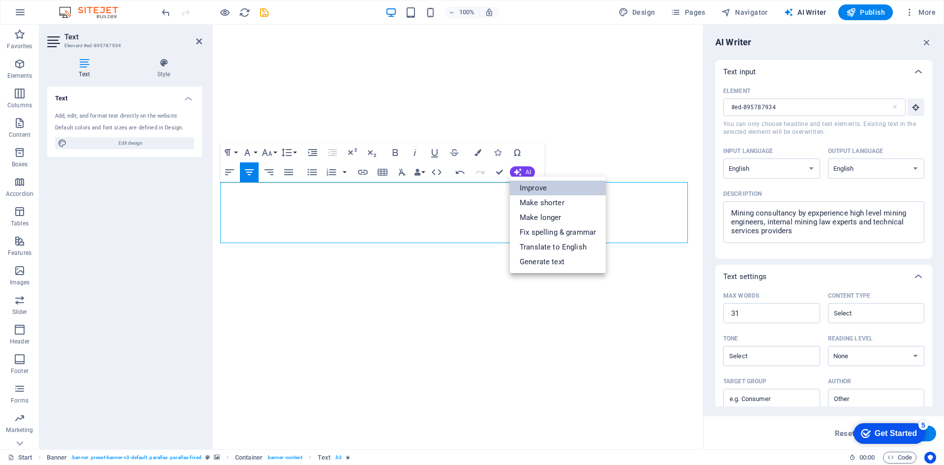
click at [549, 187] on link "Improve" at bounding box center [558, 187] width 96 height 15
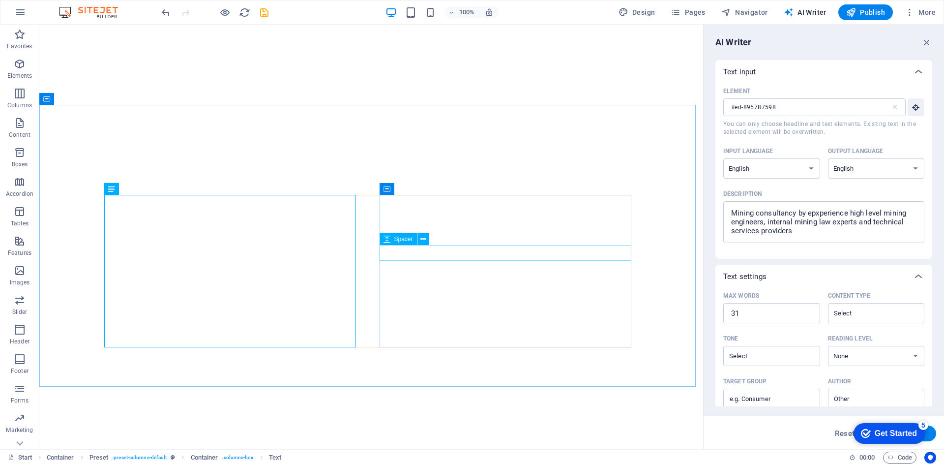
click at [415, 238] on div "Spacer" at bounding box center [398, 239] width 37 height 12
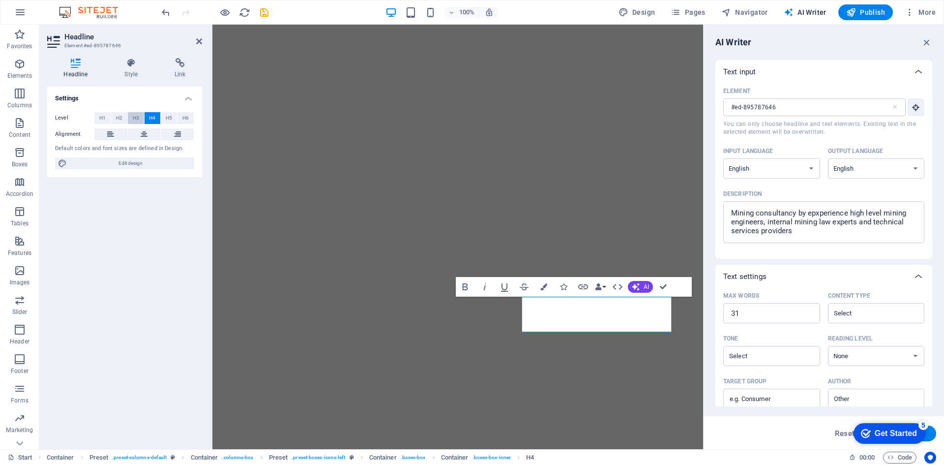
click at [135, 117] on span "H3" at bounding box center [136, 118] width 6 height 12
click at [134, 115] on span "H3" at bounding box center [136, 118] width 6 height 12
click at [605, 288] on button "Data Bindings" at bounding box center [600, 287] width 14 height 20
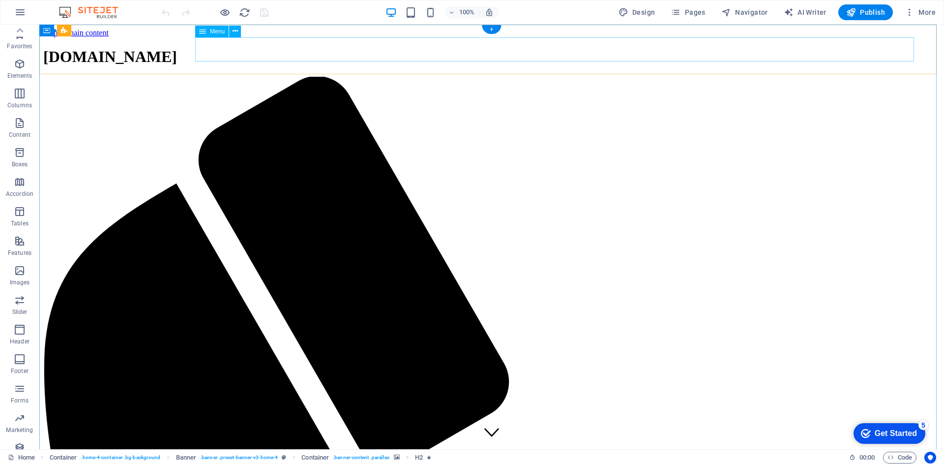
scroll to position [18, 0]
